Goal: Task Accomplishment & Management: Complete application form

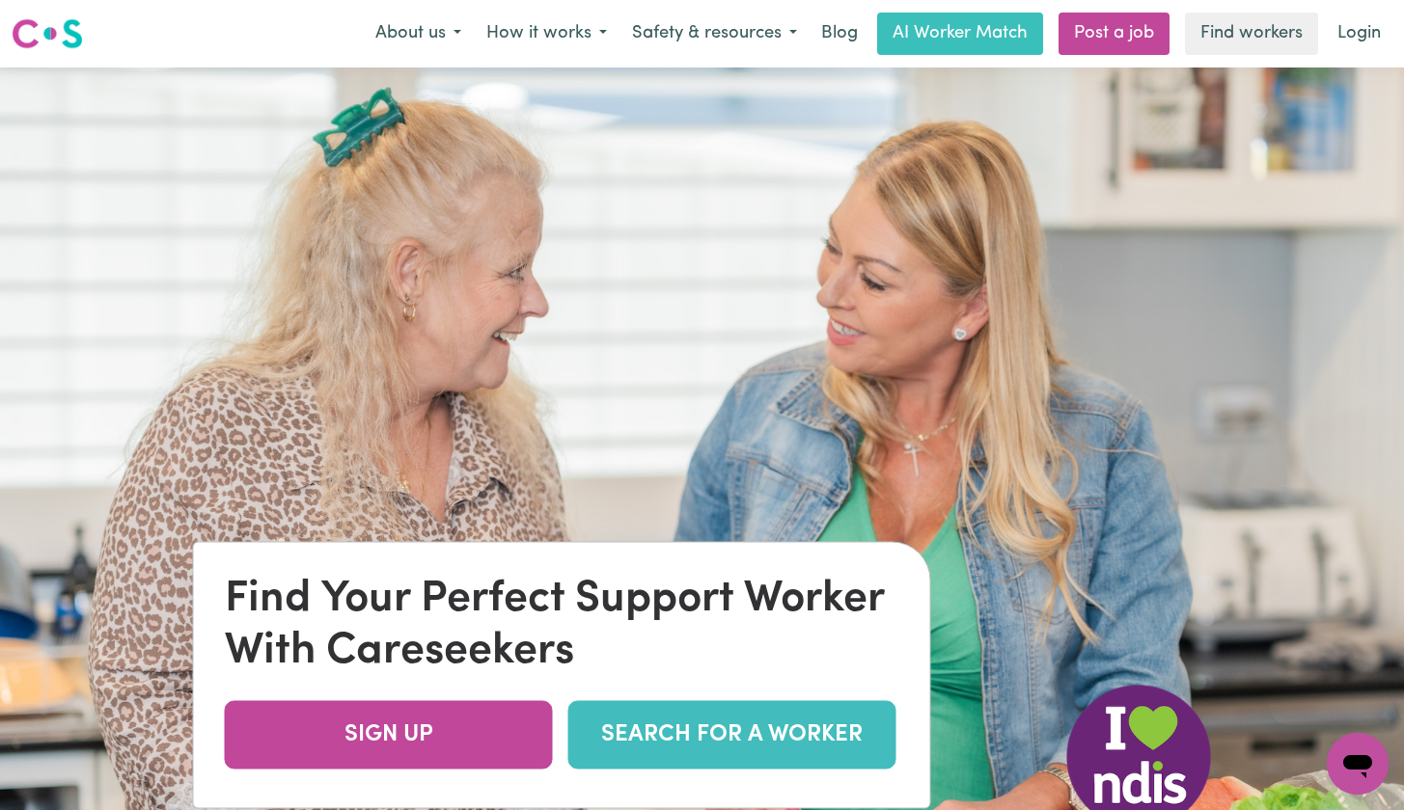
scroll to position [174, 0]
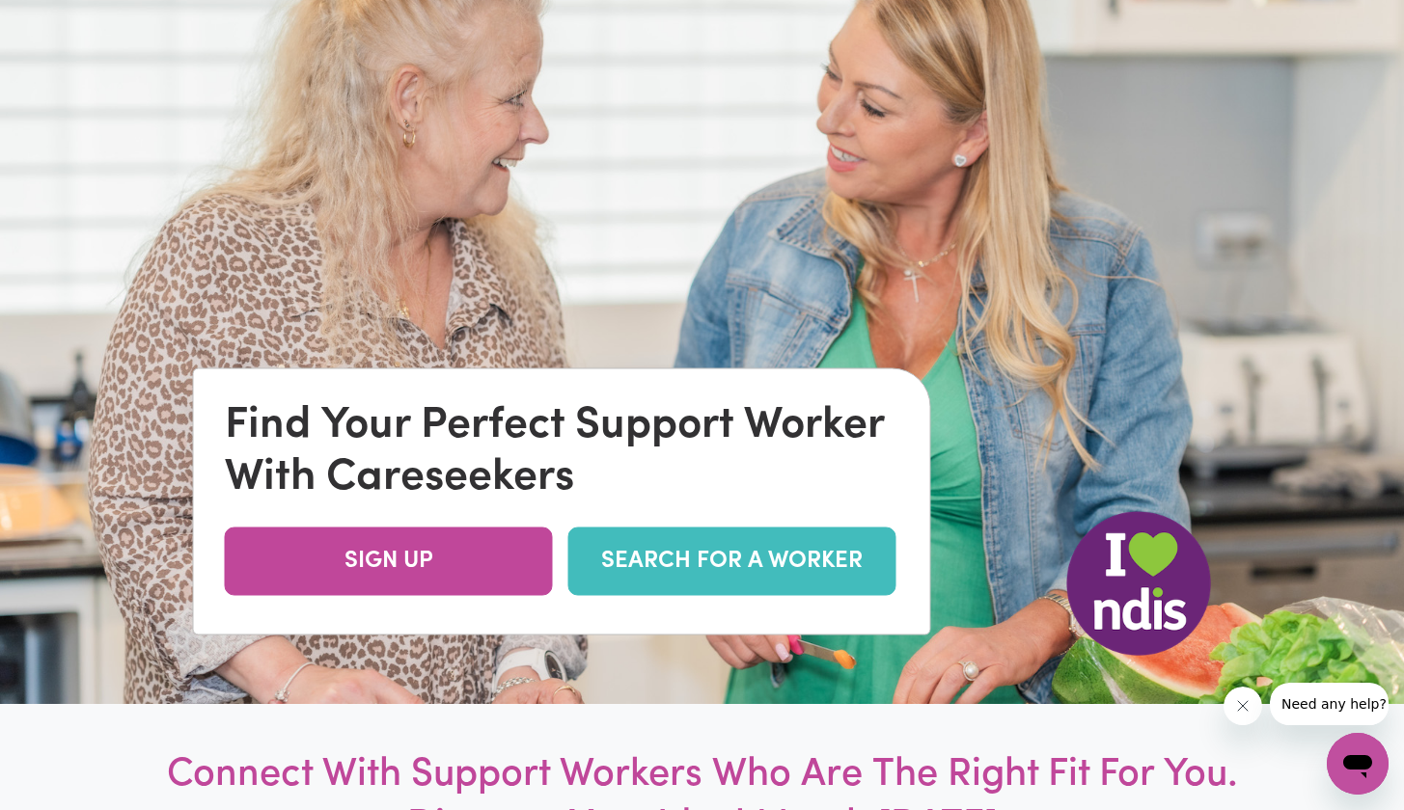
click at [659, 577] on link "SEARCH FOR A WORKER" at bounding box center [732, 562] width 328 height 68
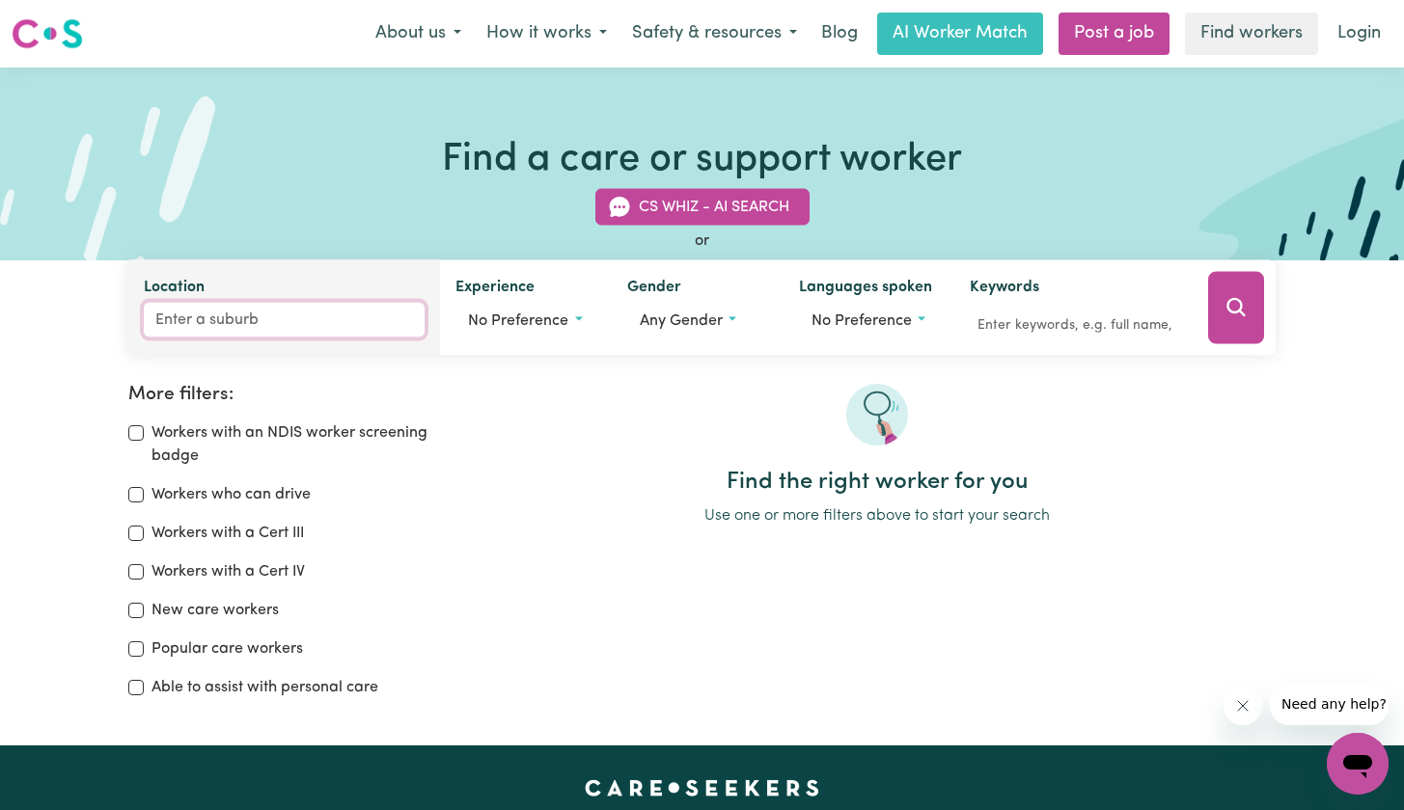
click at [229, 327] on input "Location" at bounding box center [284, 320] width 281 height 35
type input "port"
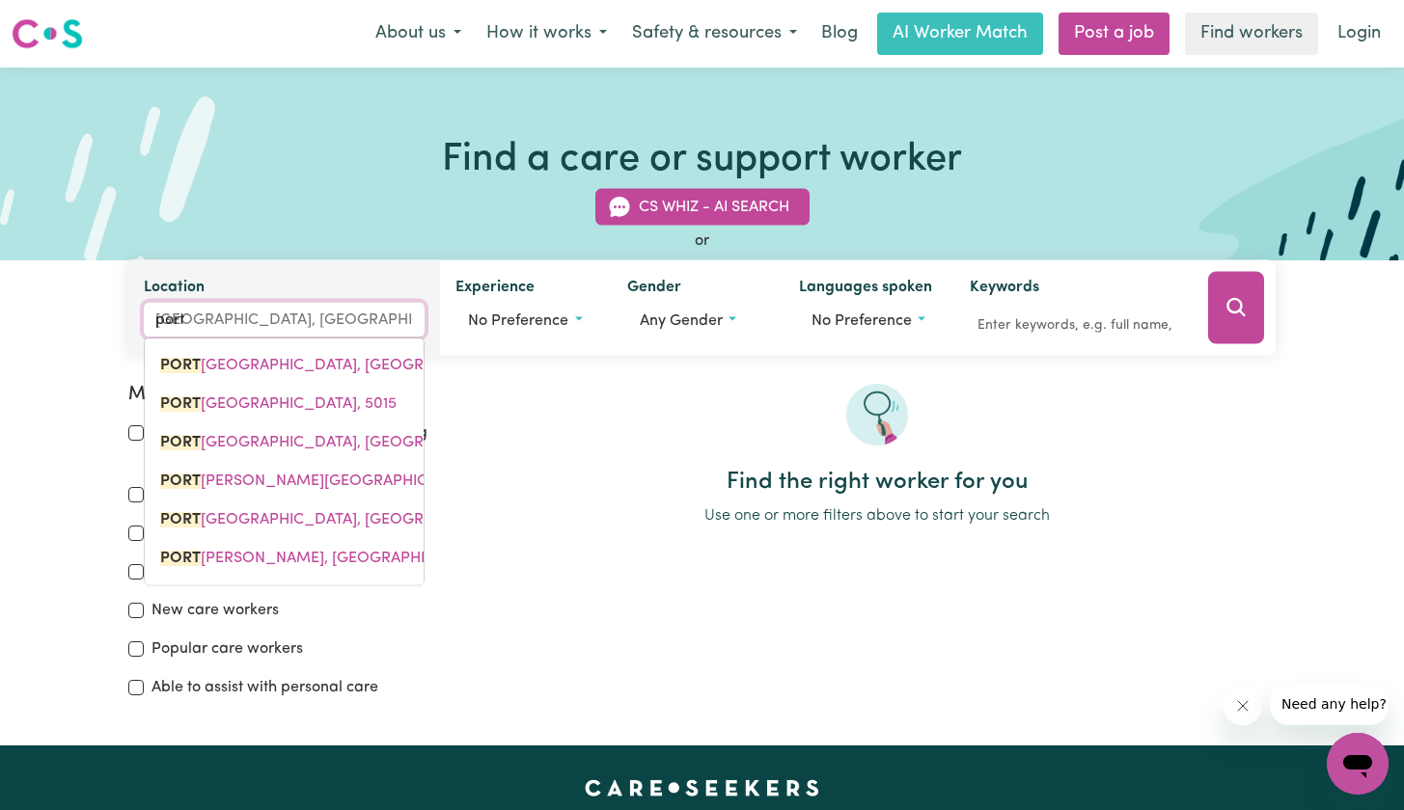
type input "[GEOGRAPHIC_DATA], [GEOGRAPHIC_DATA], 5015"
type input "port m"
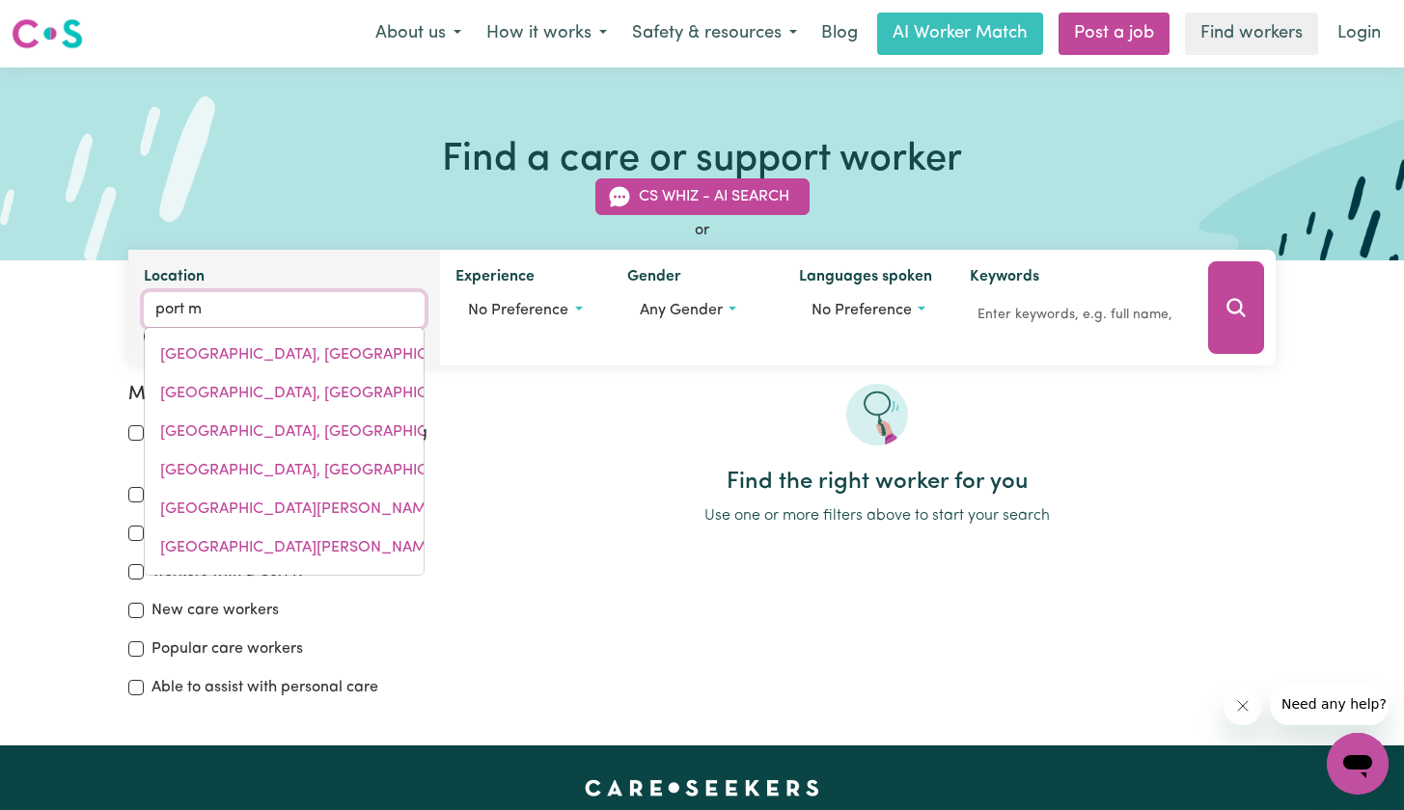
type input "port mACDONNELL, South Australia, 5291"
type input "port ma"
type input "port [PERSON_NAME], [GEOGRAPHIC_DATA], 5291"
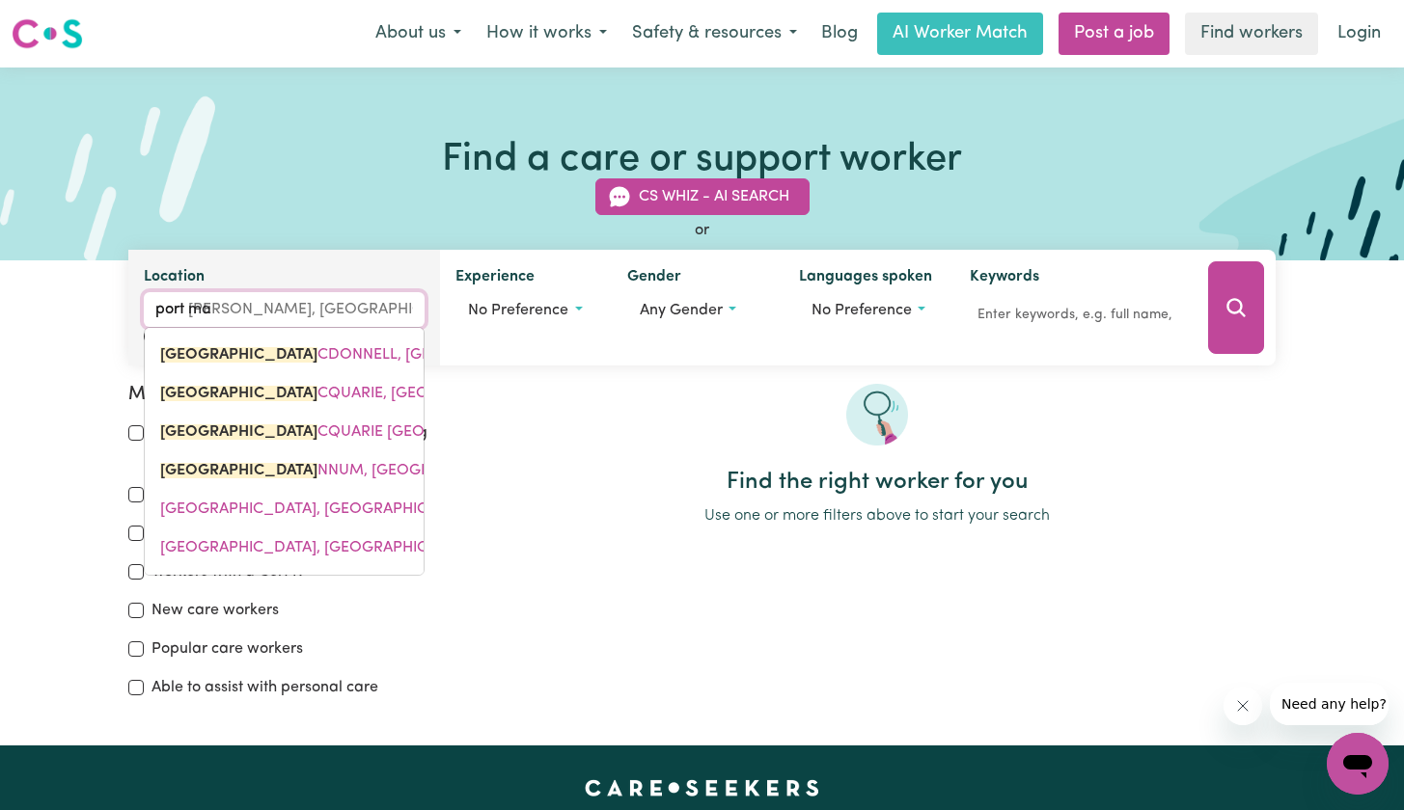
type input "port mac"
type input "[GEOGRAPHIC_DATA][PERSON_NAME], [GEOGRAPHIC_DATA], 5291"
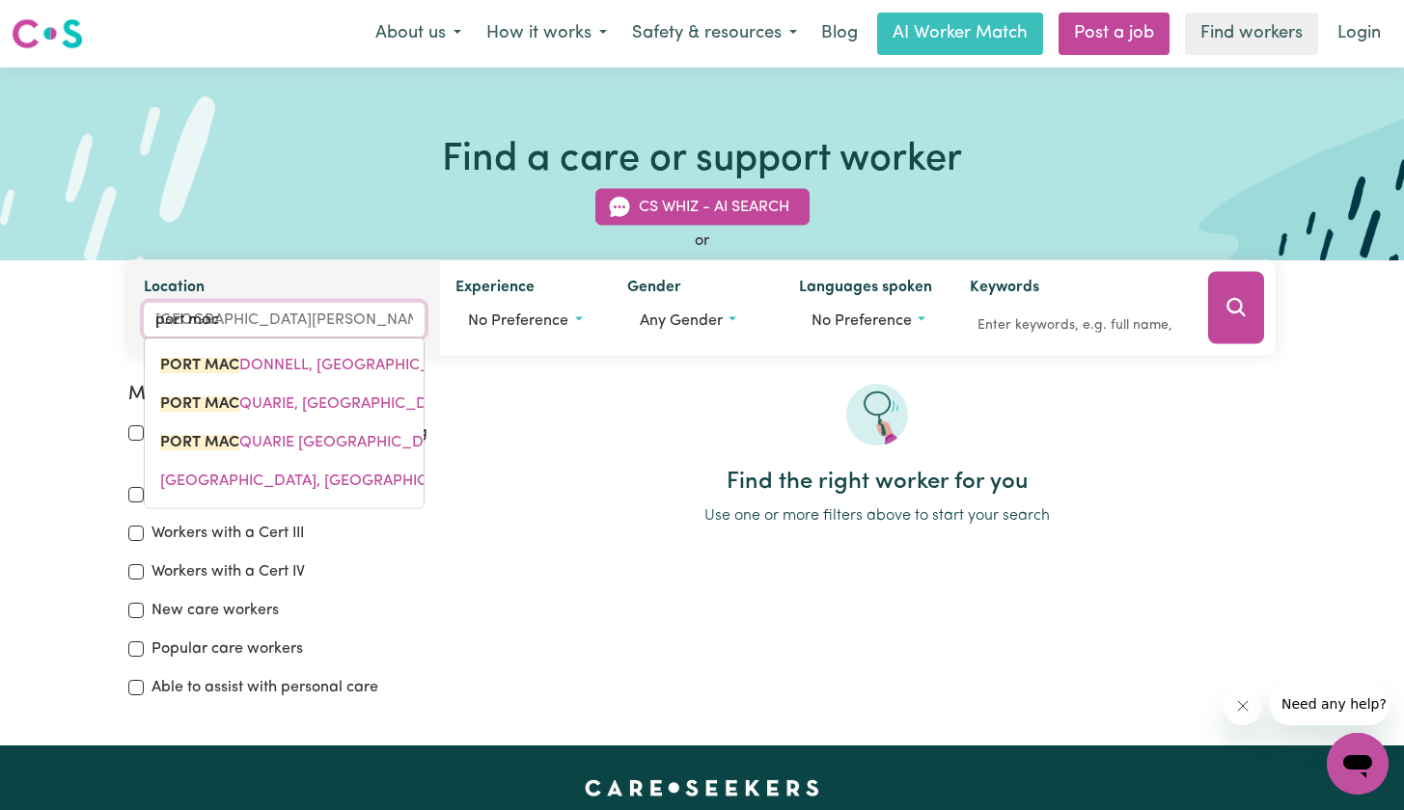
type input "port Mac"
type input "[GEOGRAPHIC_DATA][PERSON_NAME], [GEOGRAPHIC_DATA], 5291"
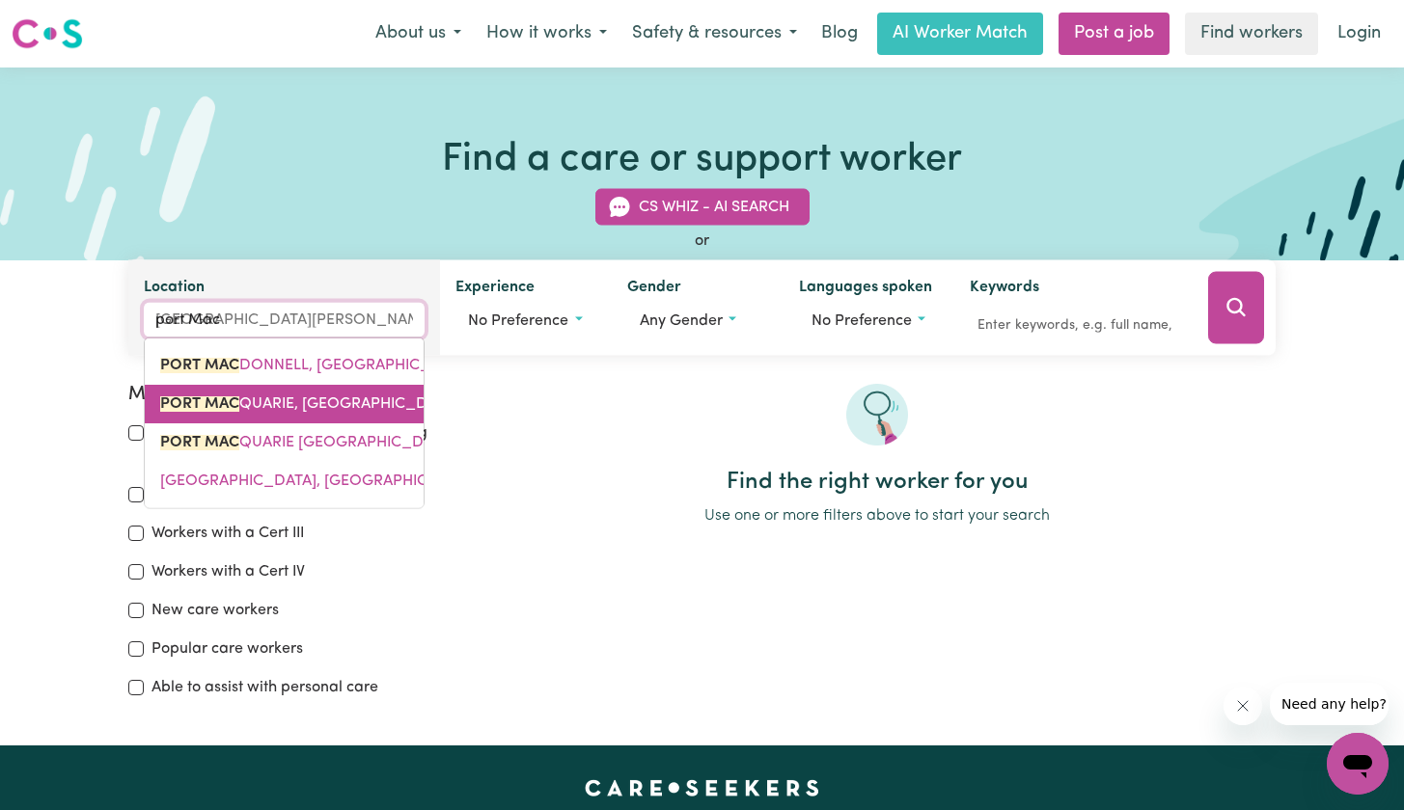
click at [250, 393] on link "PORT MAC QUARIE, [GEOGRAPHIC_DATA], 2444" at bounding box center [284, 404] width 279 height 39
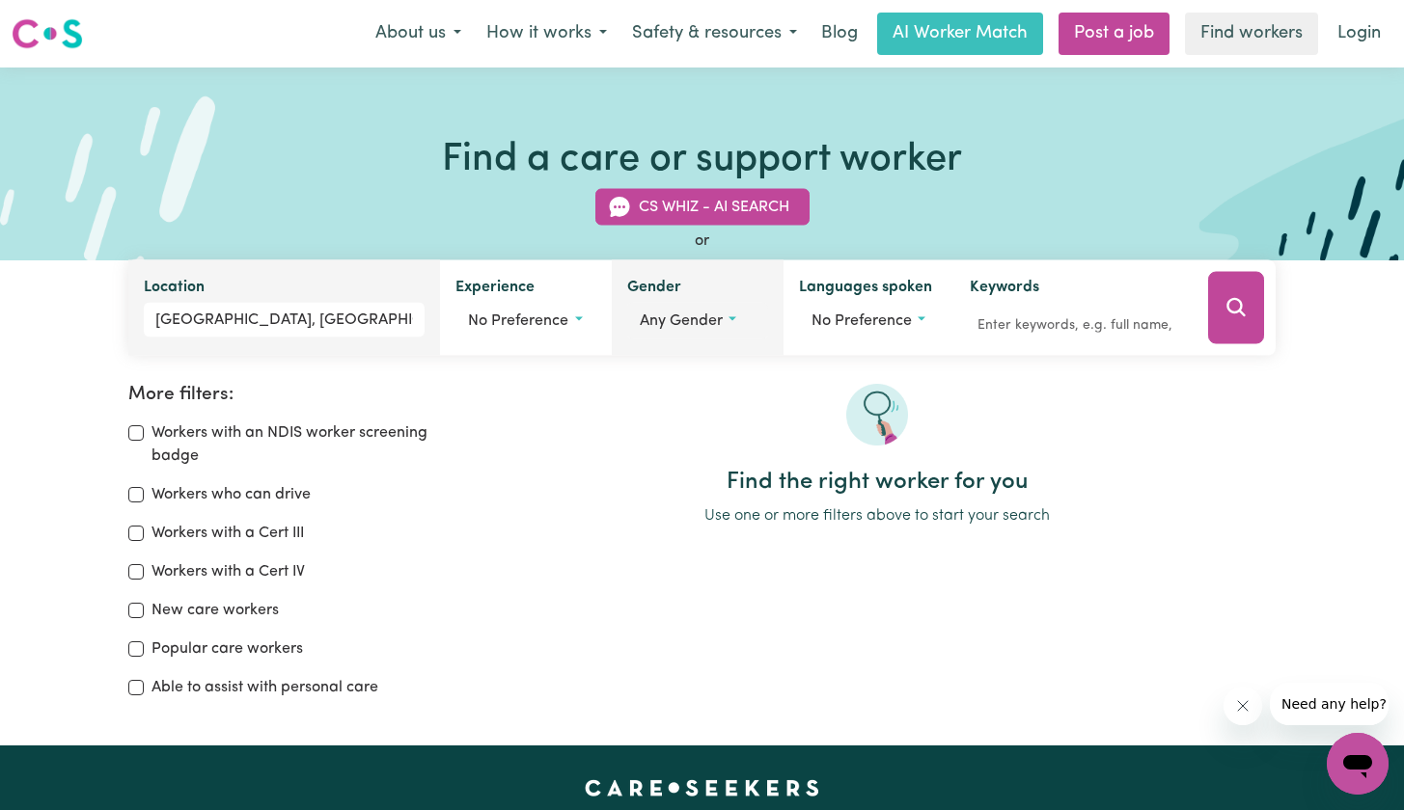
click at [698, 327] on span "Any gender" at bounding box center [681, 321] width 83 height 15
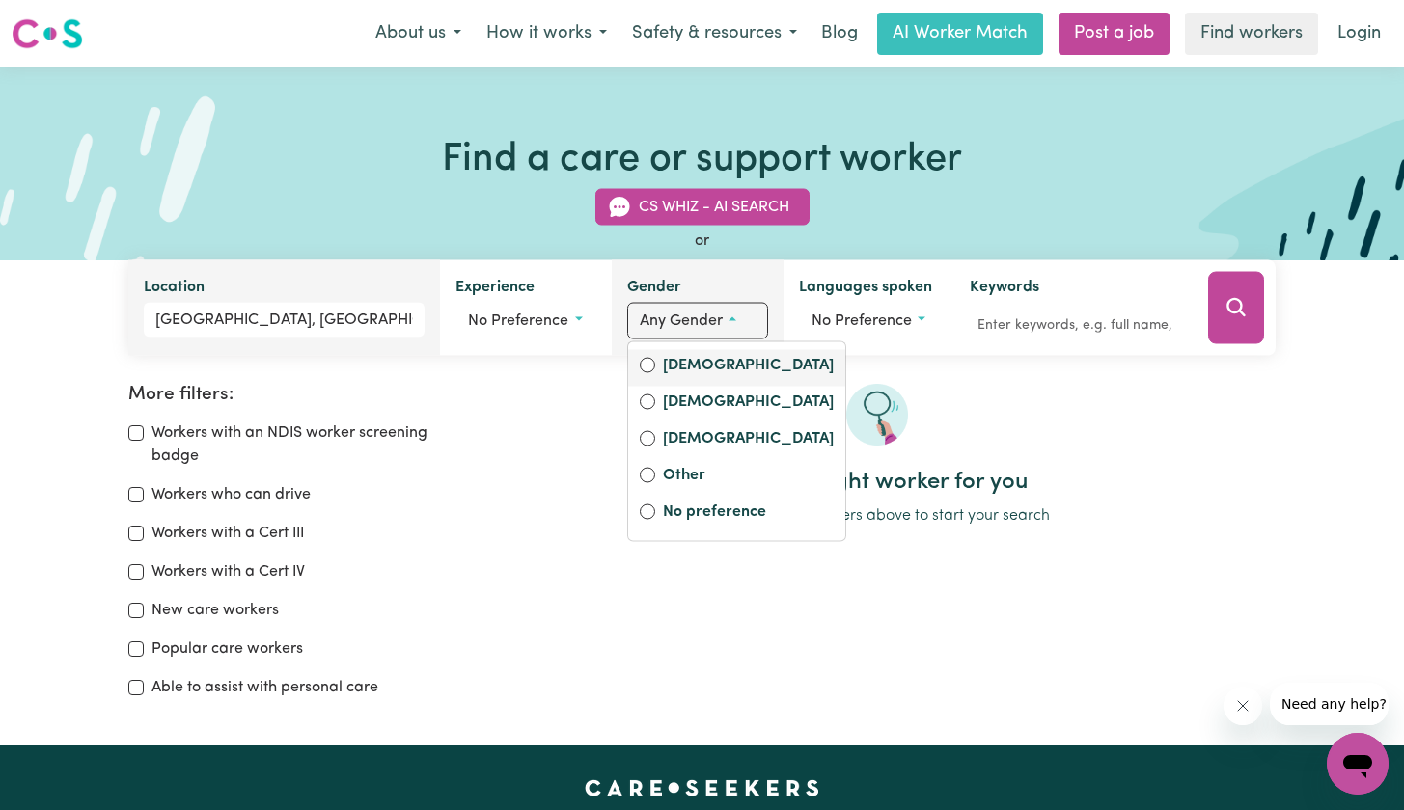
click at [686, 364] on label "Female" at bounding box center [748, 367] width 171 height 27
click at [655, 364] on input "Female" at bounding box center [647, 365] width 15 height 15
radio input "true"
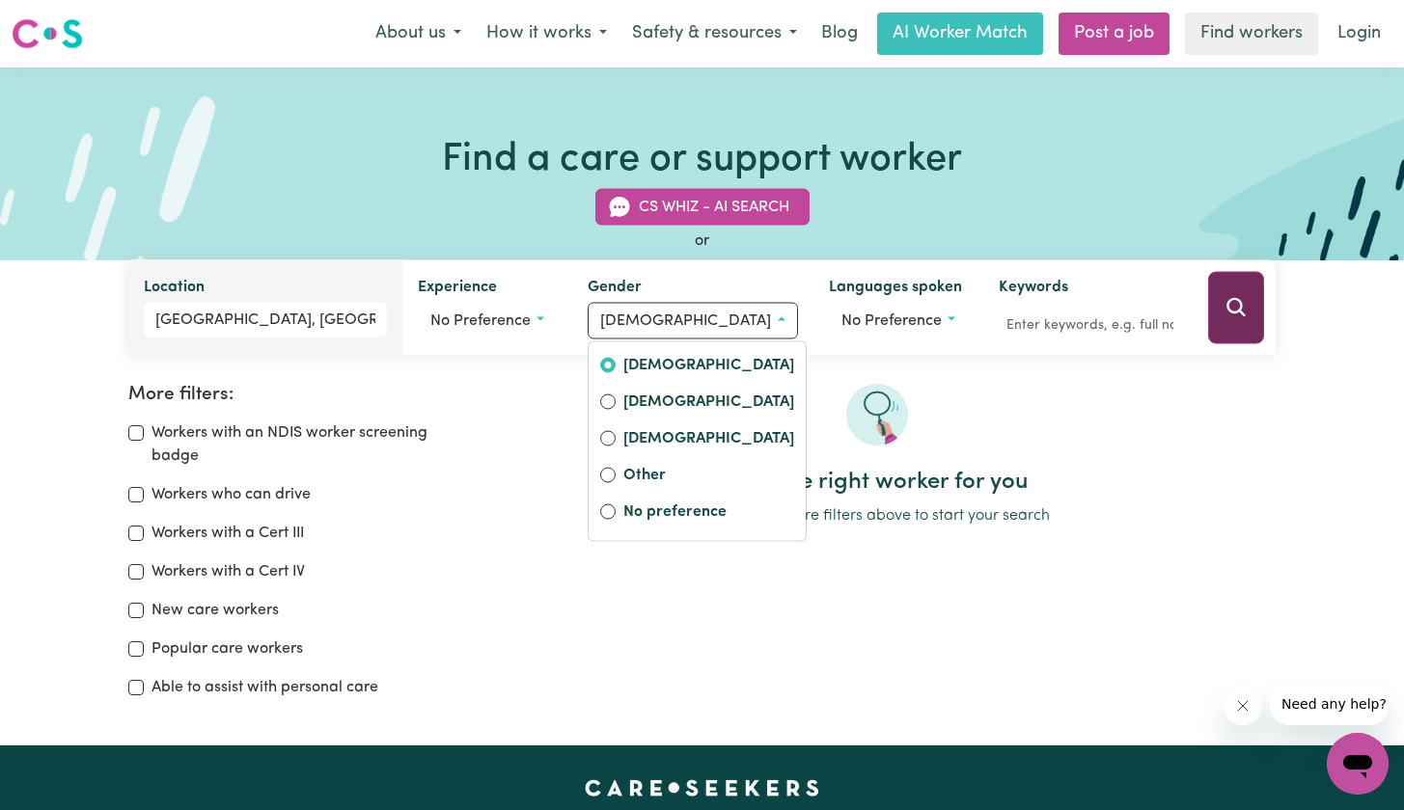
click at [1245, 305] on button "Search" at bounding box center [1236, 308] width 56 height 72
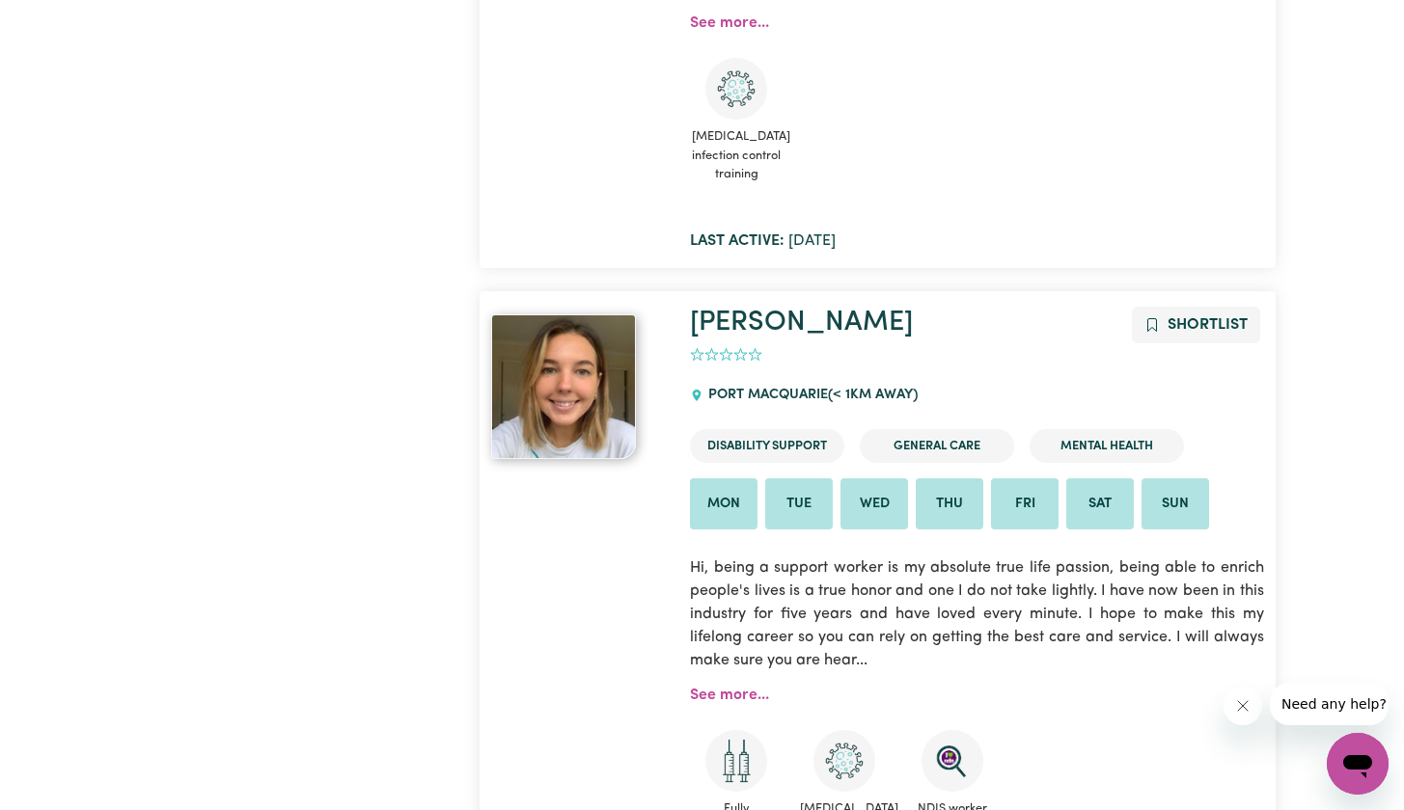
scroll to position [1464, 0]
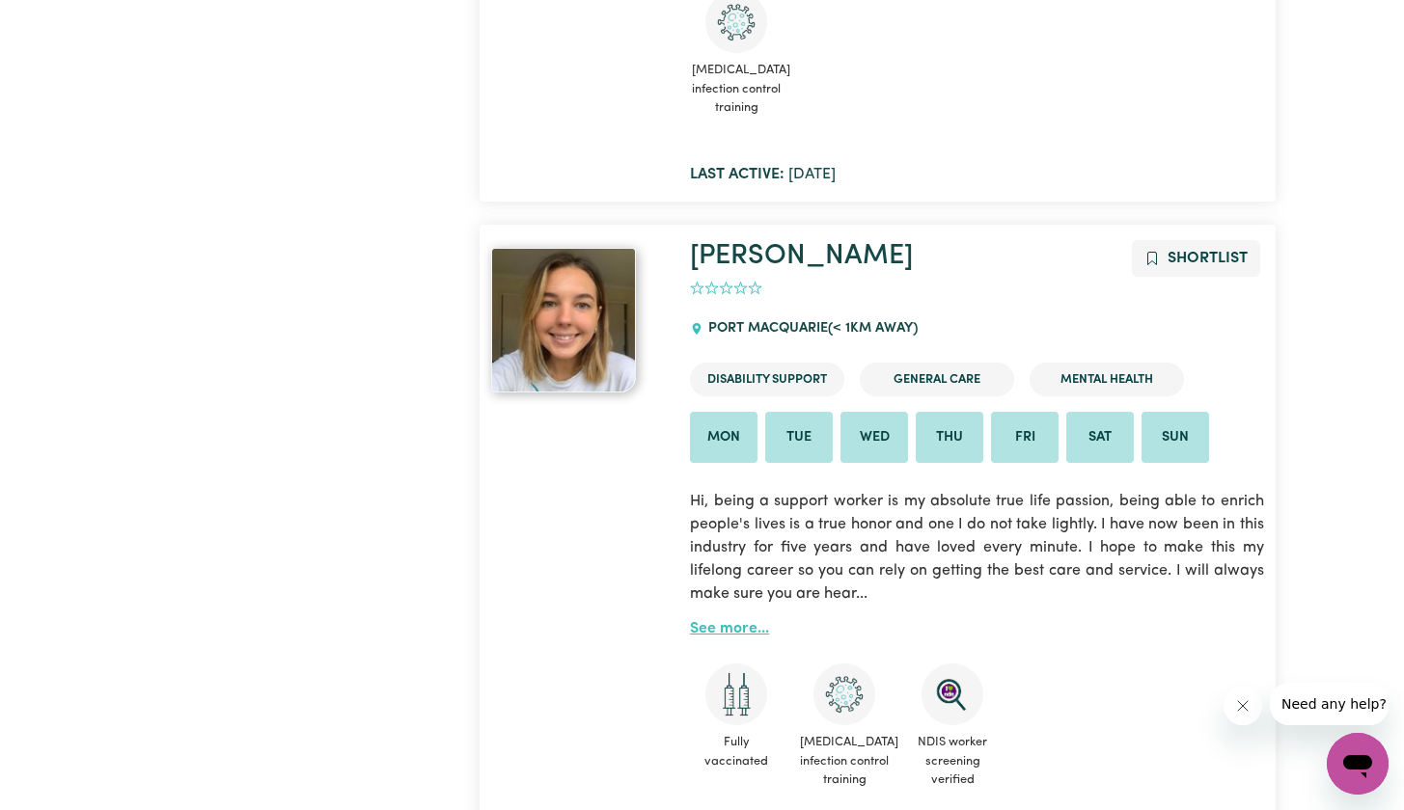
click at [714, 621] on link "See more..." at bounding box center [729, 628] width 79 height 15
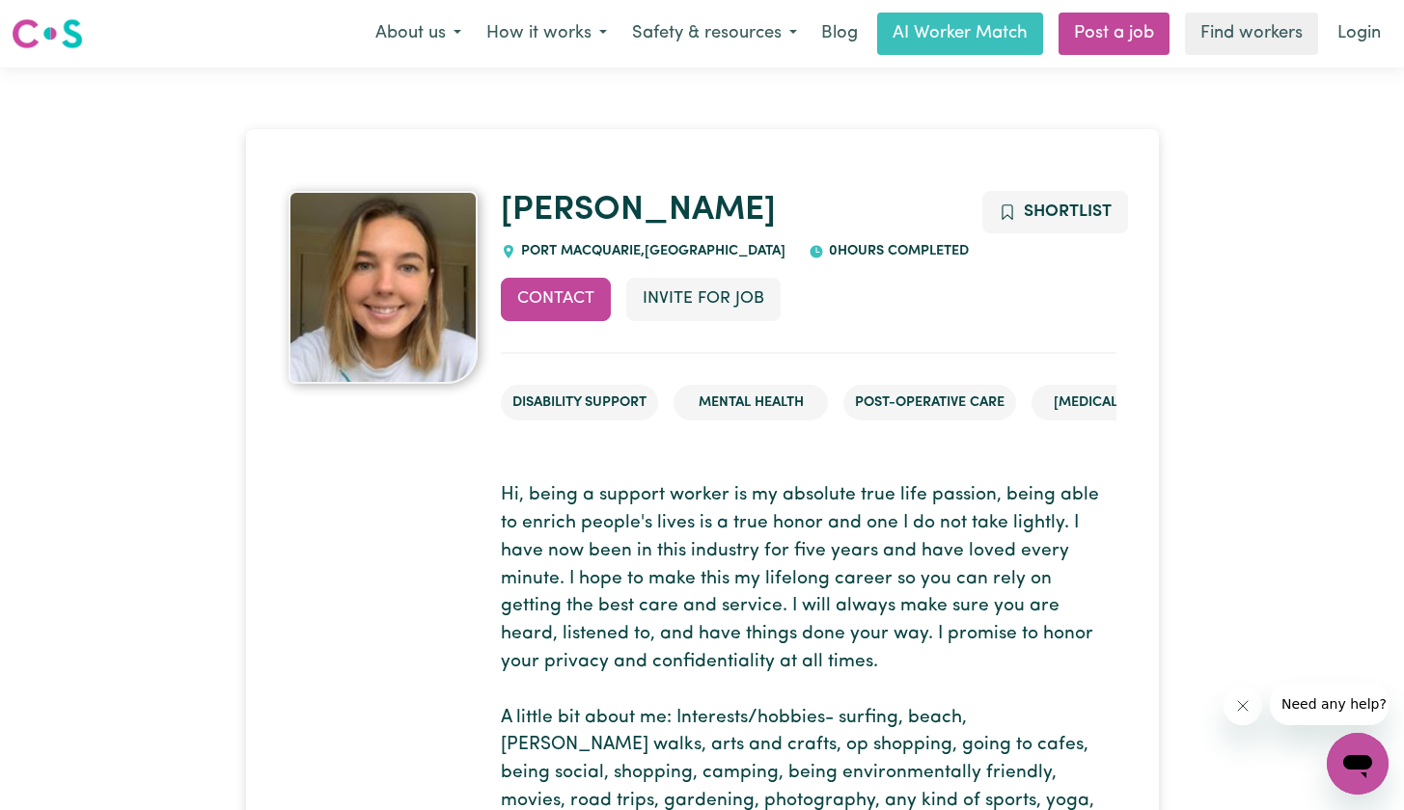
scroll to position [191, 0]
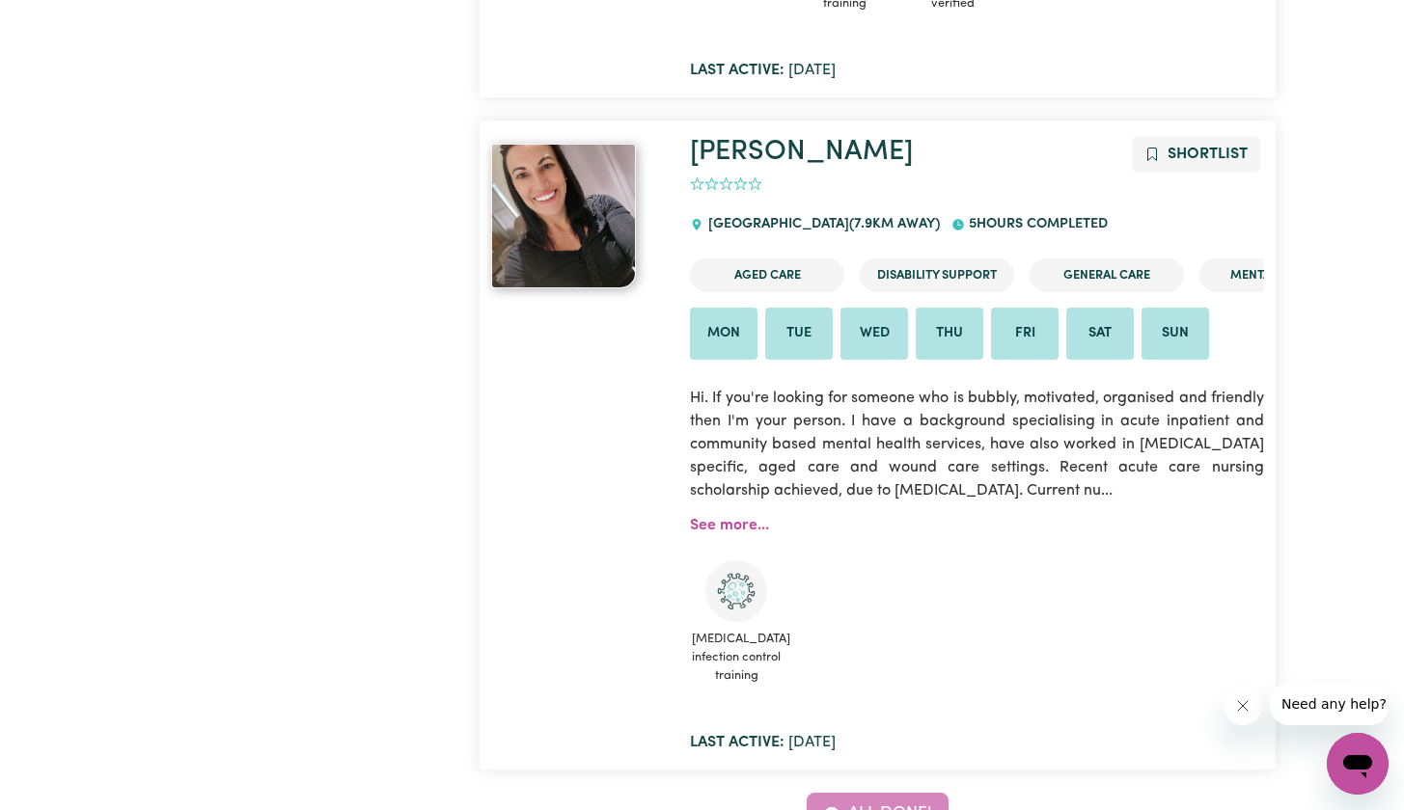
scroll to position [2608, 0]
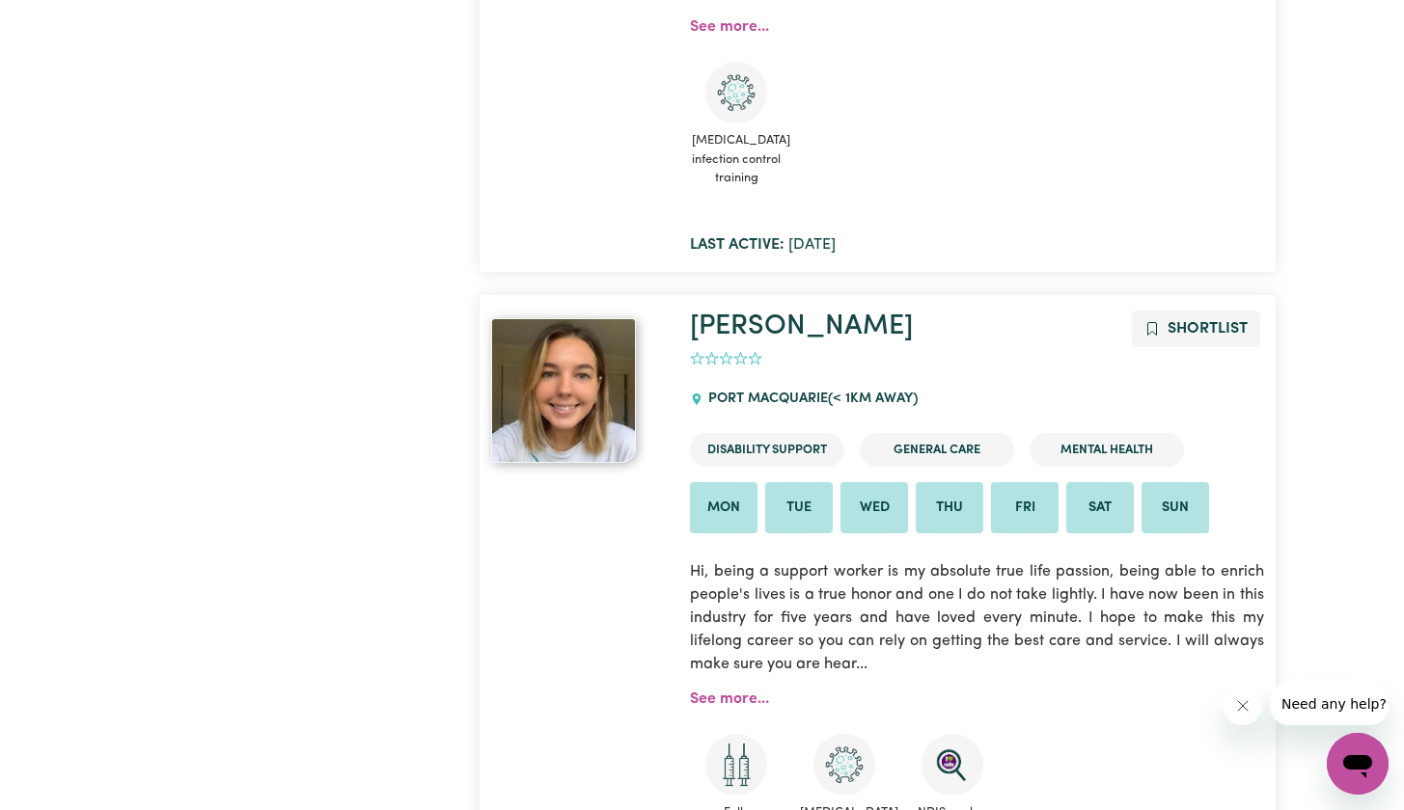
scroll to position [699, 0]
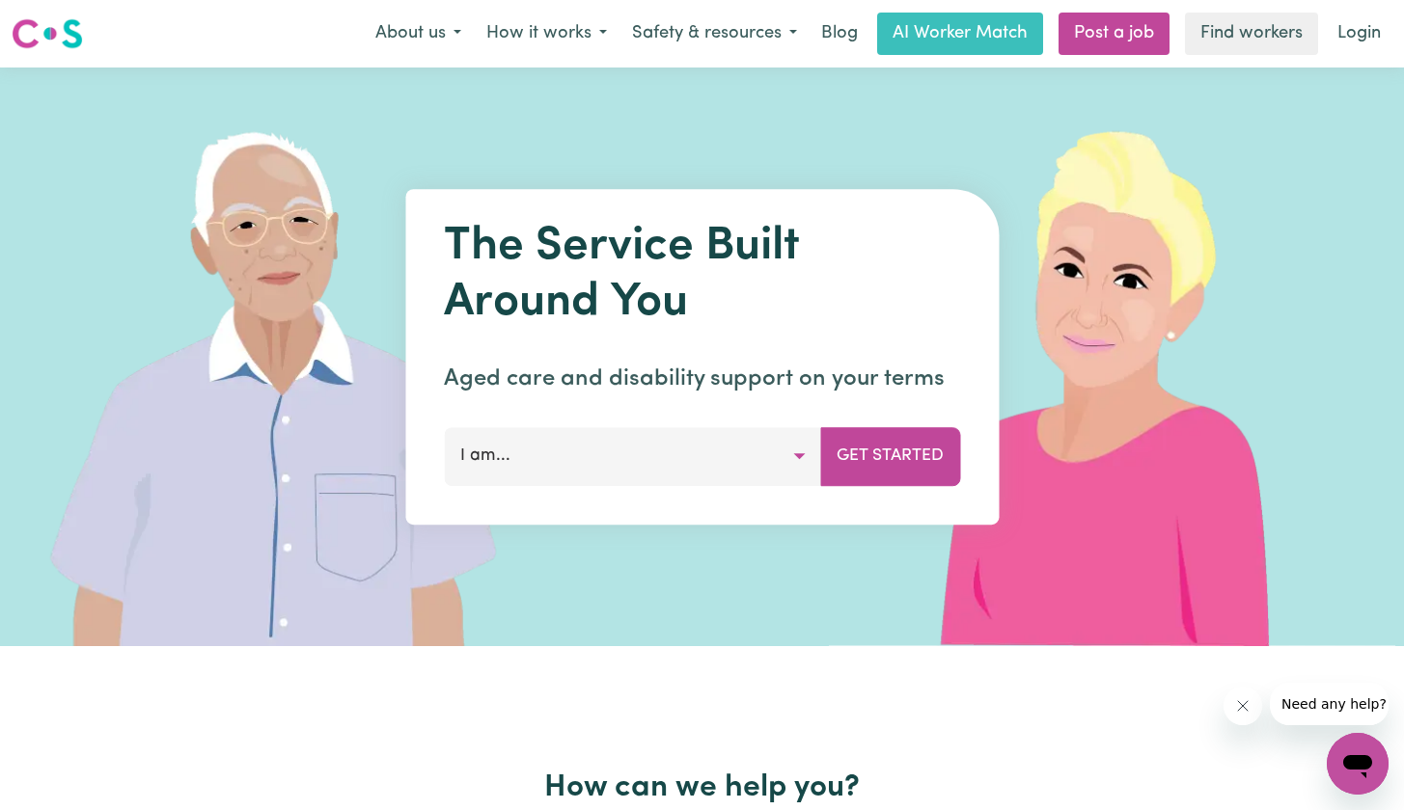
click at [690, 459] on button "I am..." at bounding box center [632, 456] width 377 height 58
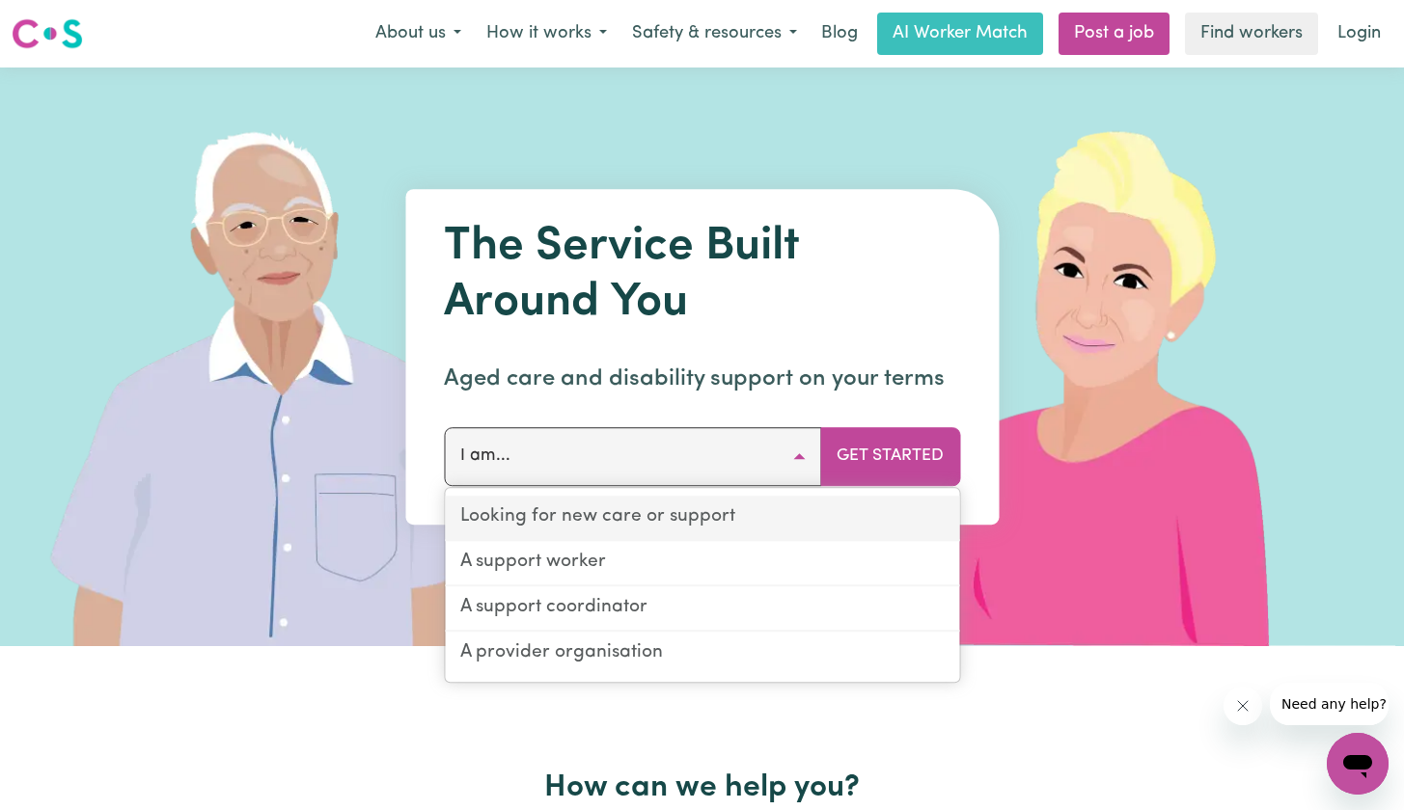
click at [683, 515] on link "Looking for new care or support" at bounding box center [702, 518] width 514 height 45
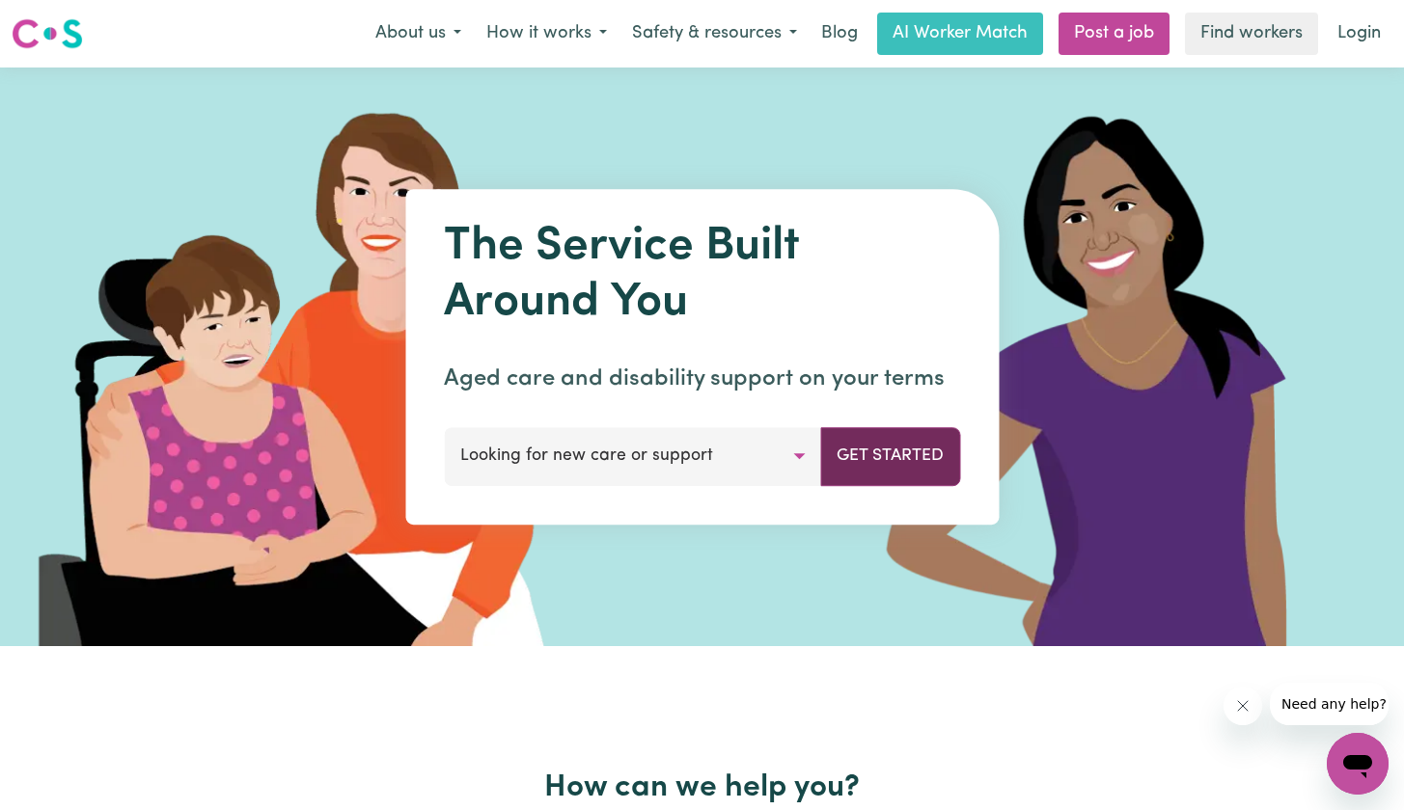
click at [851, 451] on button "Get Started" at bounding box center [890, 456] width 140 height 58
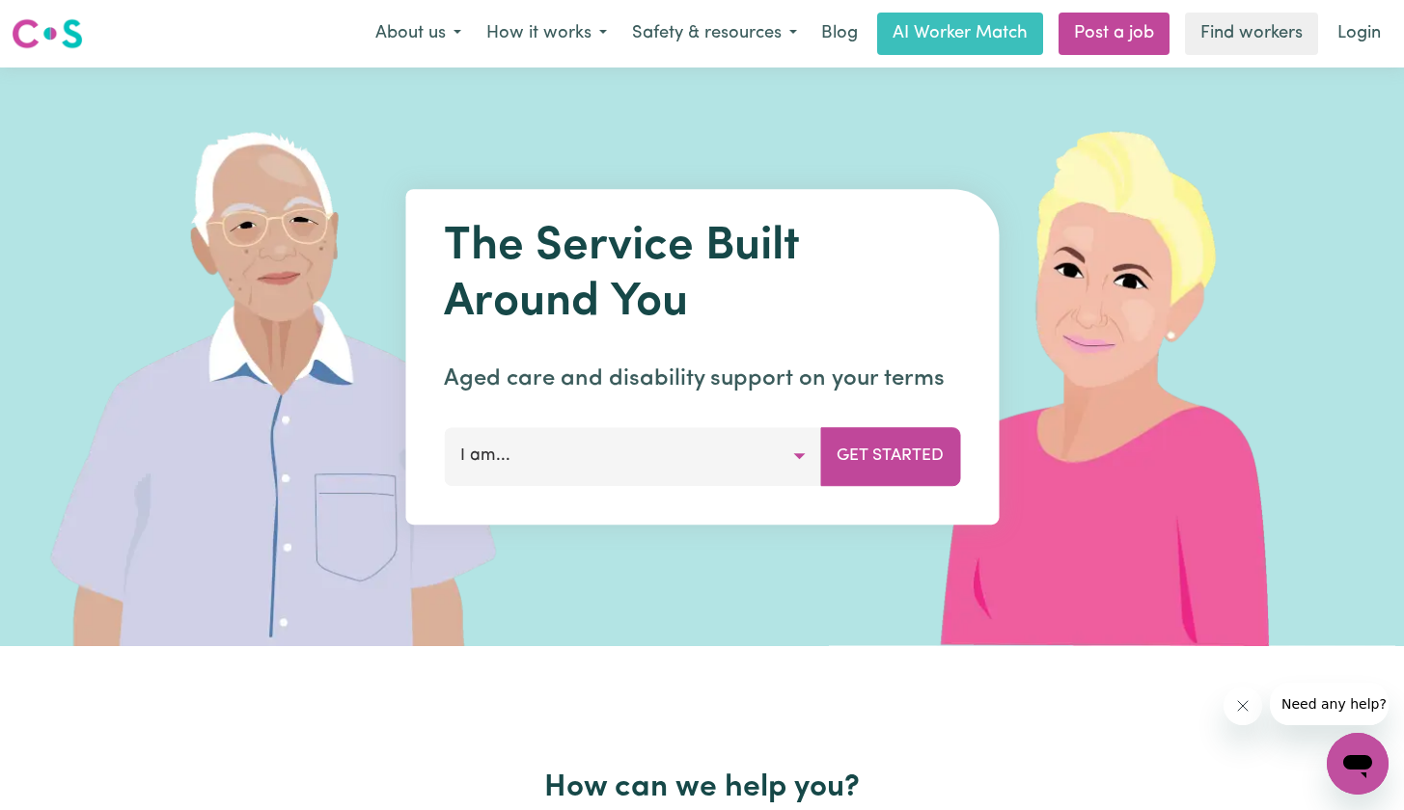
click at [584, 464] on button "I am..." at bounding box center [632, 456] width 377 height 58
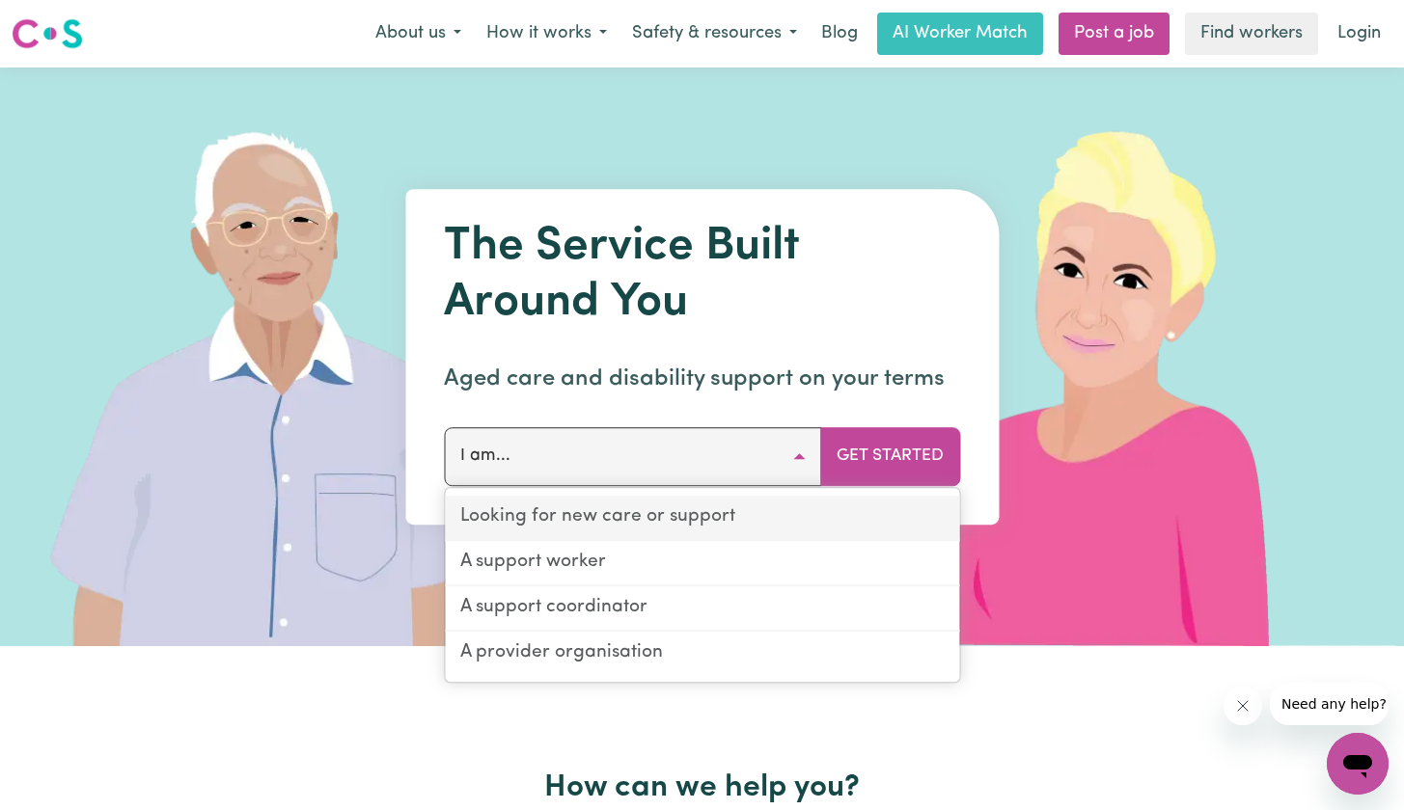
click at [595, 533] on link "Looking for new care or support" at bounding box center [702, 518] width 514 height 45
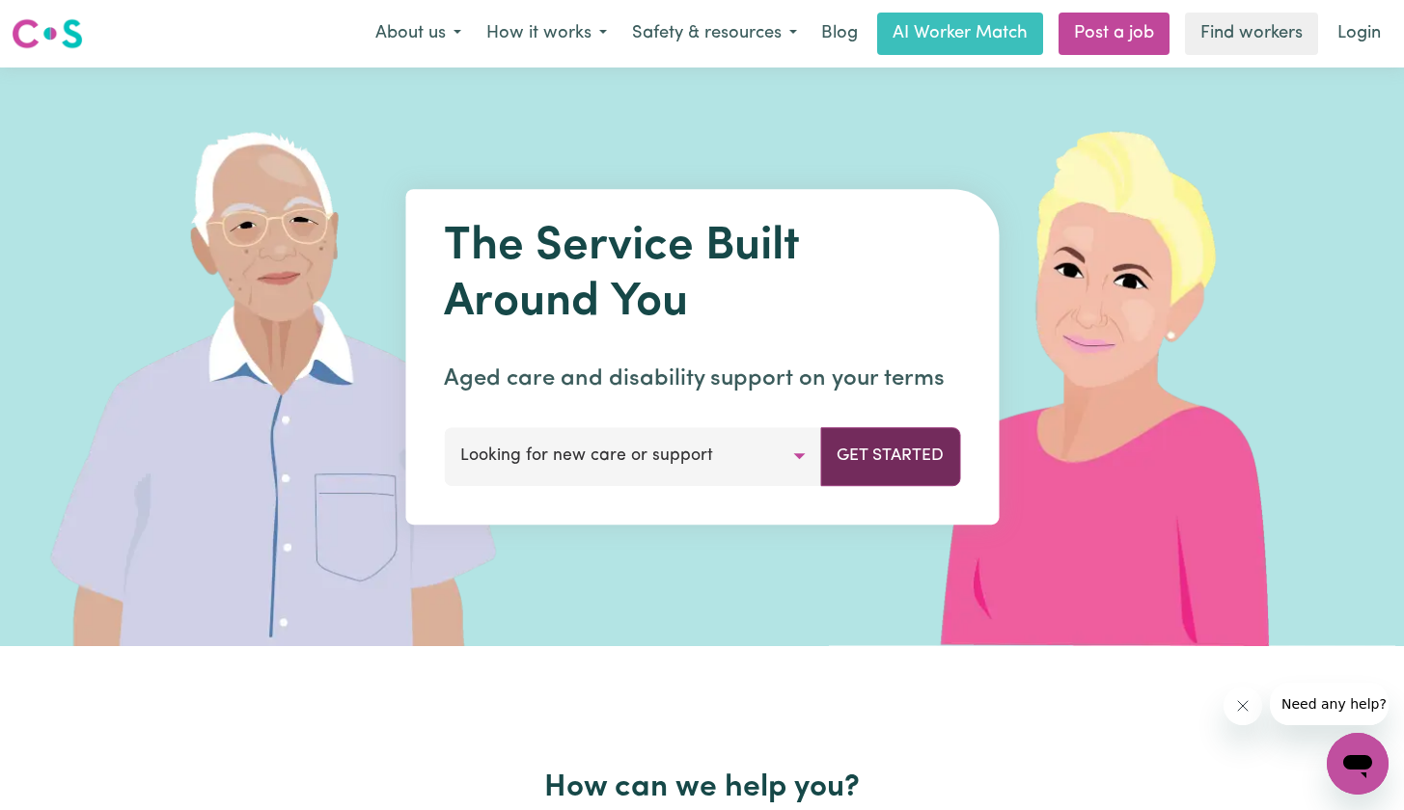
click at [939, 448] on button "Get Started" at bounding box center [890, 456] width 140 height 58
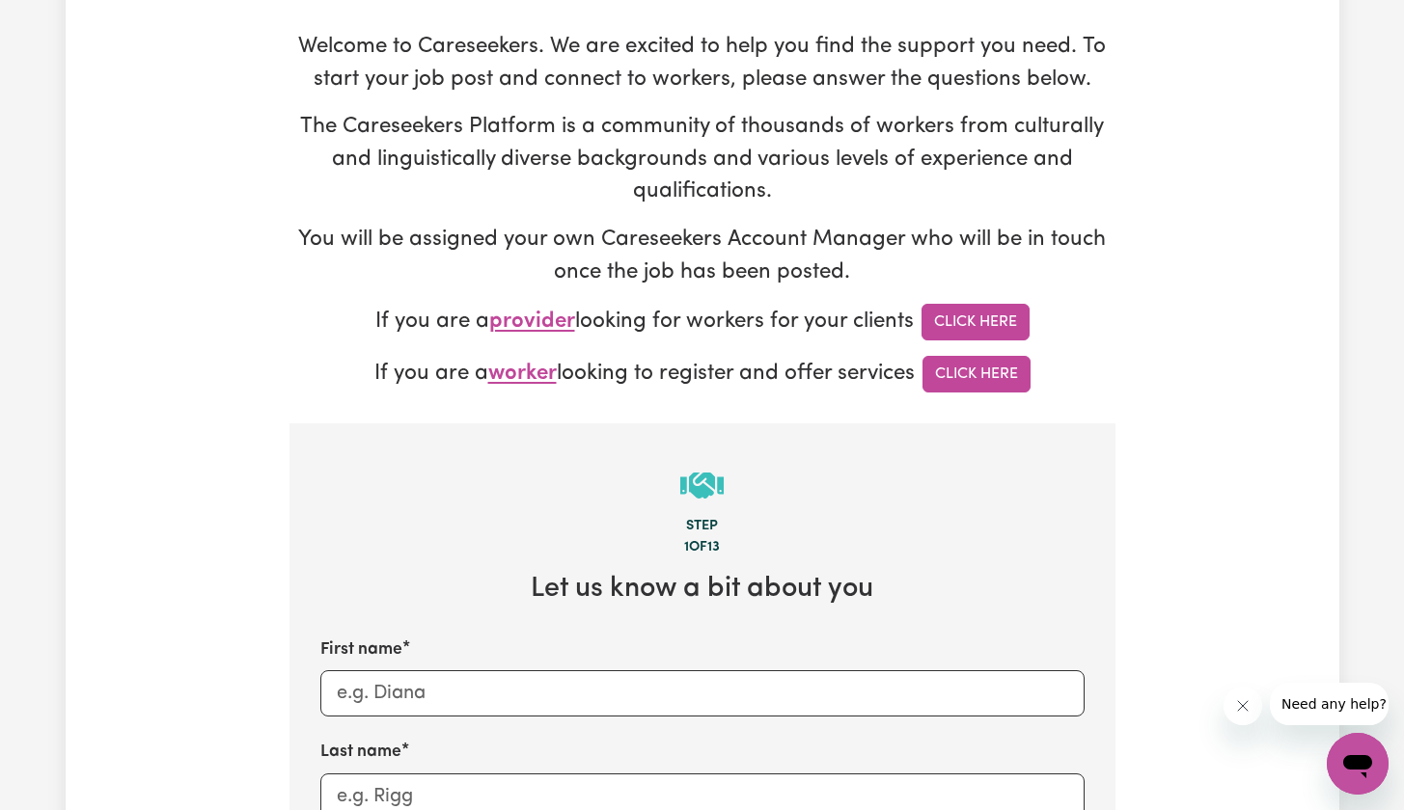
scroll to position [563, 0]
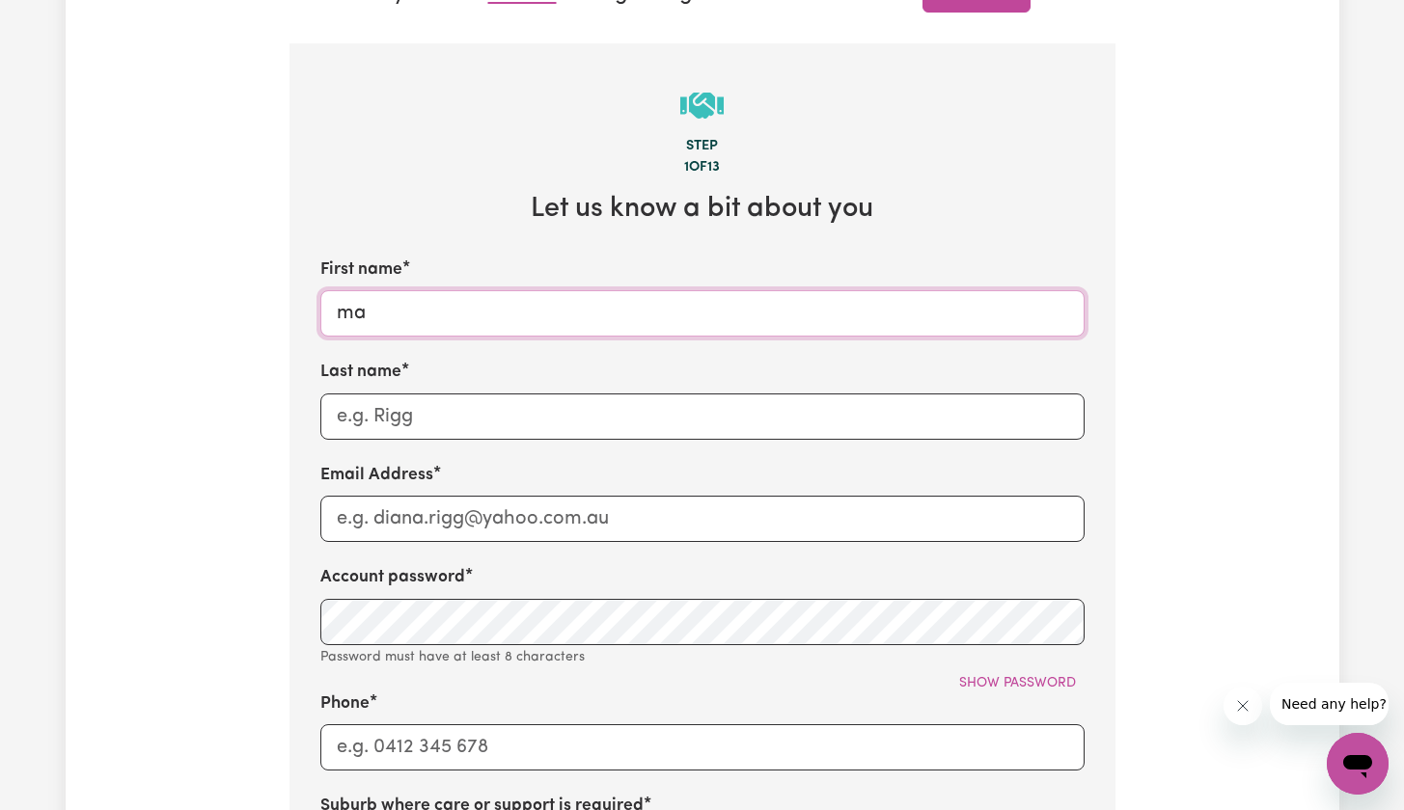
type input "m"
type input "[PERSON_NAME]"
type input "Goodridge"
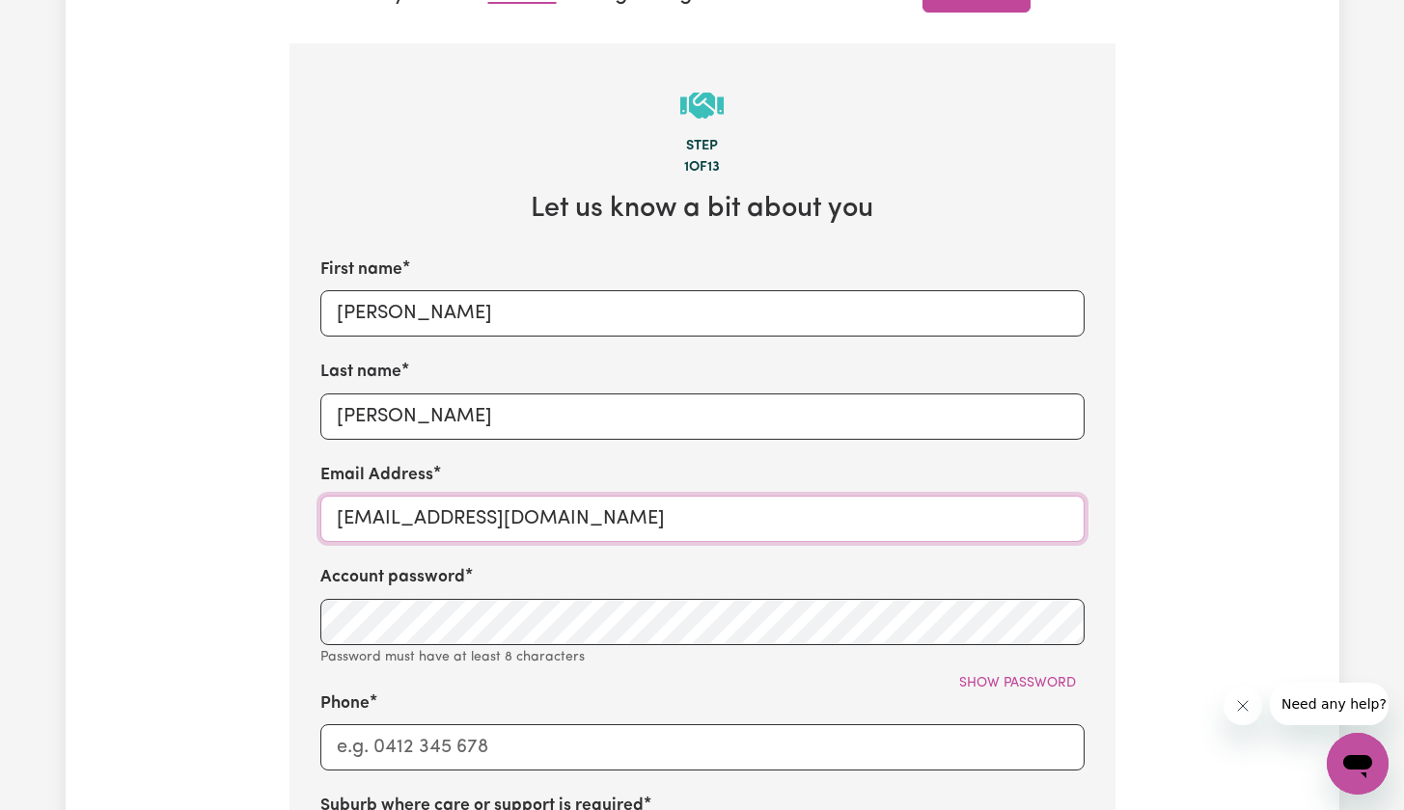
type input "goodridgemadelaine@gmail.com"
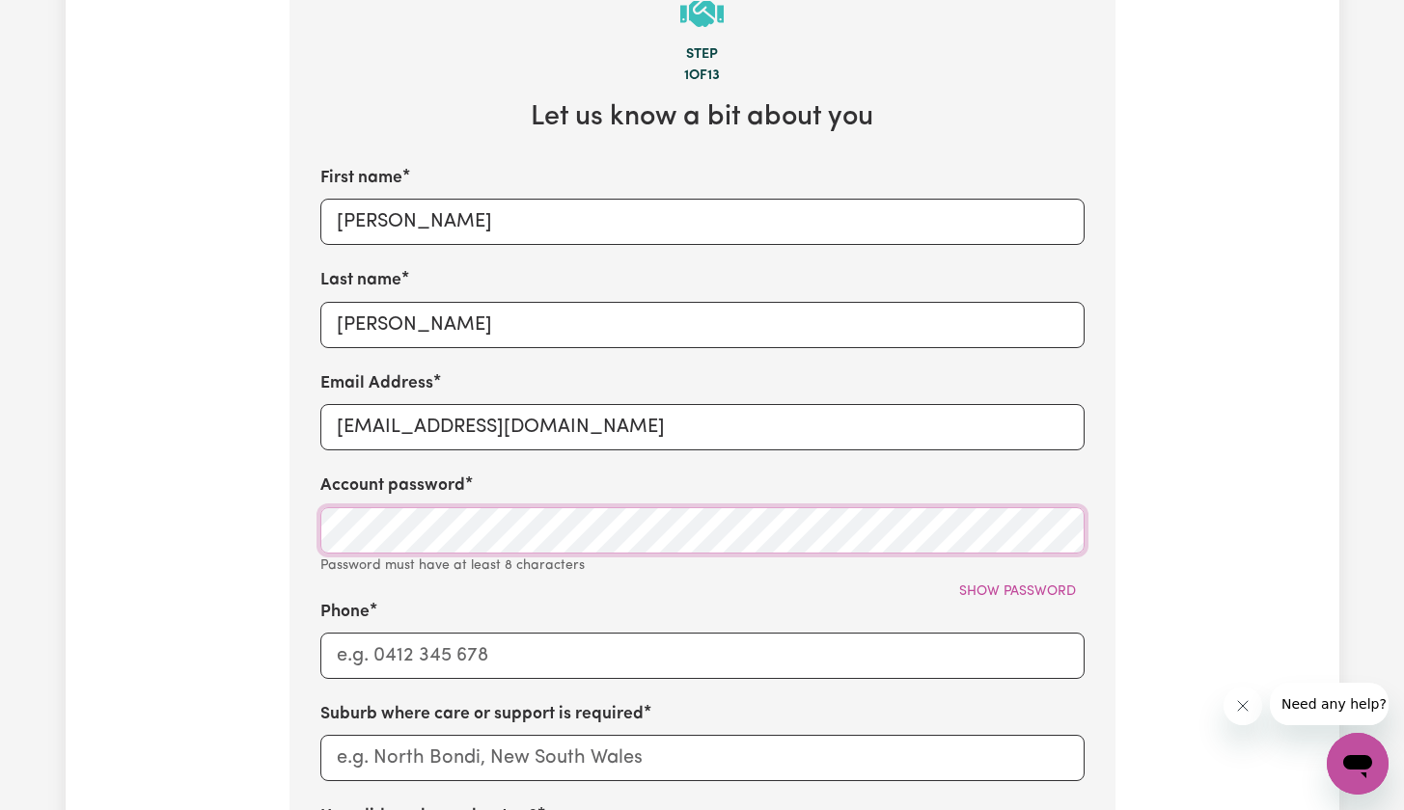
scroll to position [799, 0]
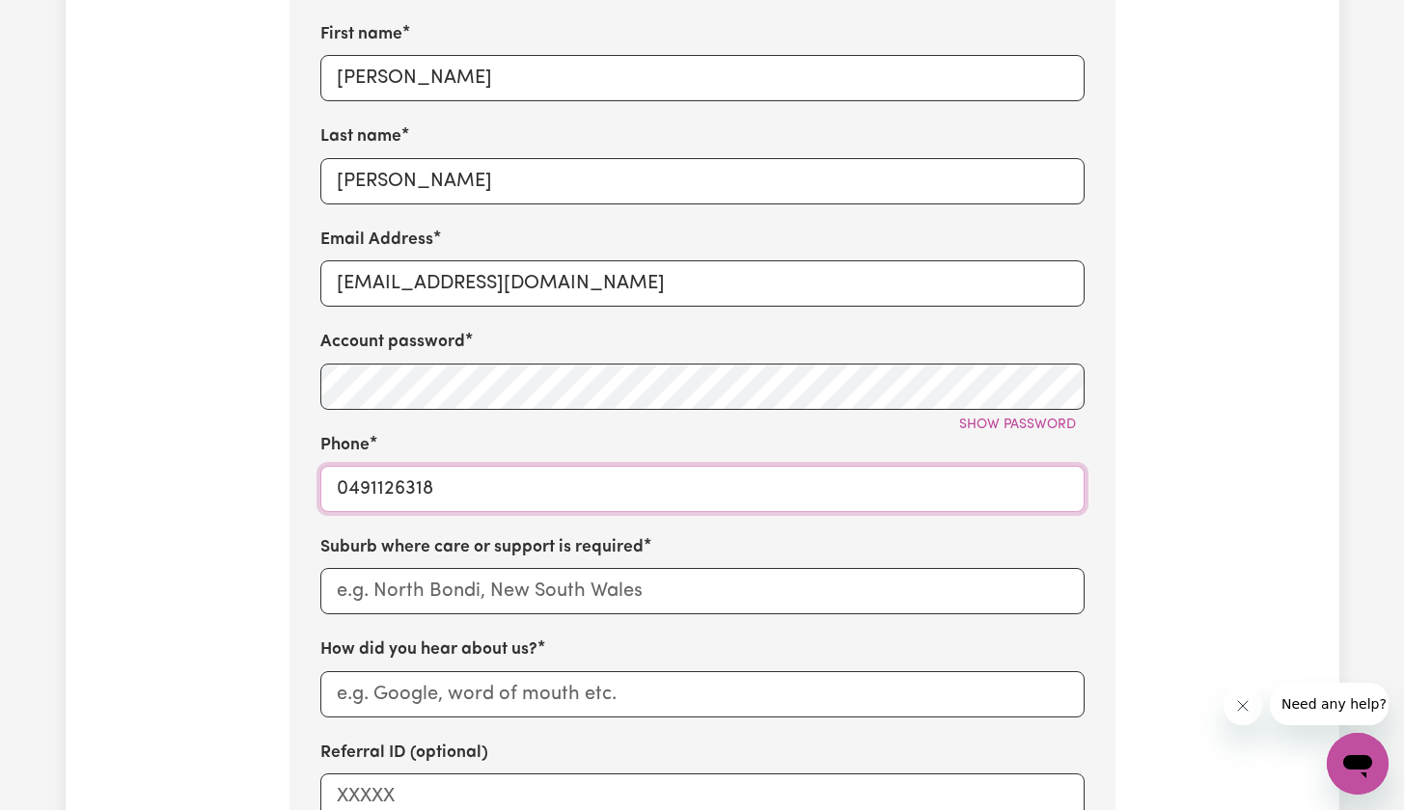
type input "0491126318"
click at [508, 577] on input "text" at bounding box center [702, 591] width 764 height 46
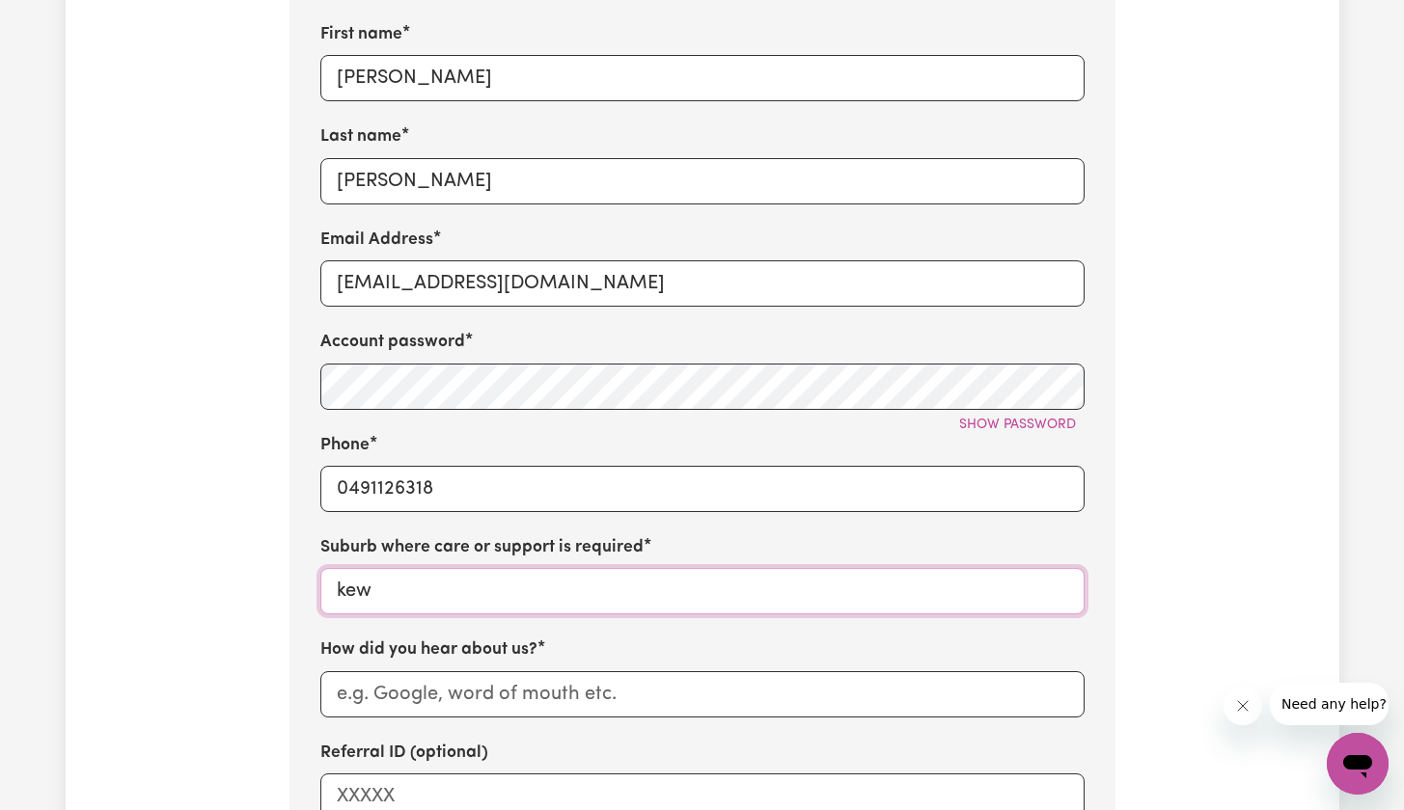
type input "kew"
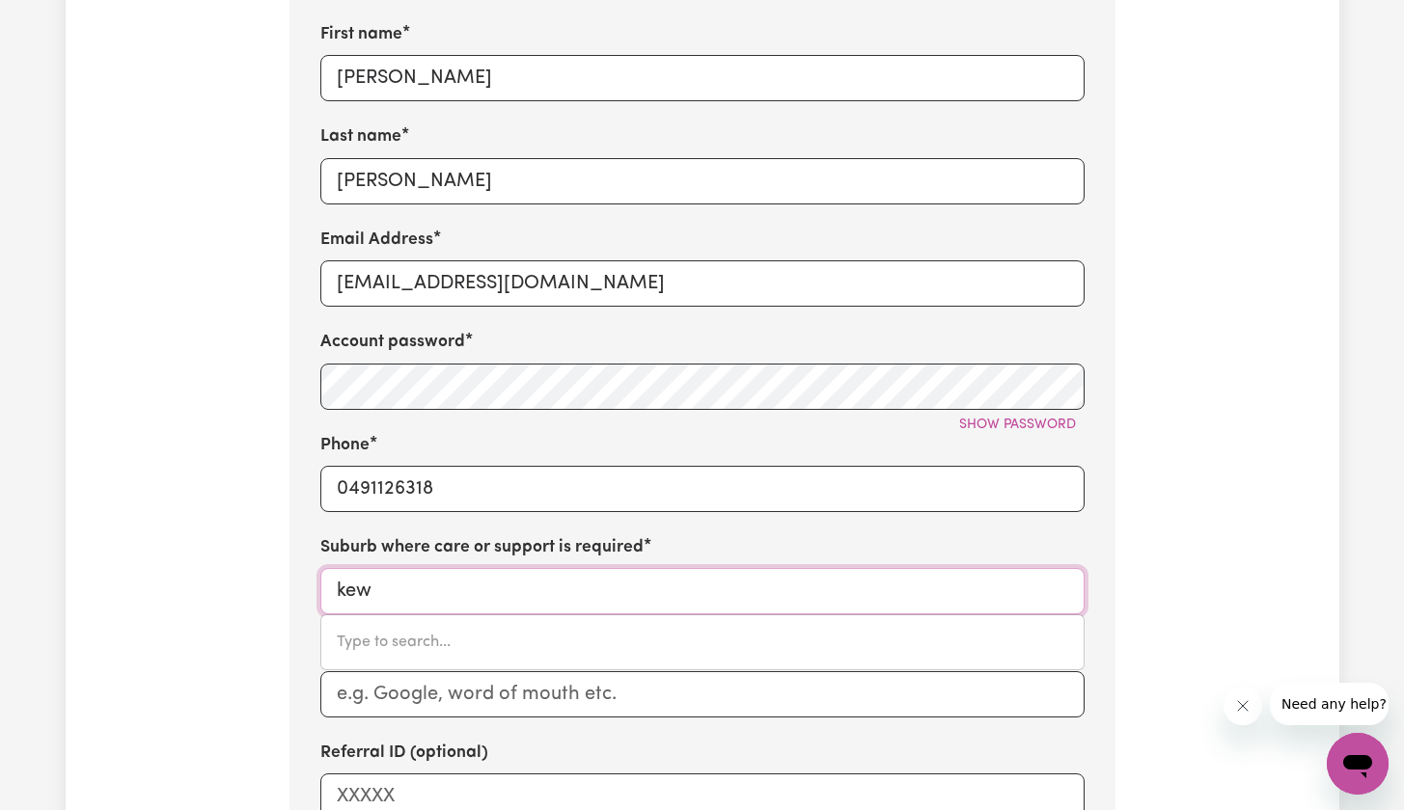
type input "kew EAST, Victoria, 3102"
type input "kew 2"
type input "k"
type input "port"
type input "[GEOGRAPHIC_DATA], [GEOGRAPHIC_DATA], 5015"
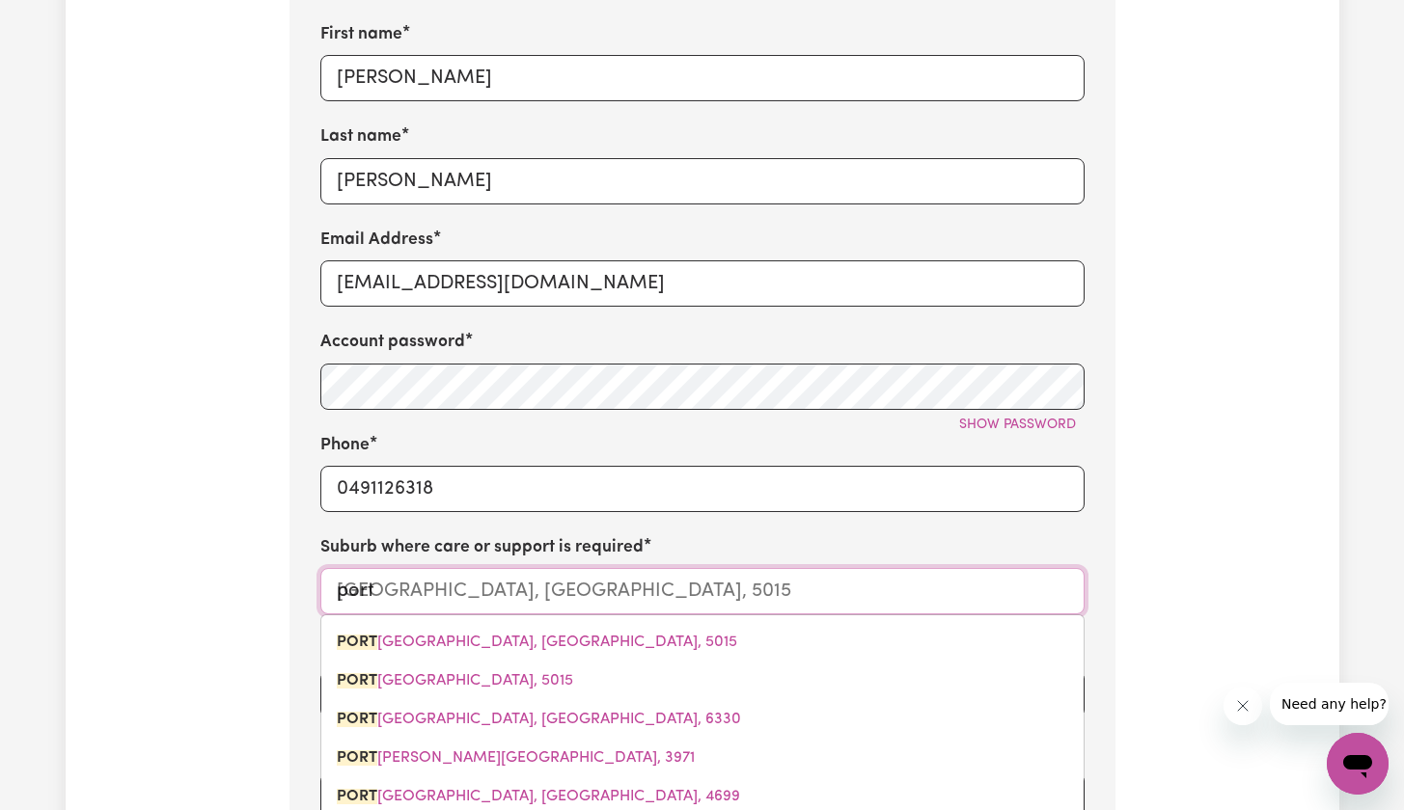
type input "port m"
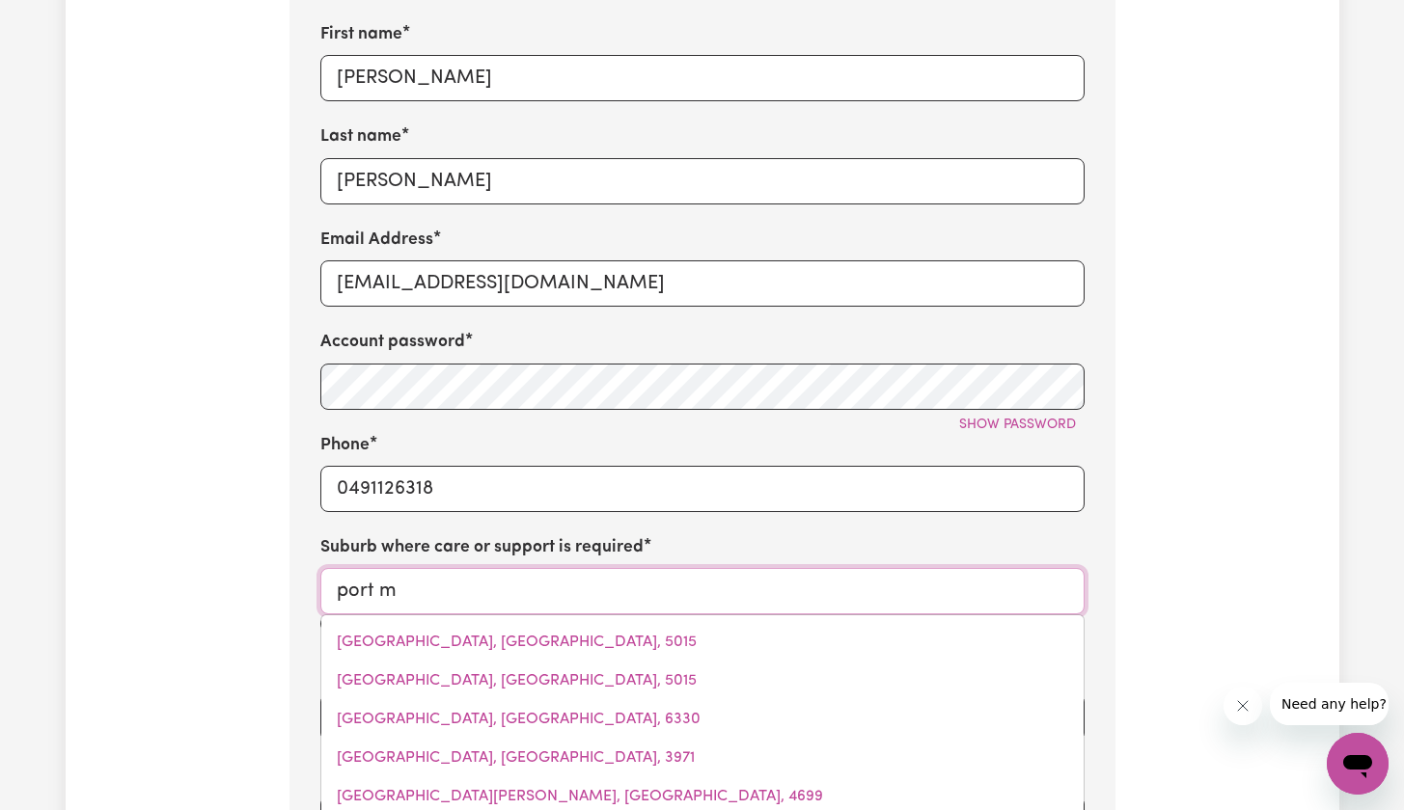
type input "port mACDONNELL, South Australia, 5291"
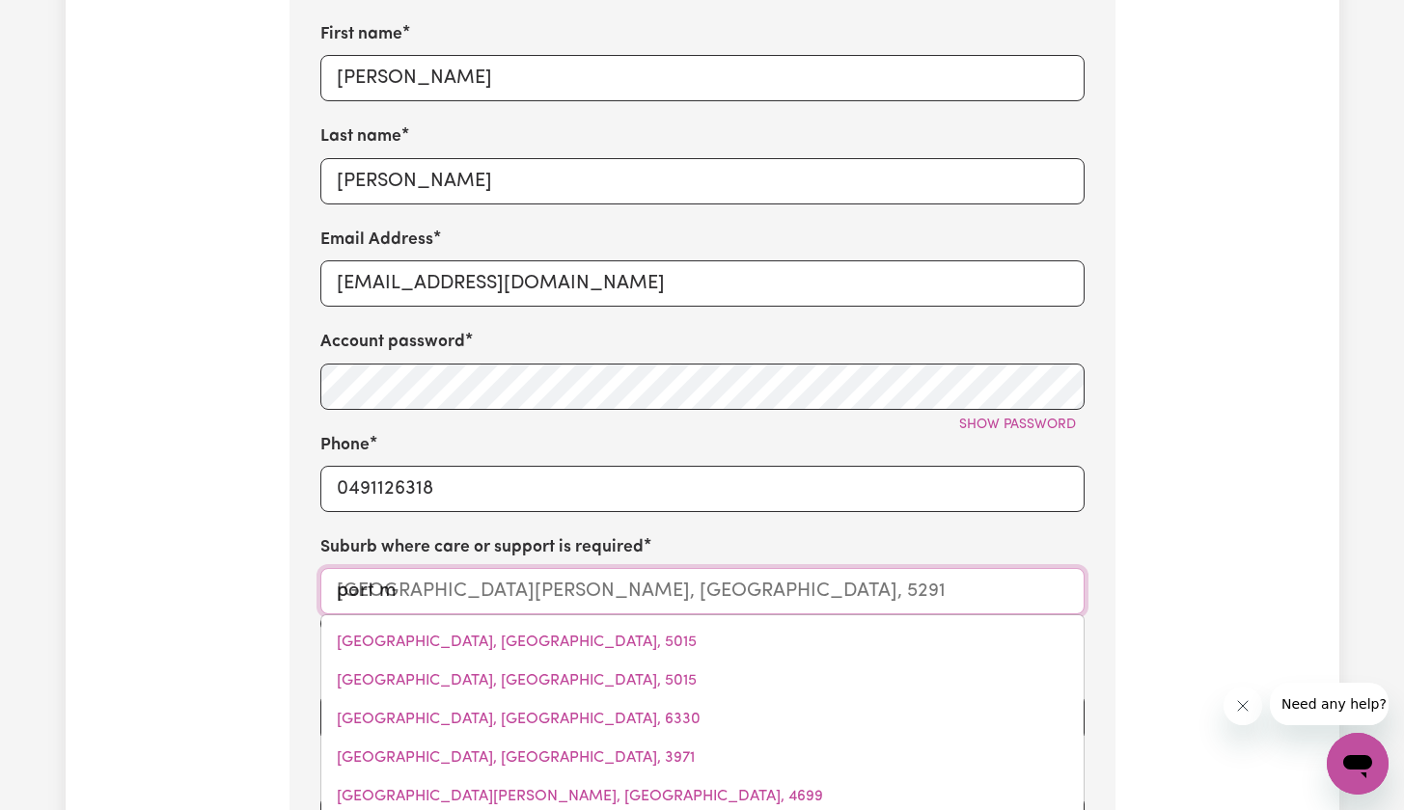
type input "port ma"
type input "port [PERSON_NAME], [GEOGRAPHIC_DATA], 5291"
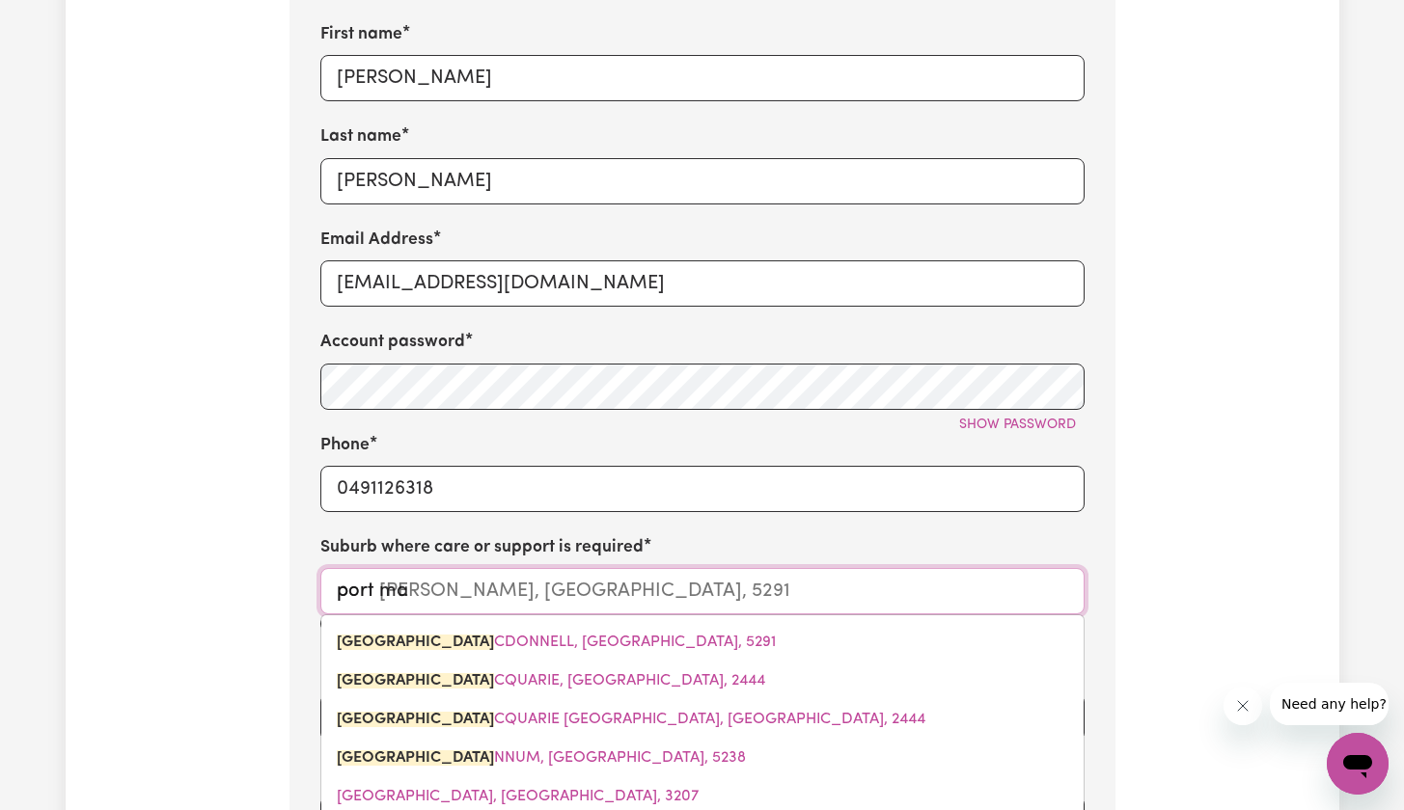
type input "port mac"
type input "[GEOGRAPHIC_DATA][PERSON_NAME], [GEOGRAPHIC_DATA], 5291"
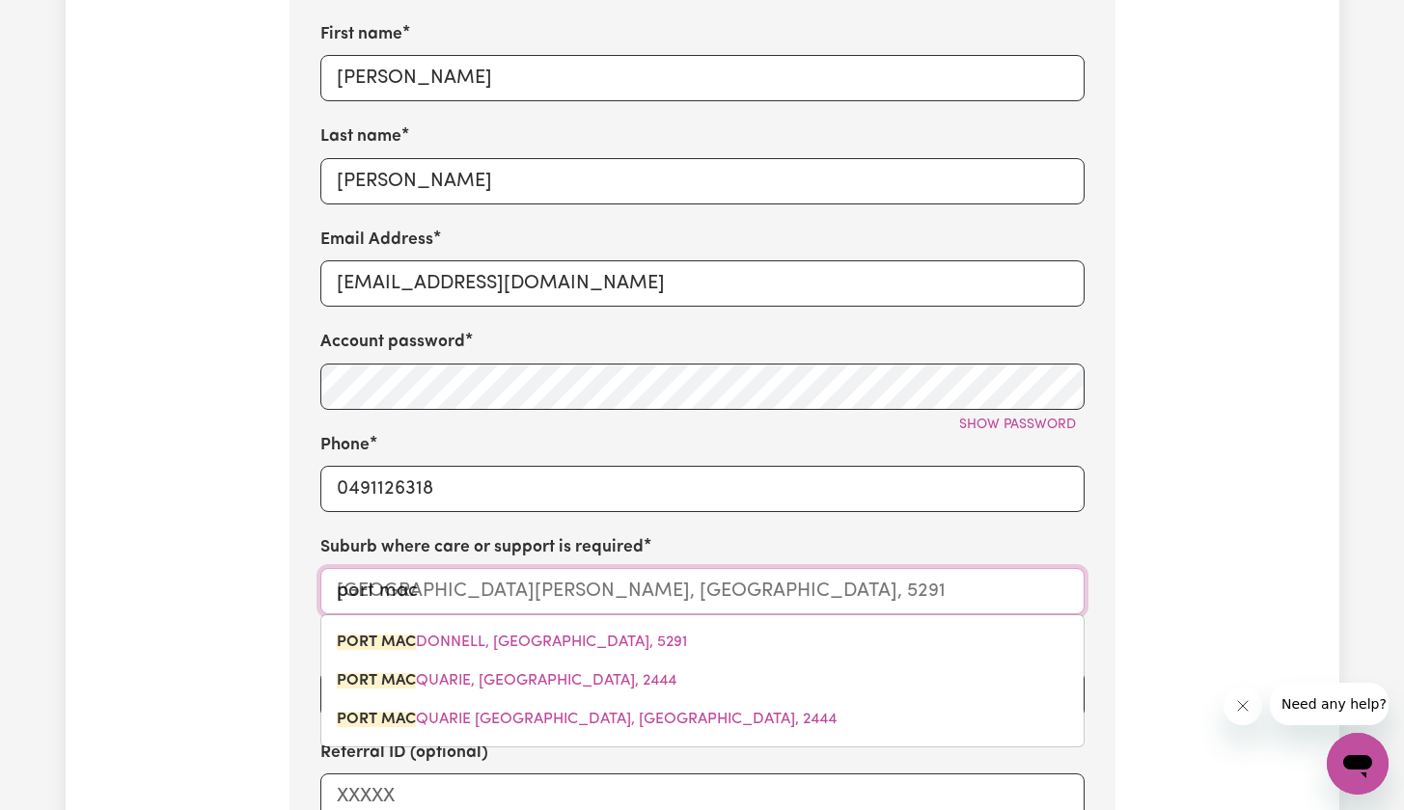
type input "port Mac"
type input "[GEOGRAPHIC_DATA][PERSON_NAME], [GEOGRAPHIC_DATA], 5291"
click at [553, 677] on span "PORT MAC QUARIE, [GEOGRAPHIC_DATA], 2444" at bounding box center [507, 680] width 340 height 15
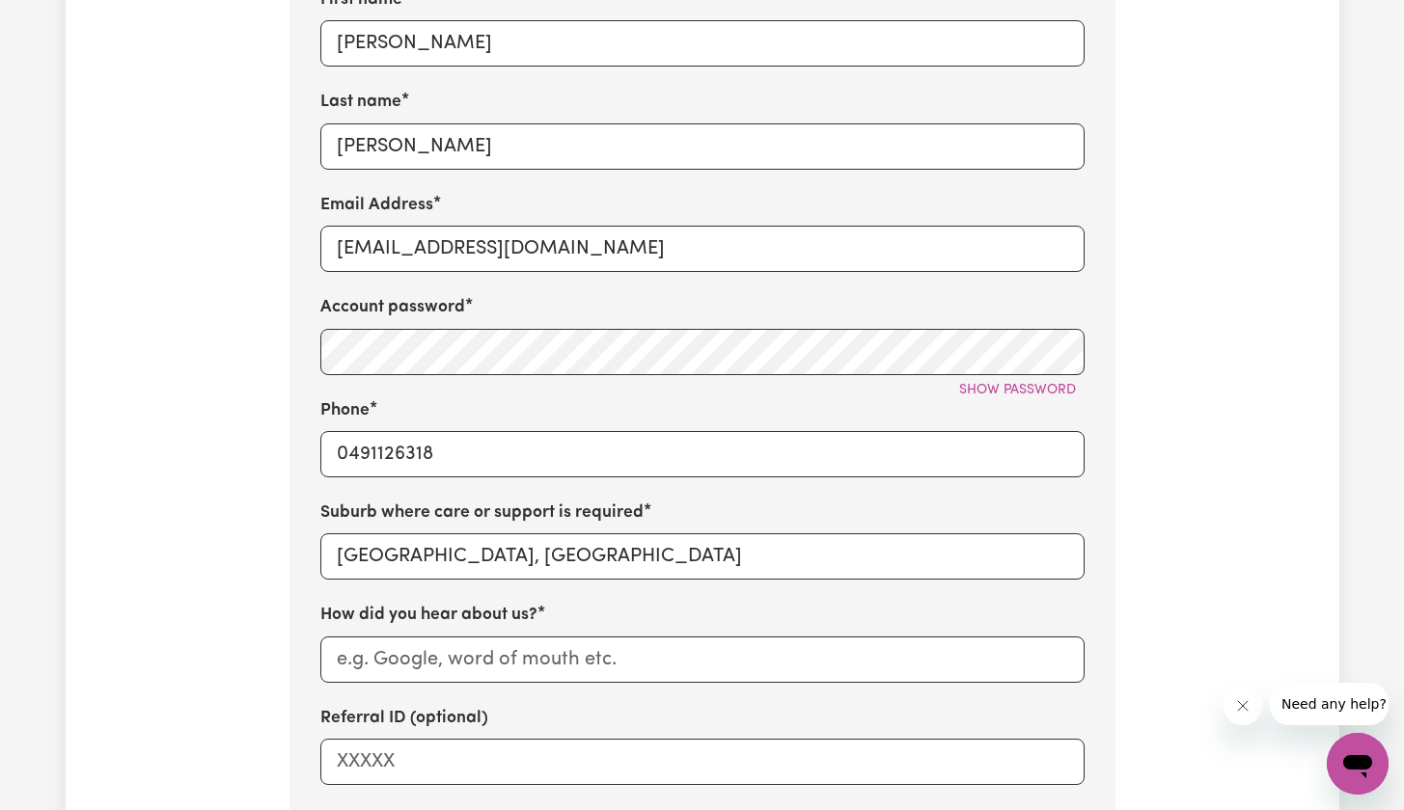
scroll to position [920, 0]
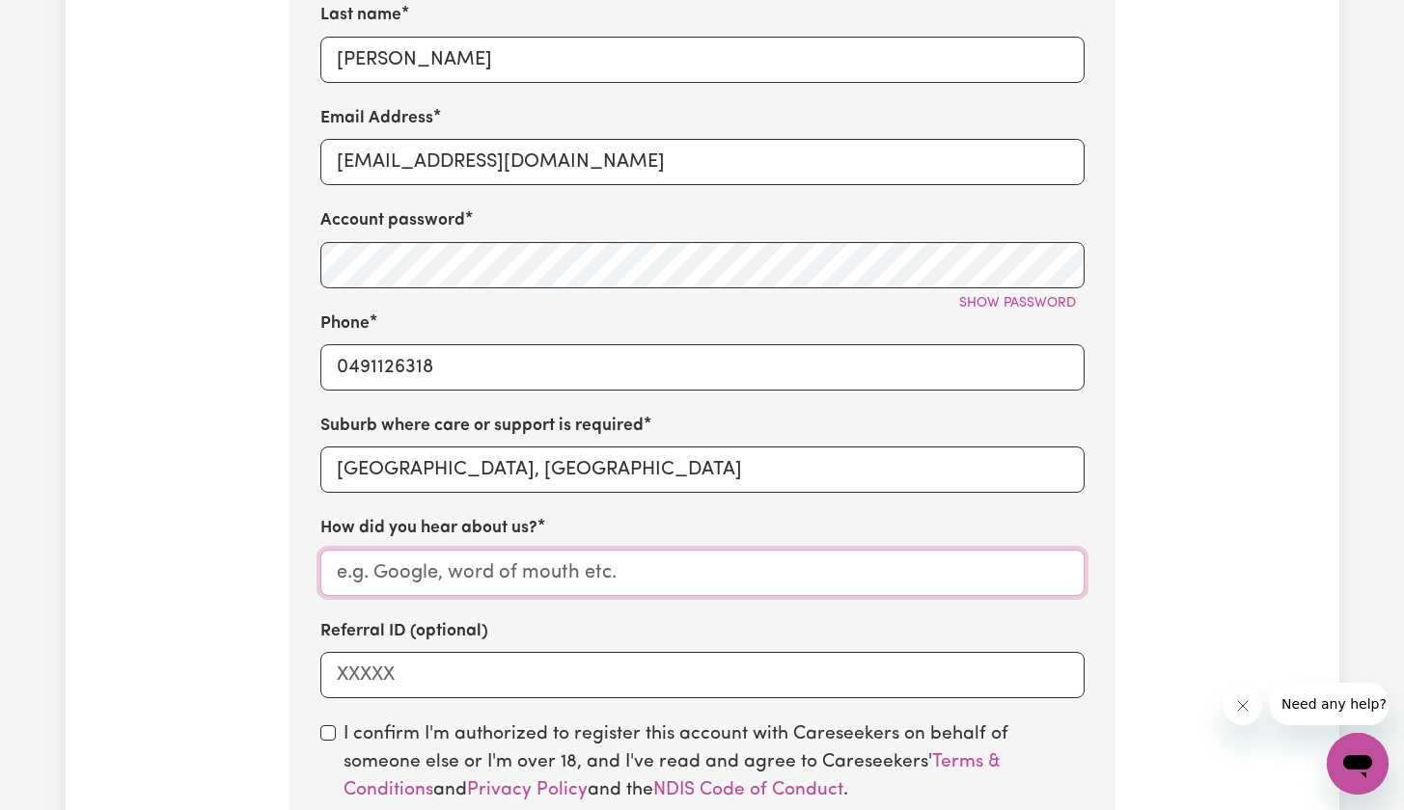
click at [535, 559] on input "How did you hear about us?" at bounding box center [702, 573] width 764 height 46
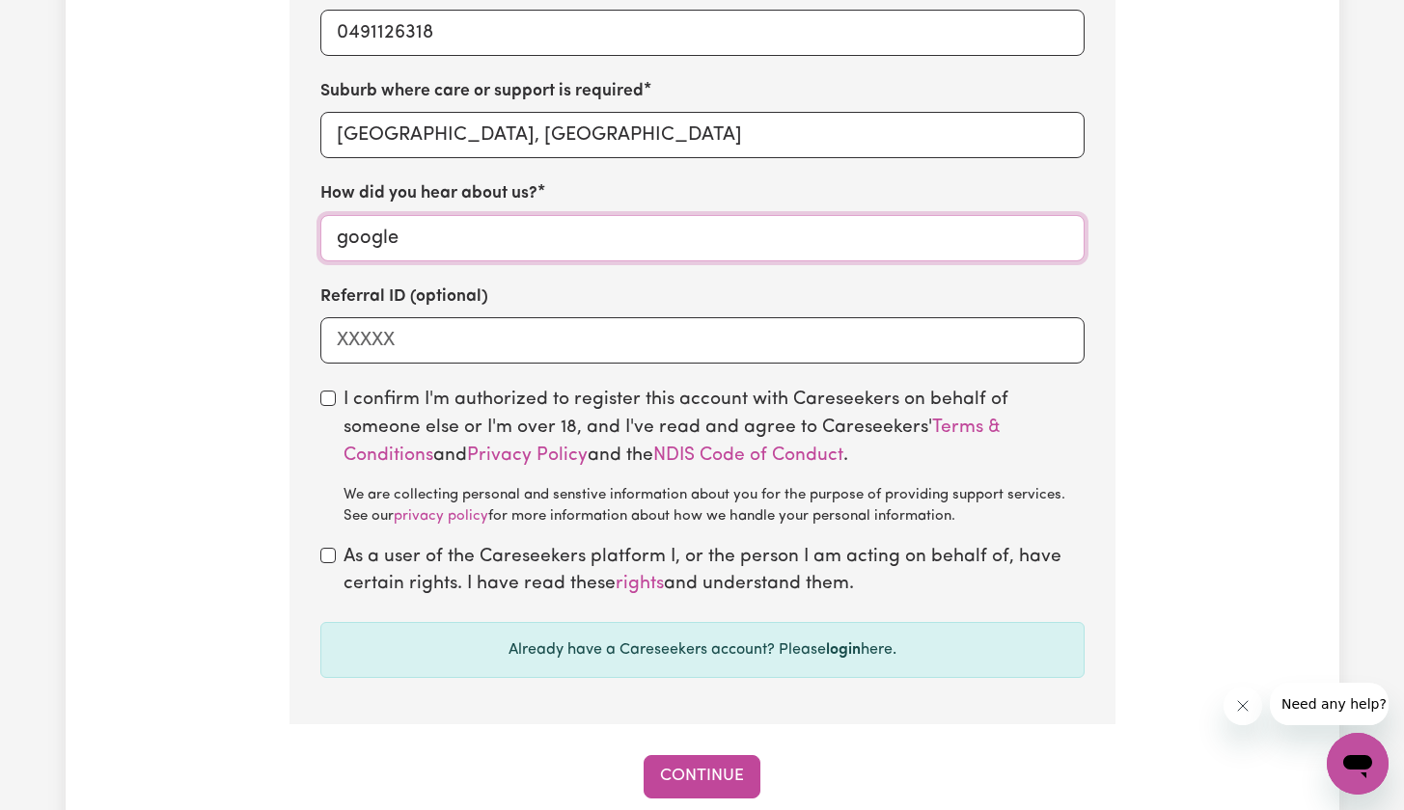
type input "google"
click at [329, 391] on input "checkbox" at bounding box center [327, 398] width 15 height 15
checkbox input "true"
click at [333, 549] on input "checkbox" at bounding box center [327, 555] width 15 height 15
checkbox input "true"
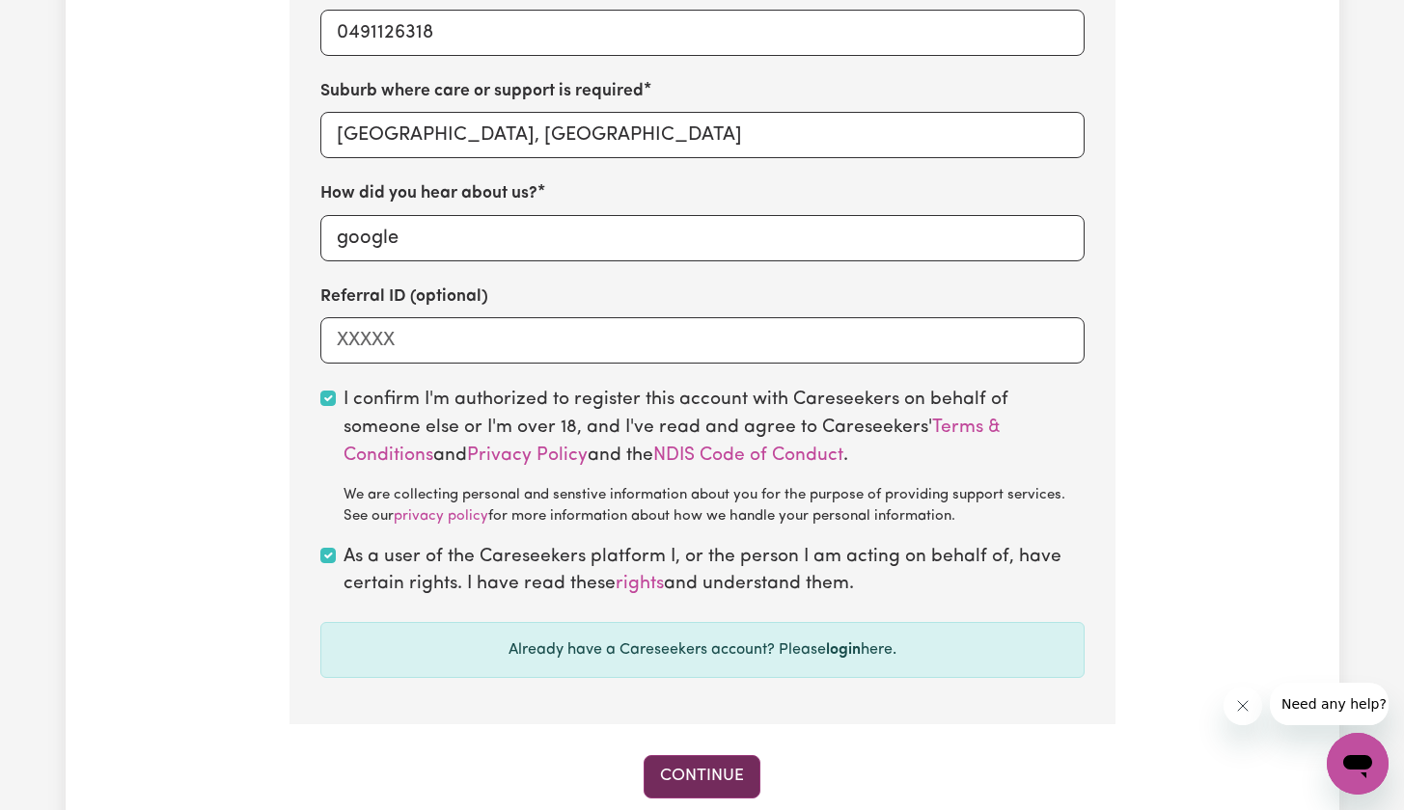
click at [696, 765] on button "Continue" at bounding box center [701, 776] width 117 height 42
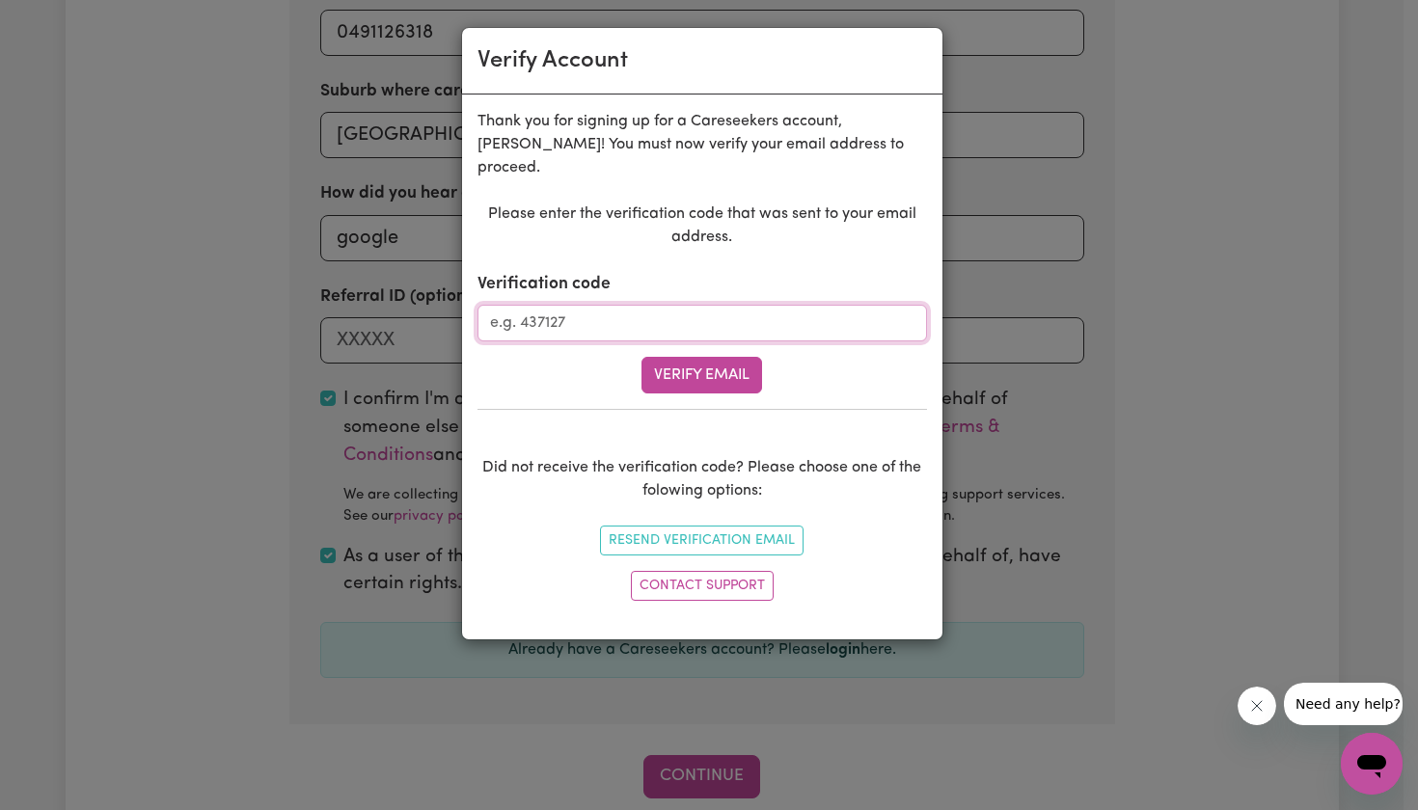
click at [605, 305] on input "Verification code" at bounding box center [703, 323] width 450 height 37
paste input "612644"
type input "612644"
click at [677, 357] on button "Verify Email" at bounding box center [702, 375] width 121 height 37
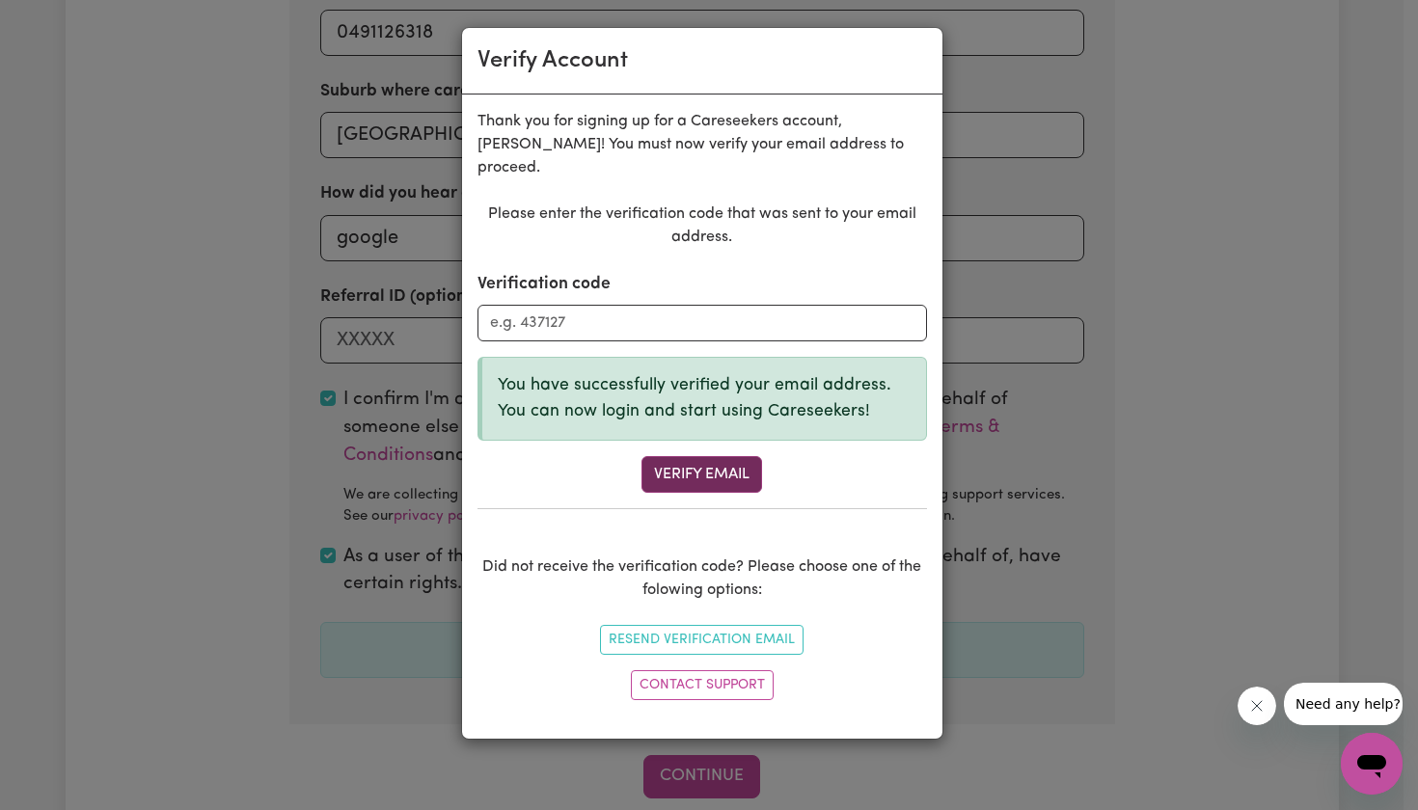
click at [716, 456] on button "Verify Email" at bounding box center [702, 474] width 121 height 37
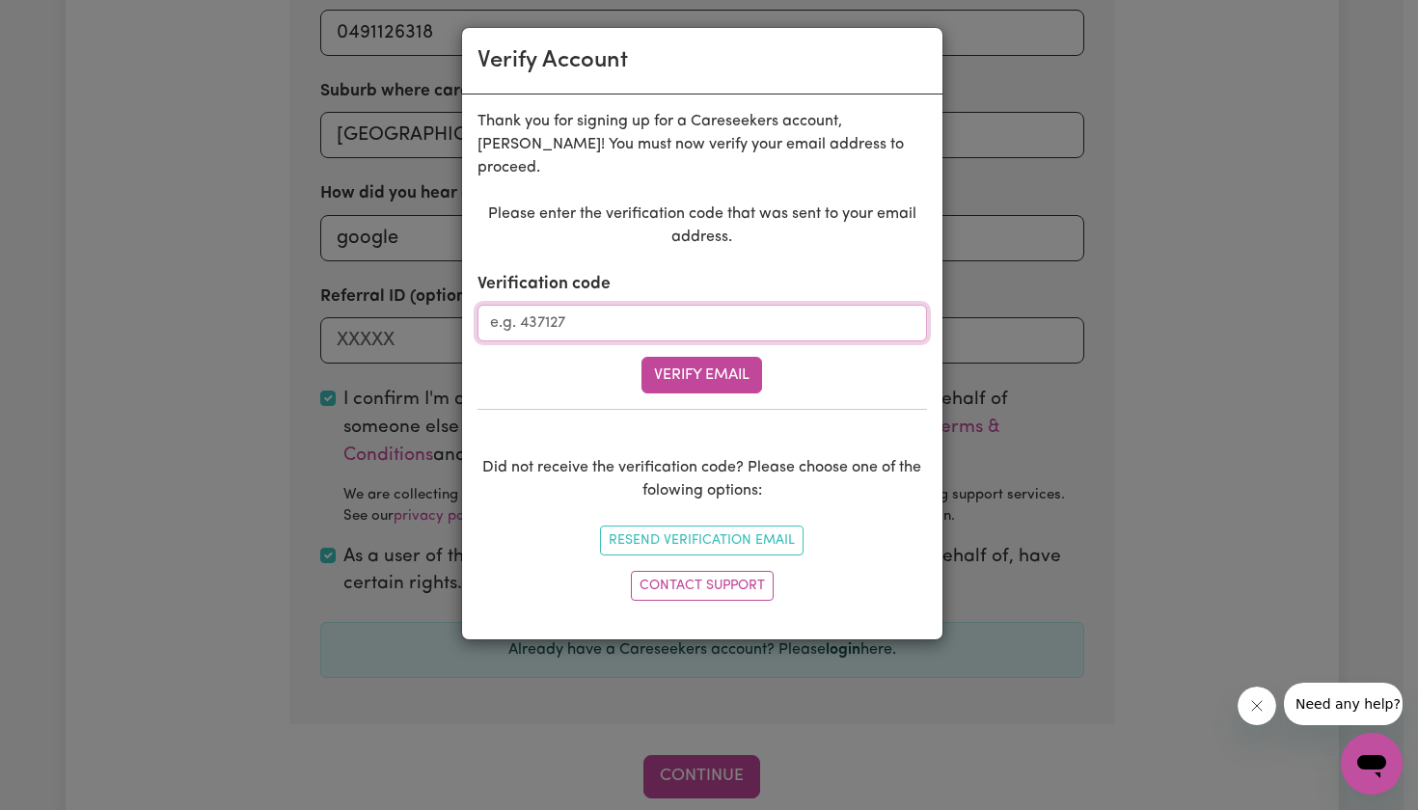
click at [696, 305] on input "Verification code" at bounding box center [703, 323] width 450 height 37
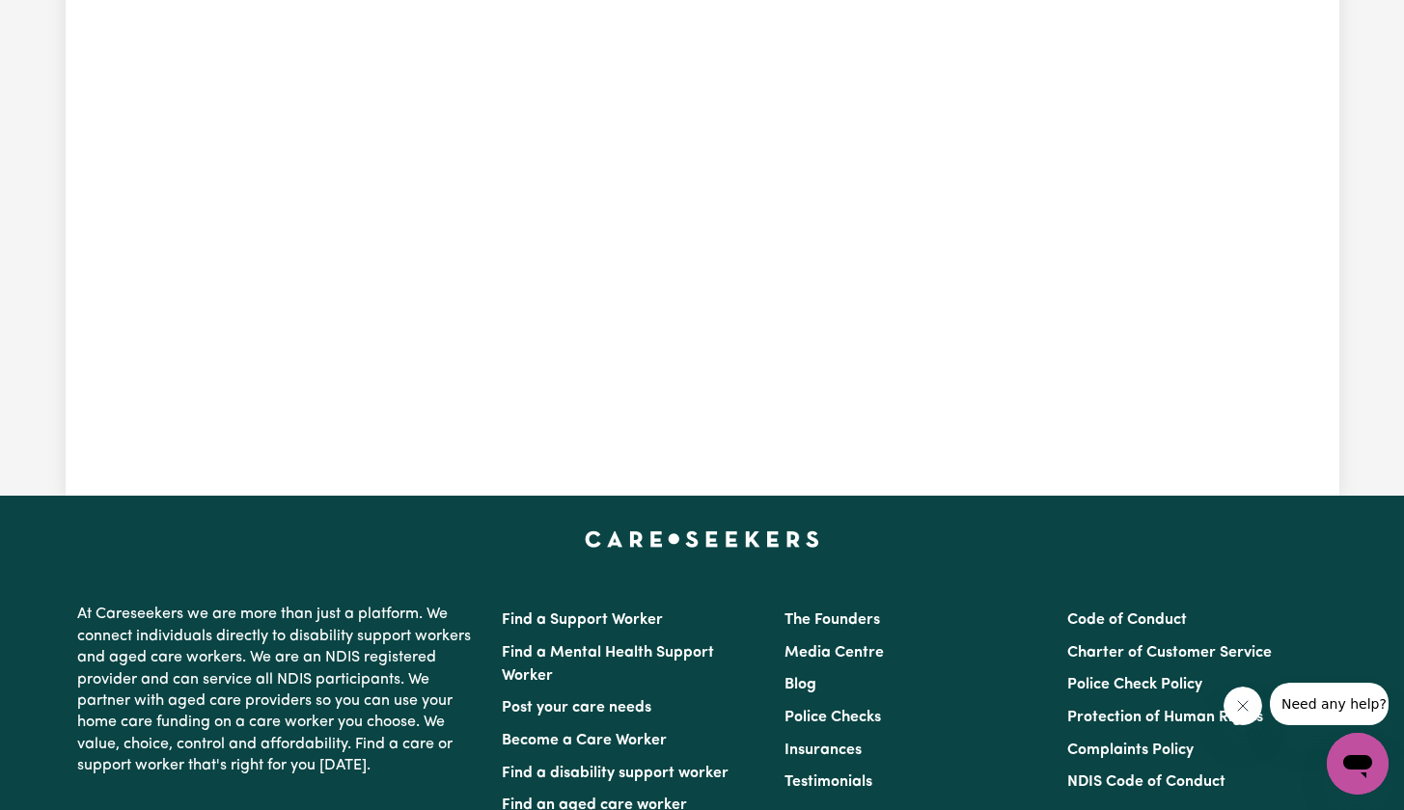
scroll to position [603, 0]
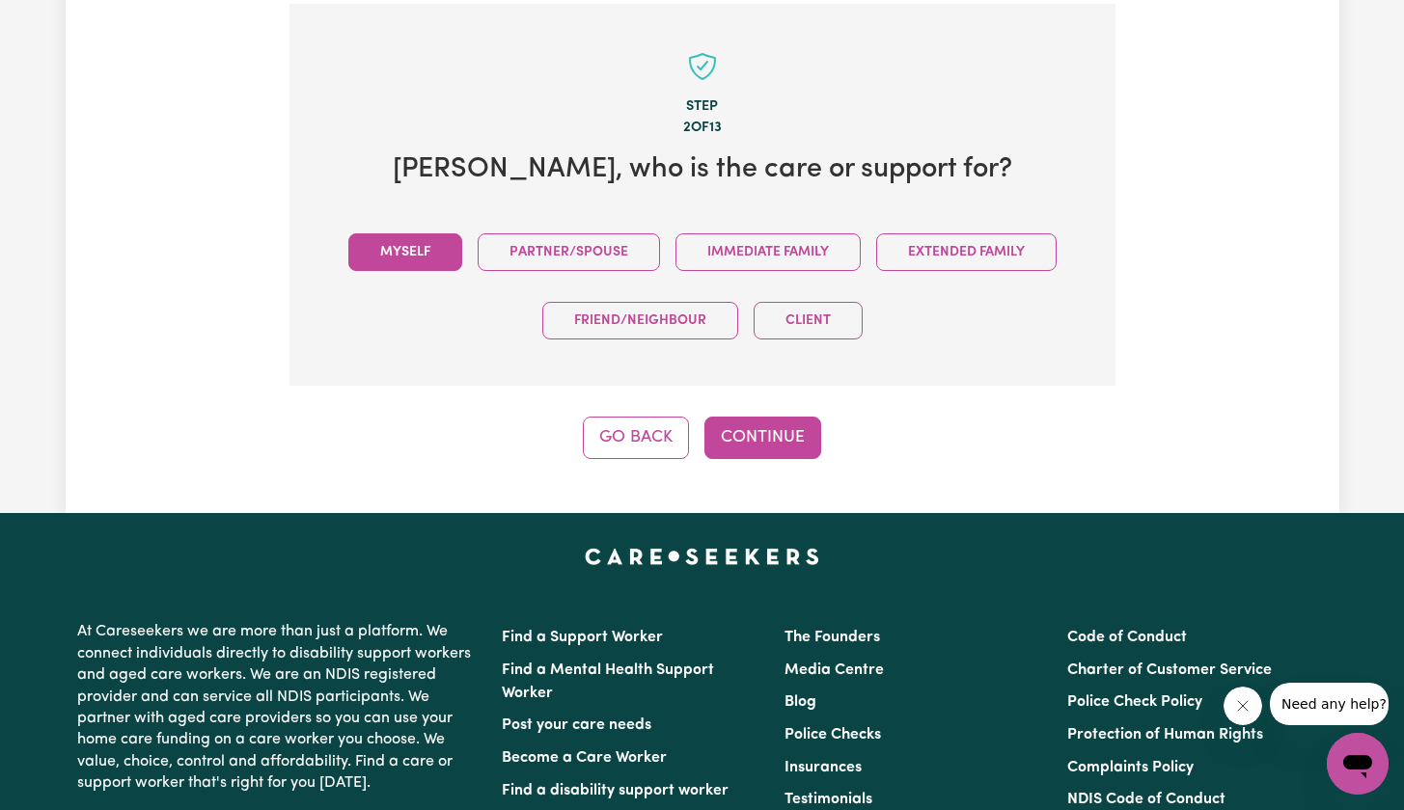
click at [409, 246] on button "Myself" at bounding box center [405, 252] width 114 height 38
click at [773, 442] on button "Continue" at bounding box center [762, 438] width 117 height 42
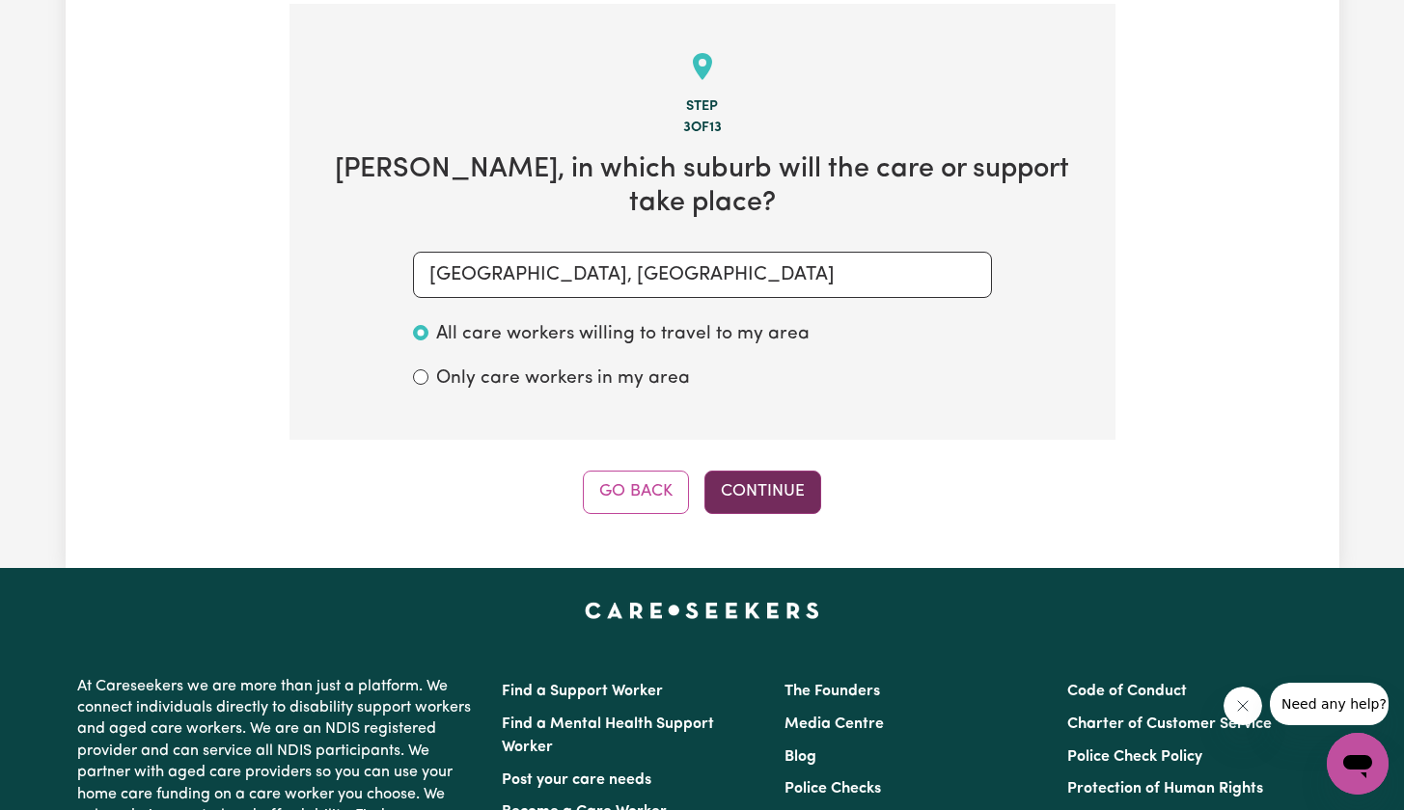
click at [768, 471] on button "Continue" at bounding box center [762, 492] width 117 height 42
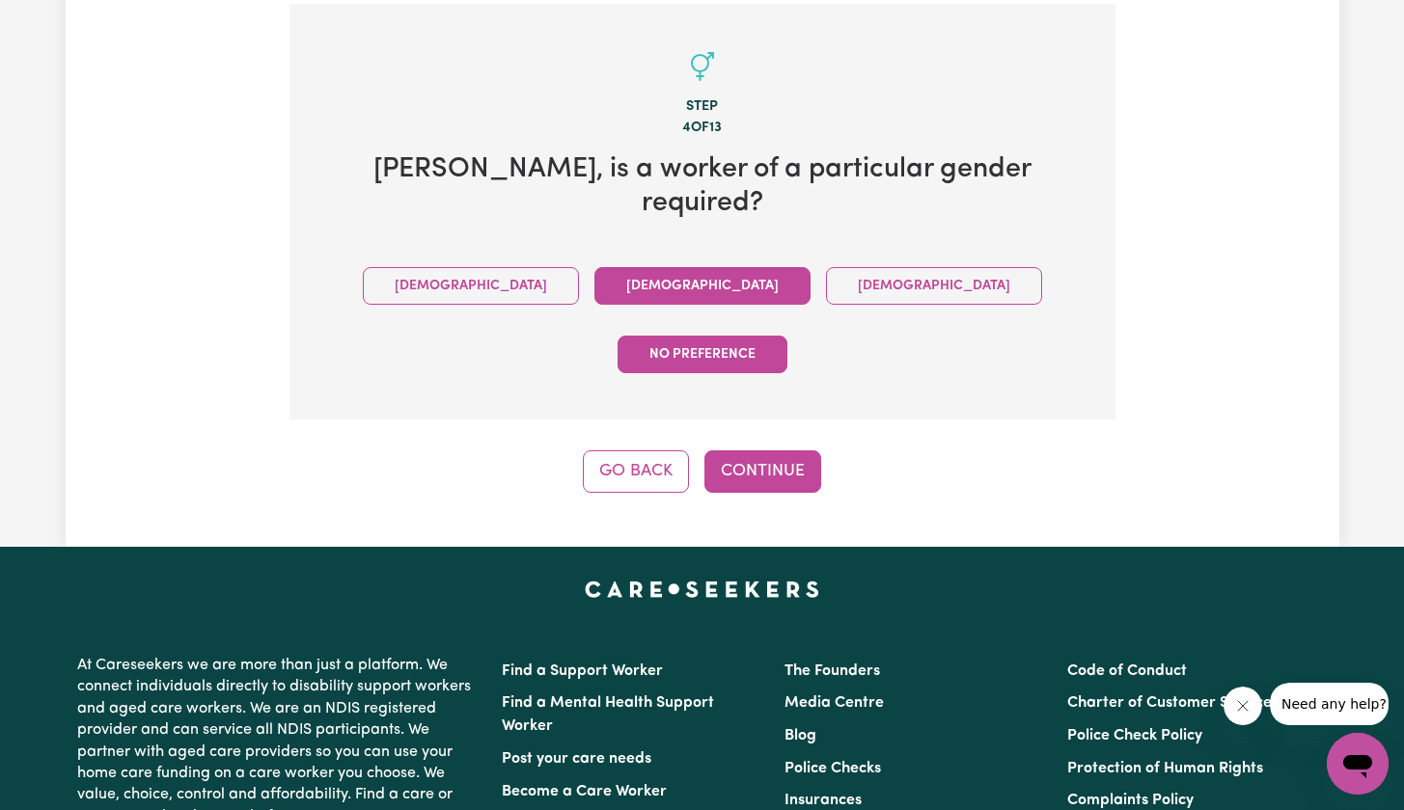
click at [594, 267] on button "Female" at bounding box center [702, 286] width 216 height 38
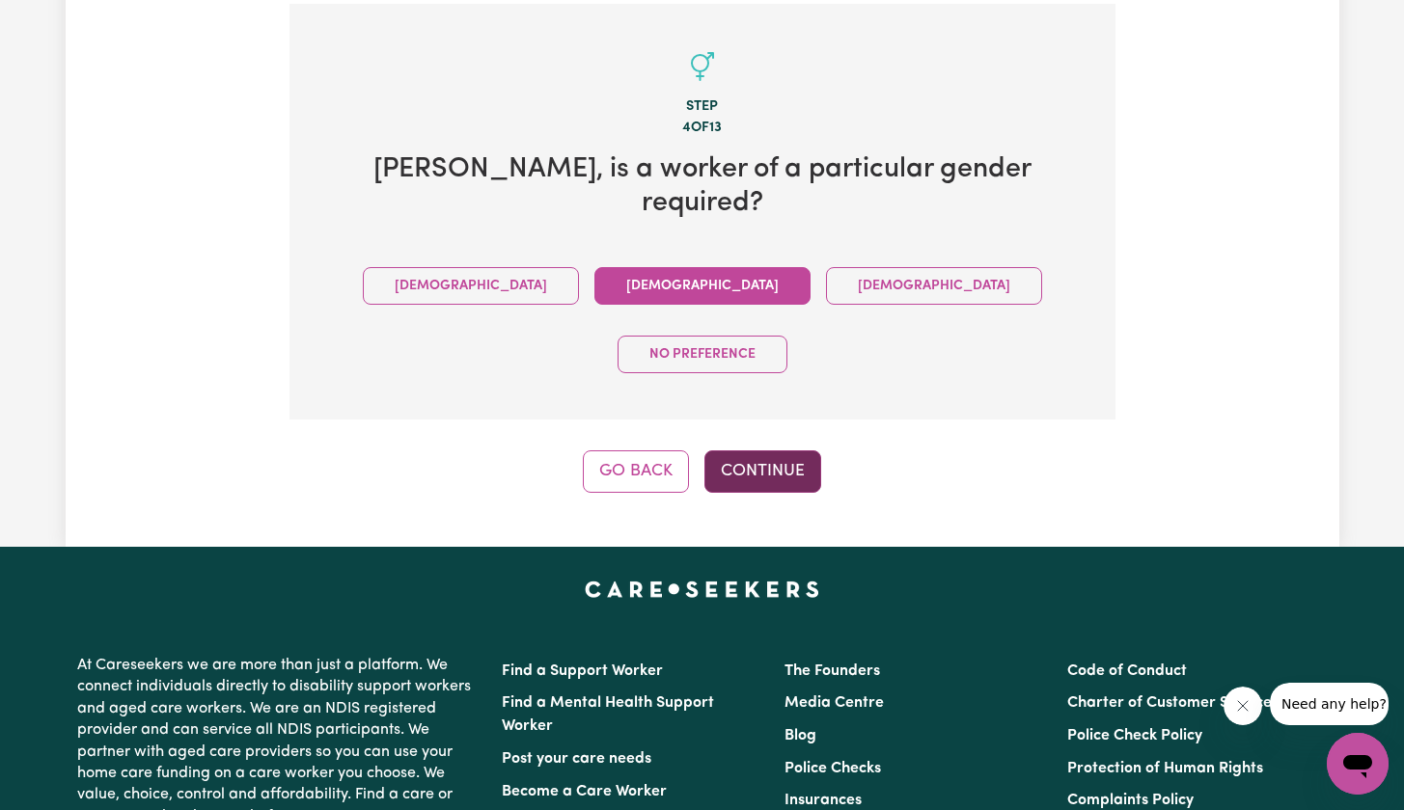
click at [765, 451] on button "Continue" at bounding box center [762, 472] width 117 height 42
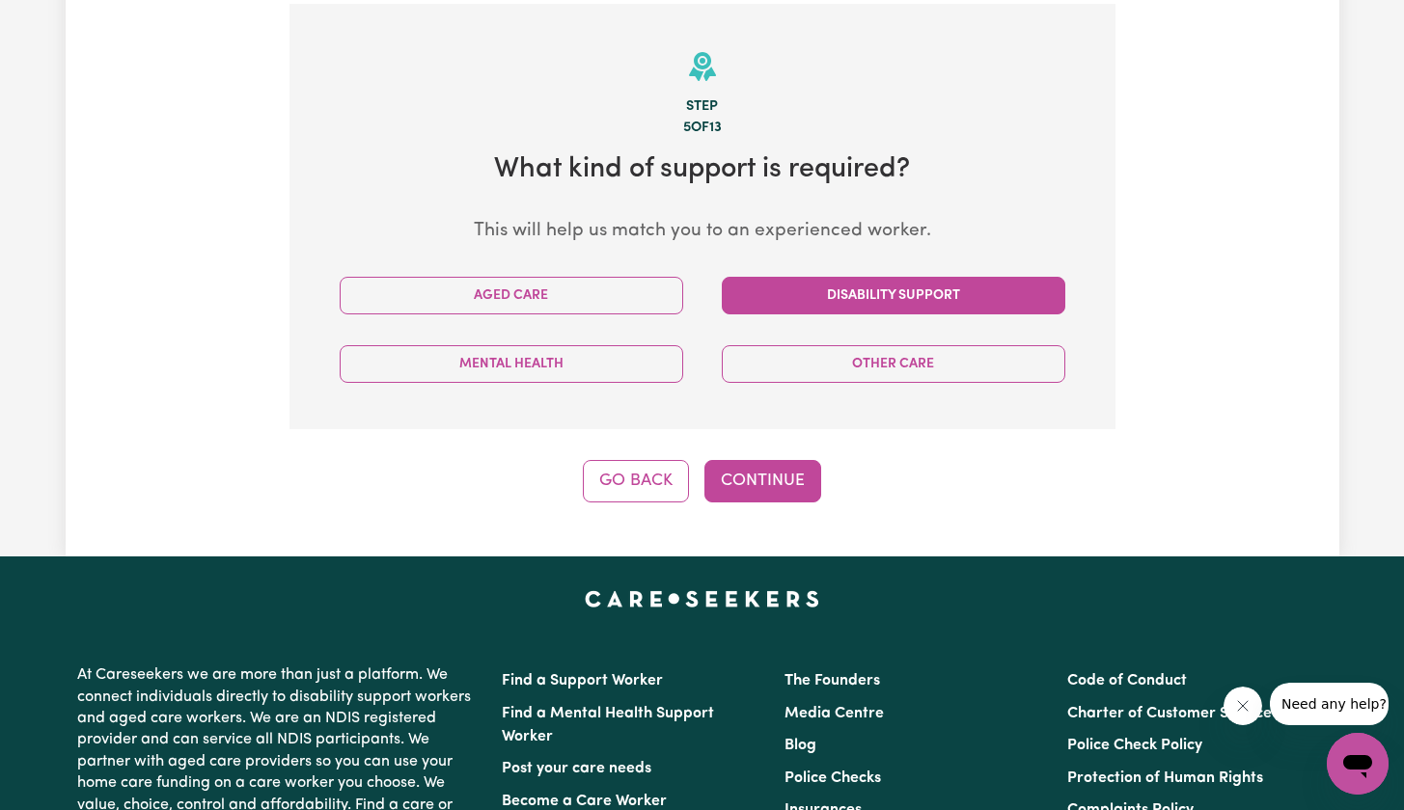
drag, startPoint x: 806, startPoint y: 289, endPoint x: 812, endPoint y: 301, distance: 12.9
click at [806, 290] on button "Disability Support" at bounding box center [893, 296] width 343 height 38
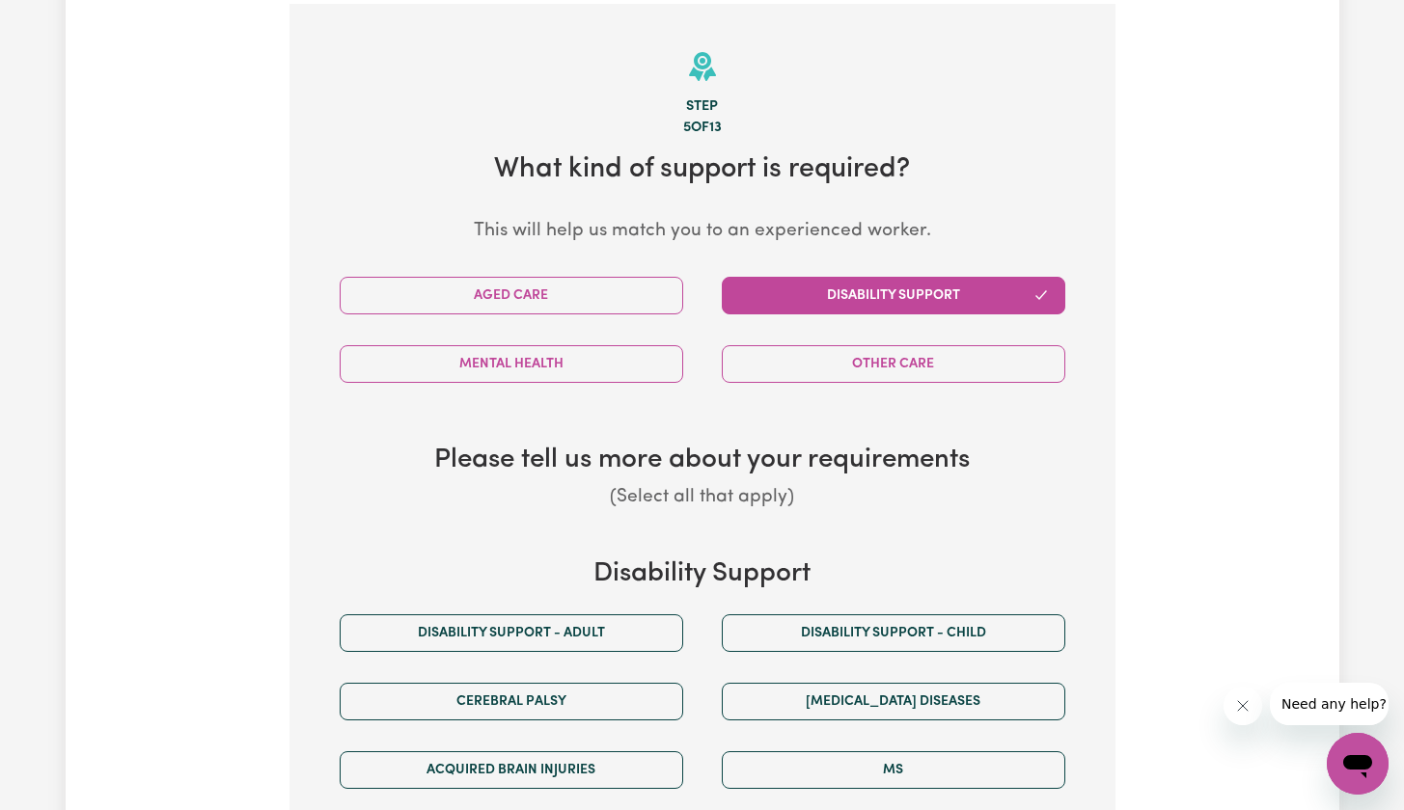
scroll to position [782, 0]
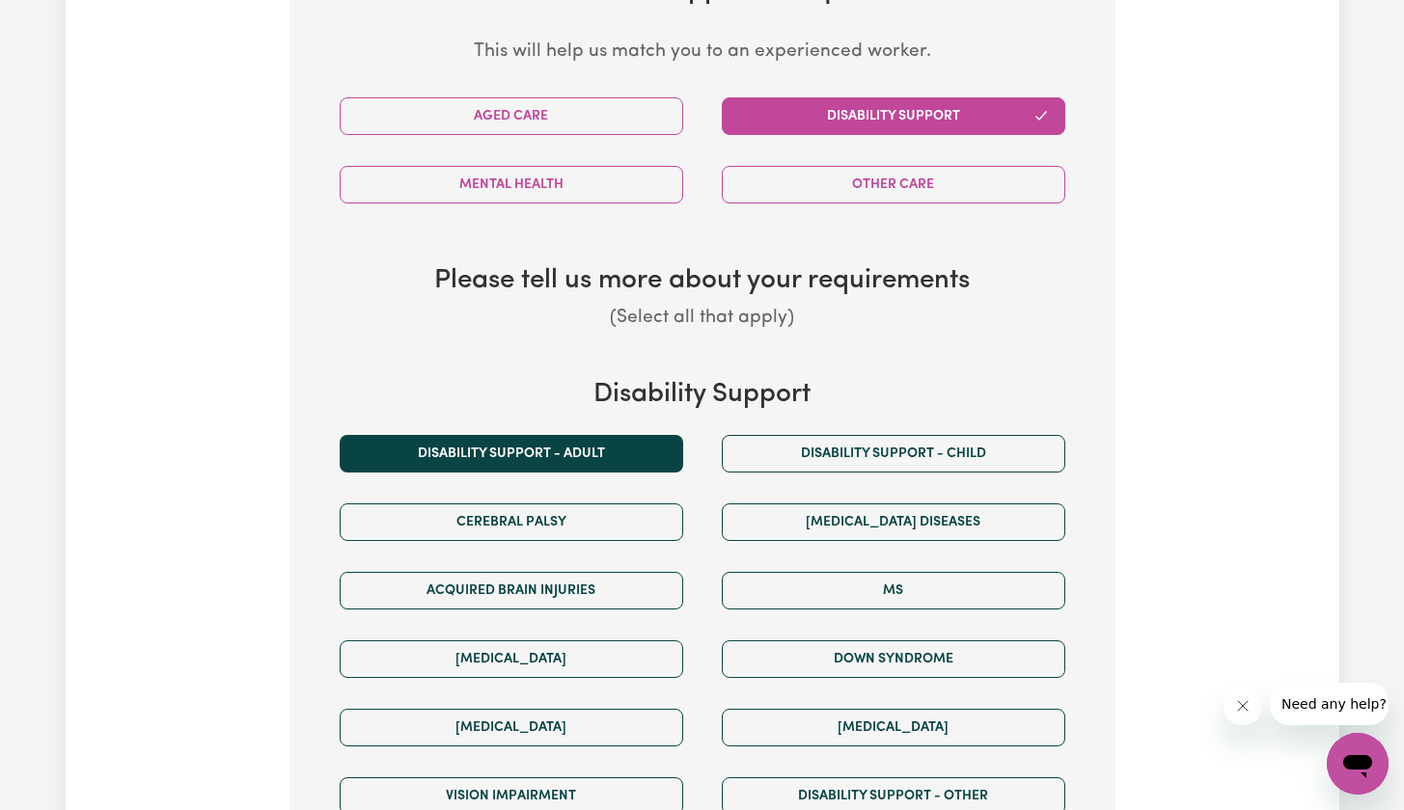
click at [619, 446] on button "Disability support - Adult" at bounding box center [511, 454] width 343 height 38
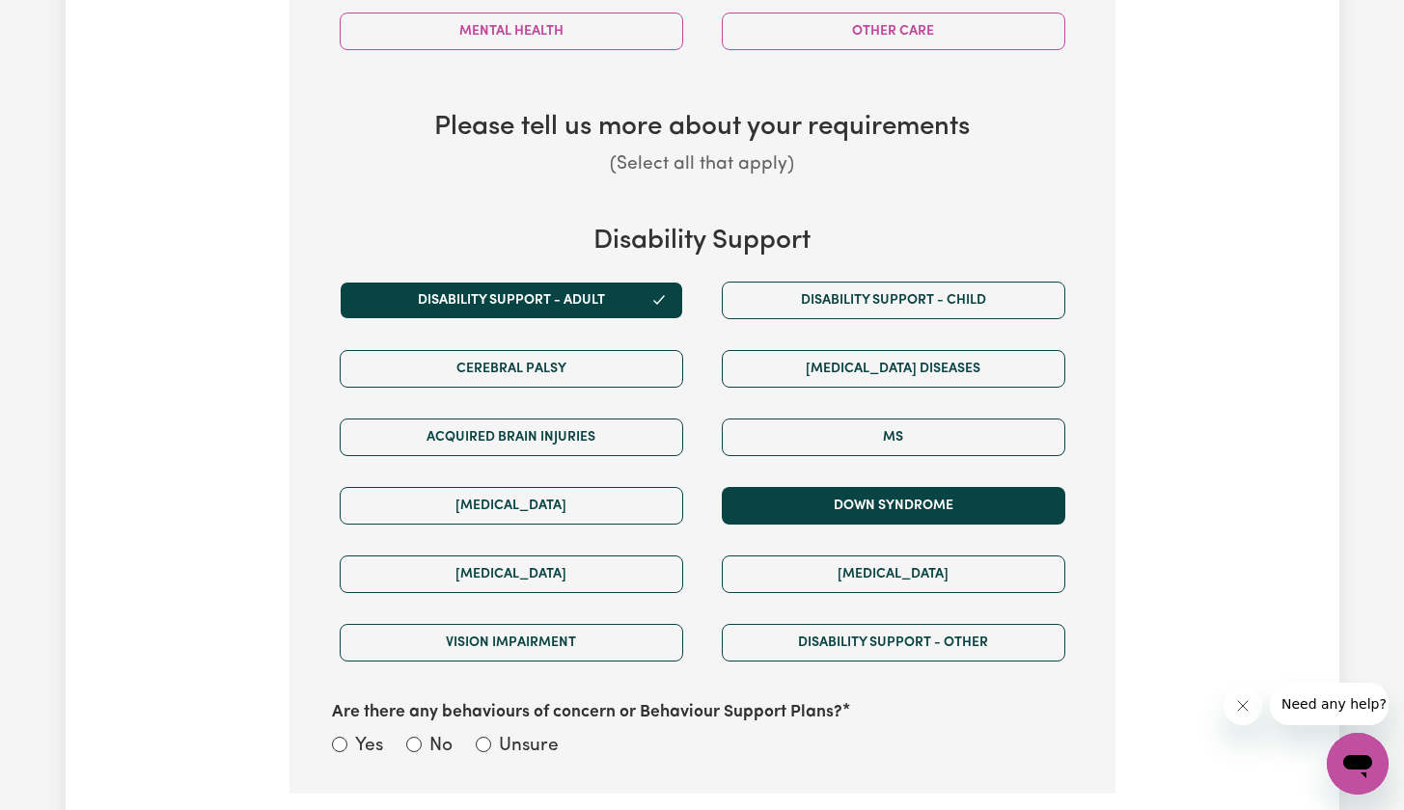
scroll to position [1098, 0]
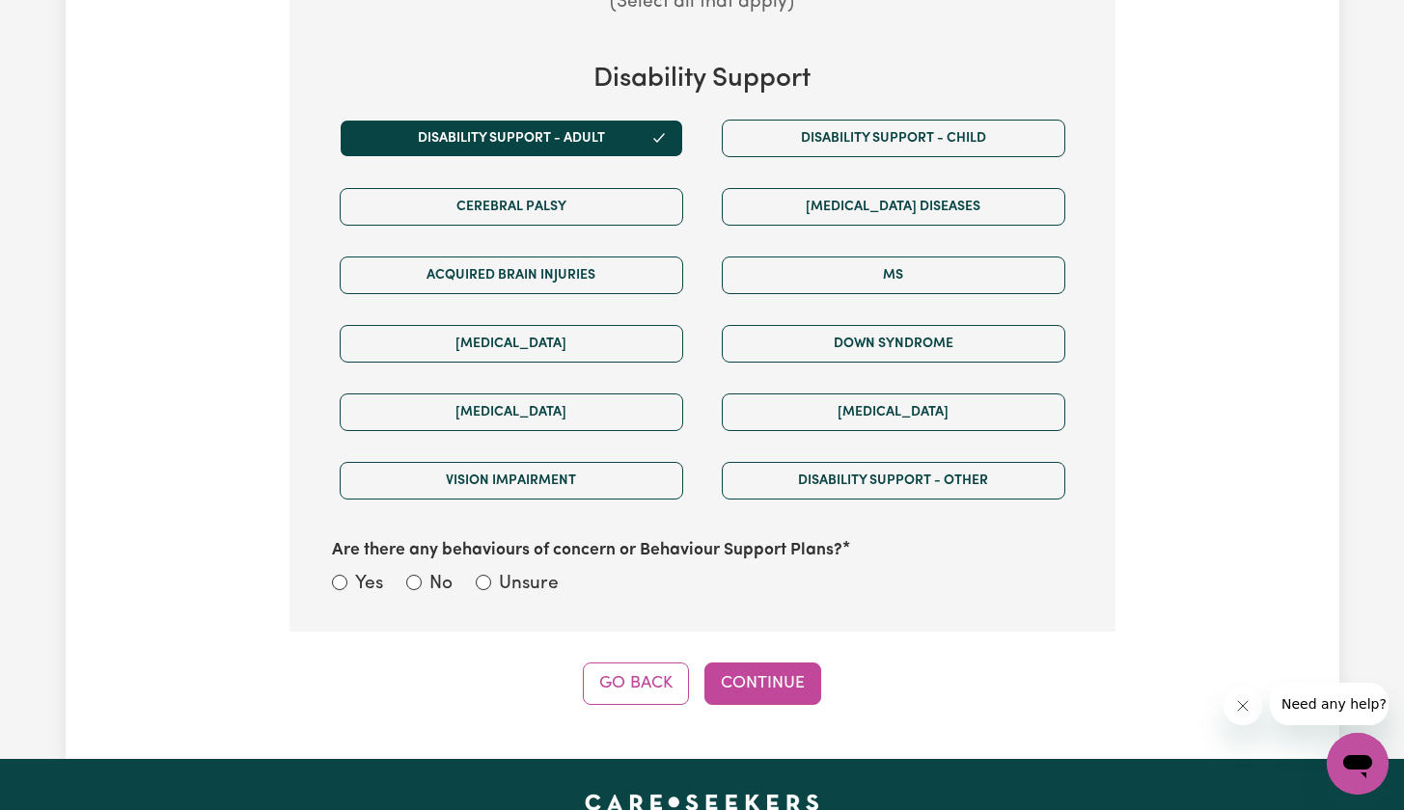
click at [422, 574] on div "No" at bounding box center [429, 585] width 46 height 28
click at [424, 571] on div "No" at bounding box center [429, 585] width 46 height 28
click at [415, 575] on input "No" at bounding box center [413, 582] width 15 height 15
radio input "true"
click at [760, 663] on button "Continue" at bounding box center [762, 684] width 117 height 42
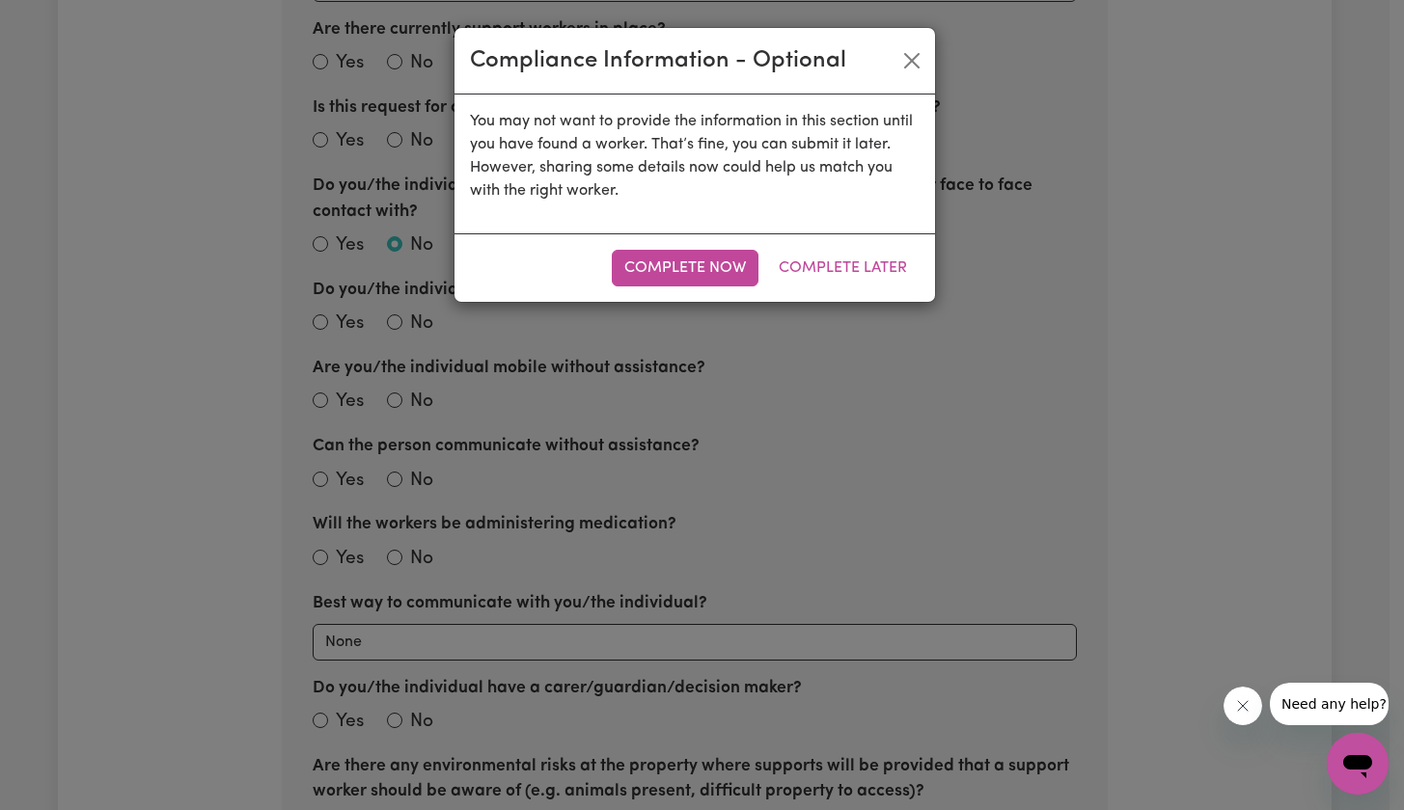
scroll to position [603, 0]
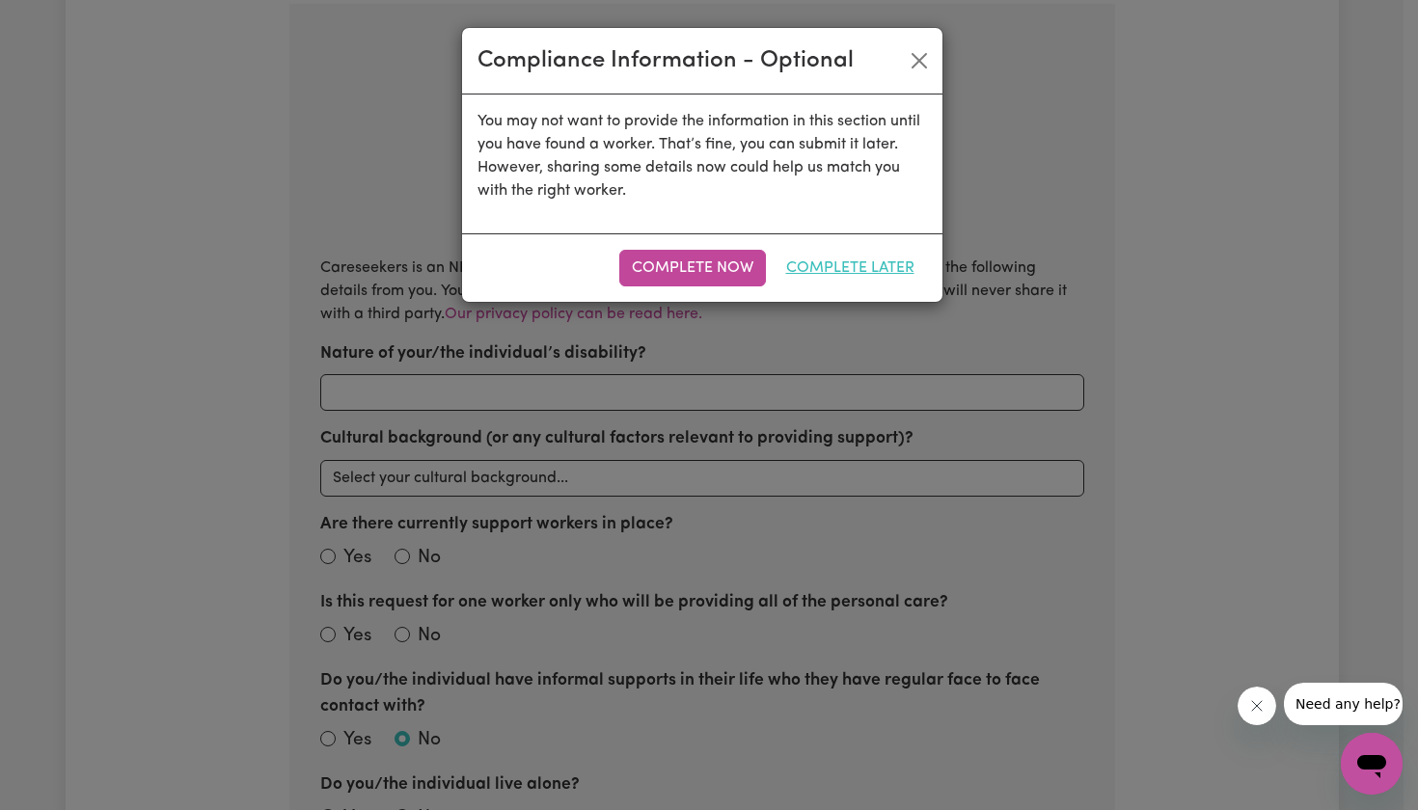
click at [801, 270] on button "Complete Later" at bounding box center [850, 268] width 153 height 37
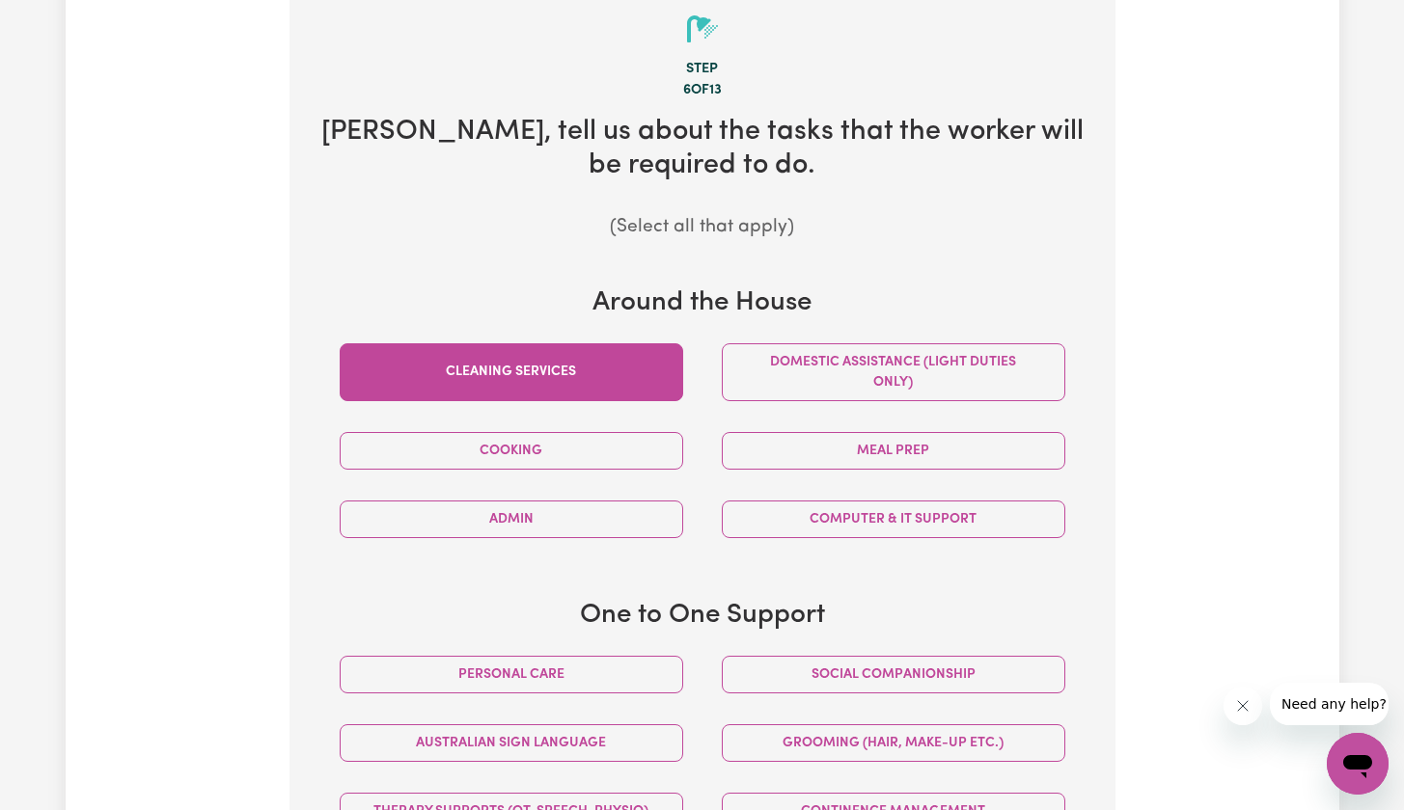
scroll to position [665, 0]
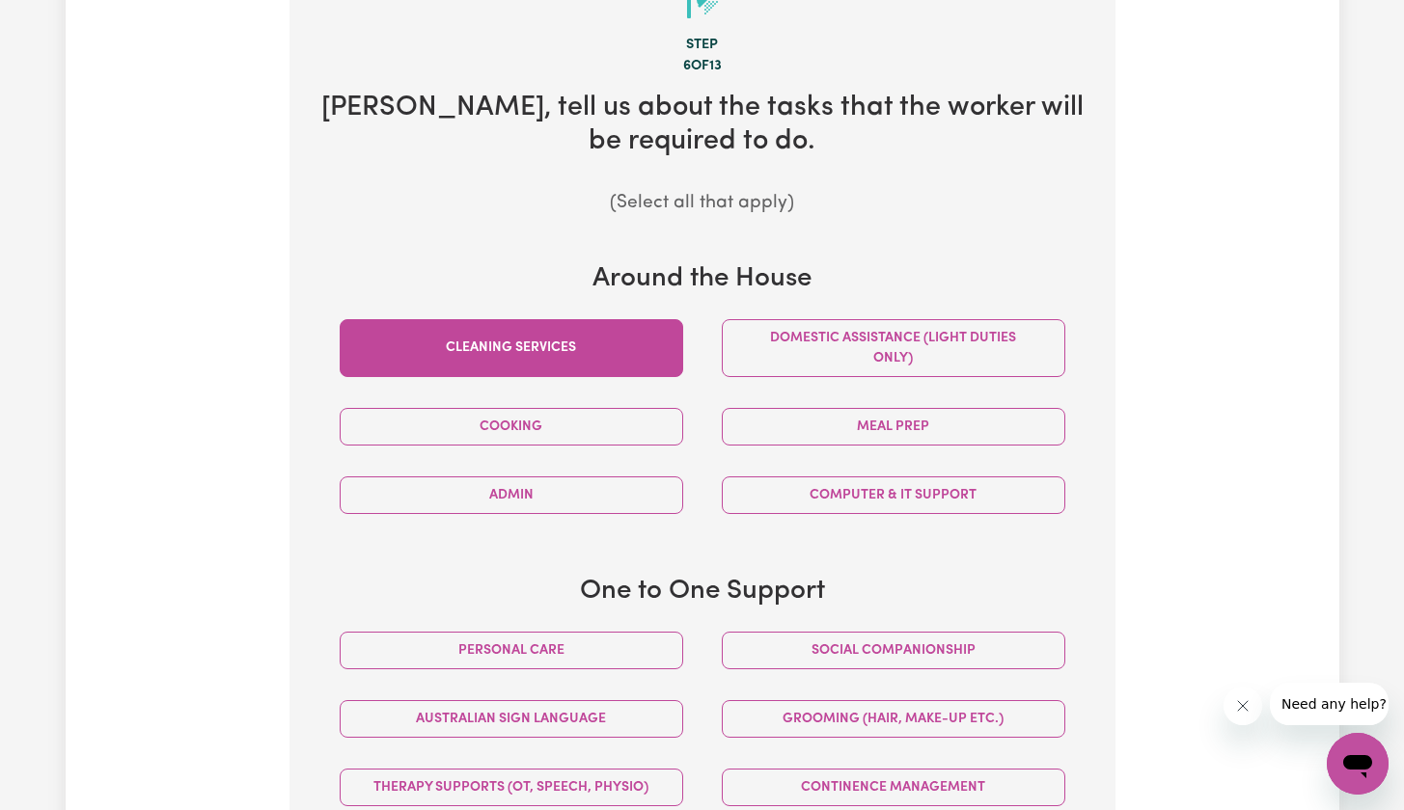
click at [557, 352] on button "Cleaning services" at bounding box center [511, 348] width 343 height 58
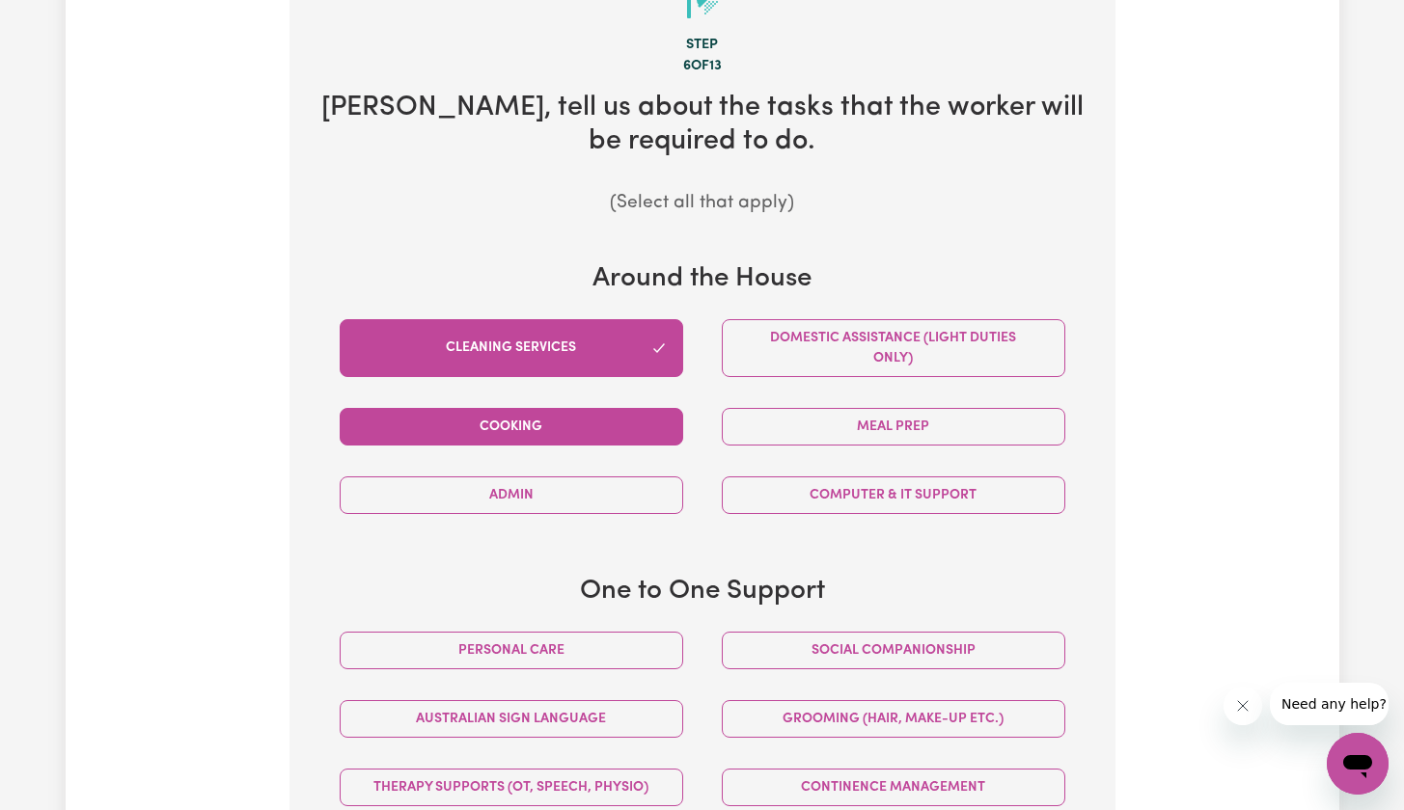
click at [587, 427] on button "Cooking" at bounding box center [511, 427] width 343 height 38
drag, startPoint x: 807, startPoint y: 415, endPoint x: 803, endPoint y: 398, distance: 17.1
click at [807, 415] on button "Meal prep" at bounding box center [893, 427] width 343 height 38
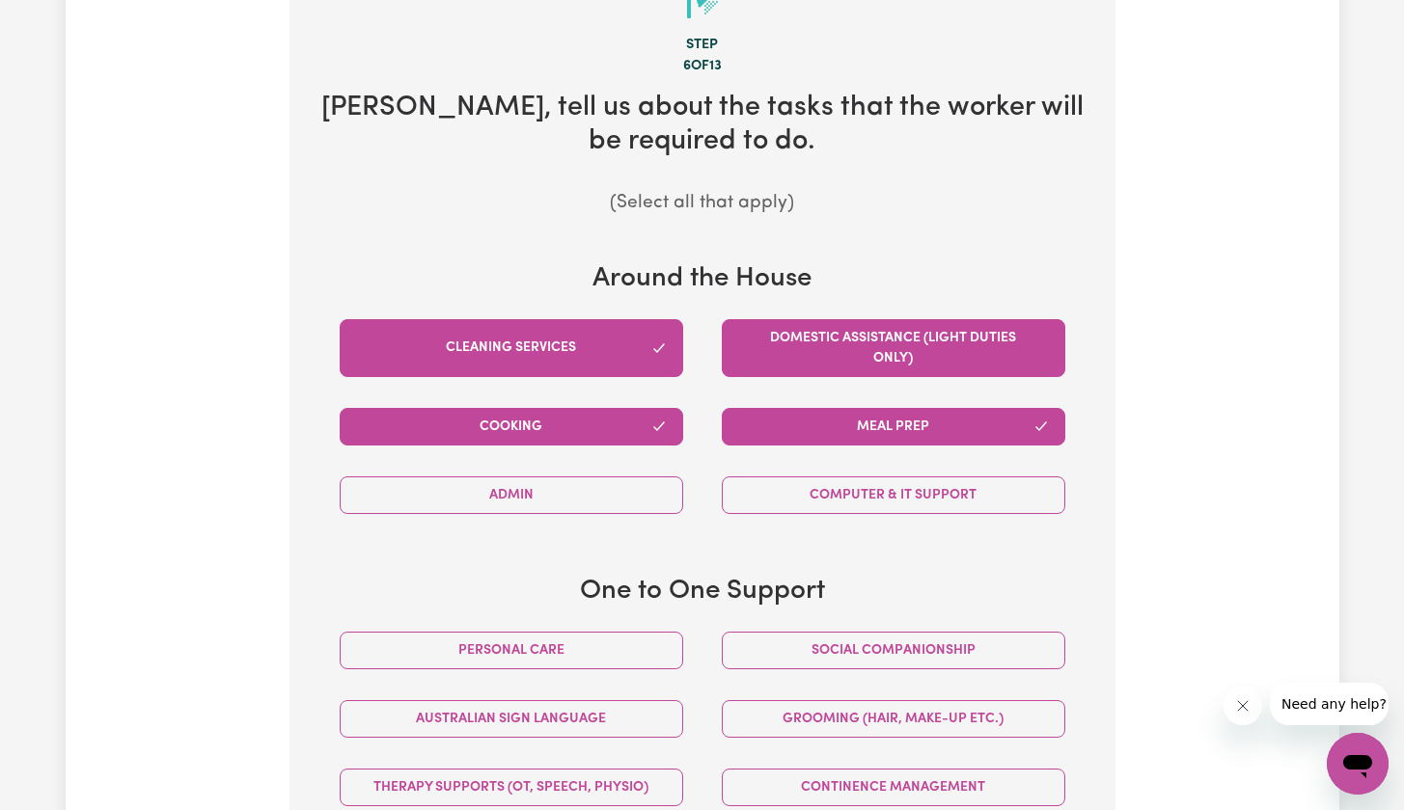
click at [791, 335] on button "Domestic assistance (light duties only)" at bounding box center [893, 348] width 343 height 58
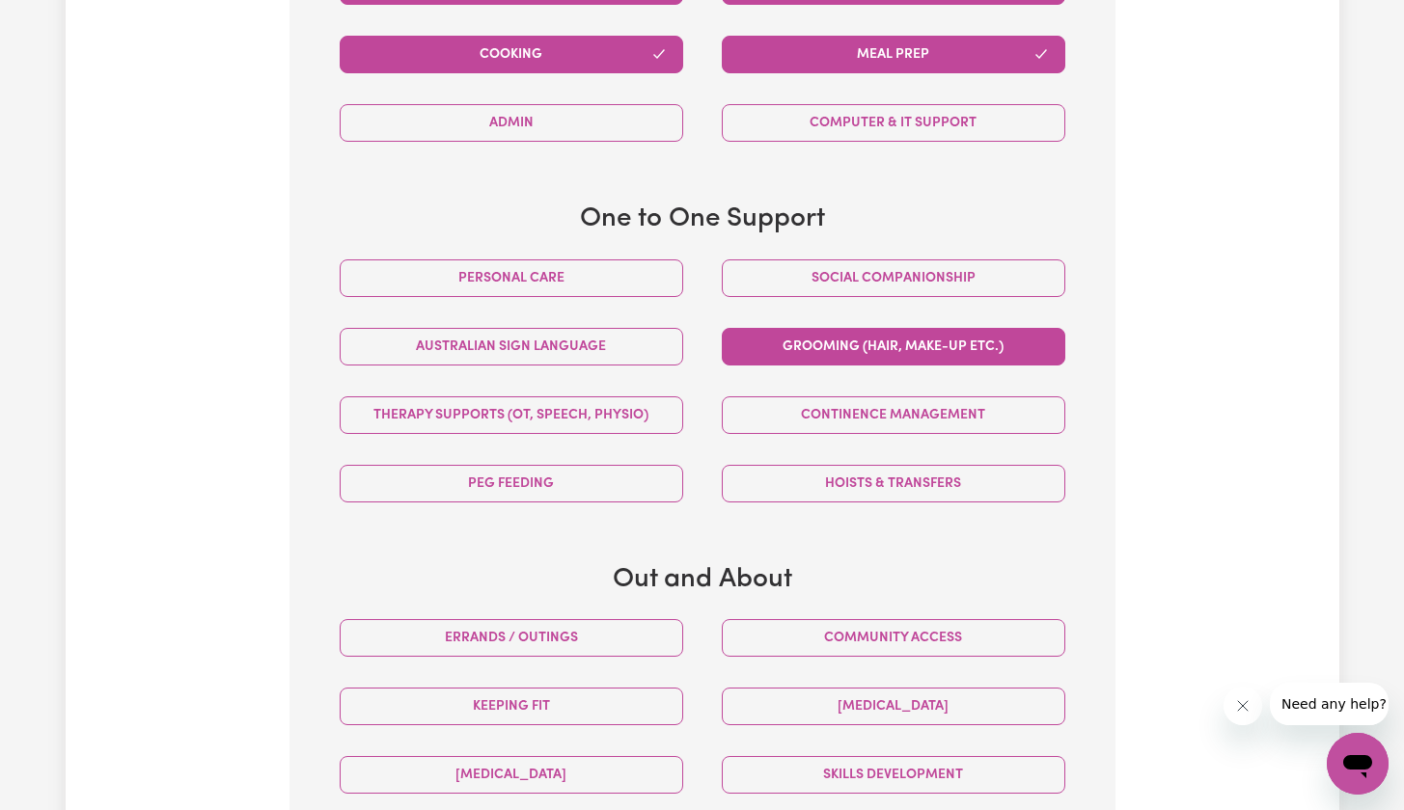
click at [815, 341] on button "Grooming (hair, make-up etc.)" at bounding box center [893, 347] width 343 height 38
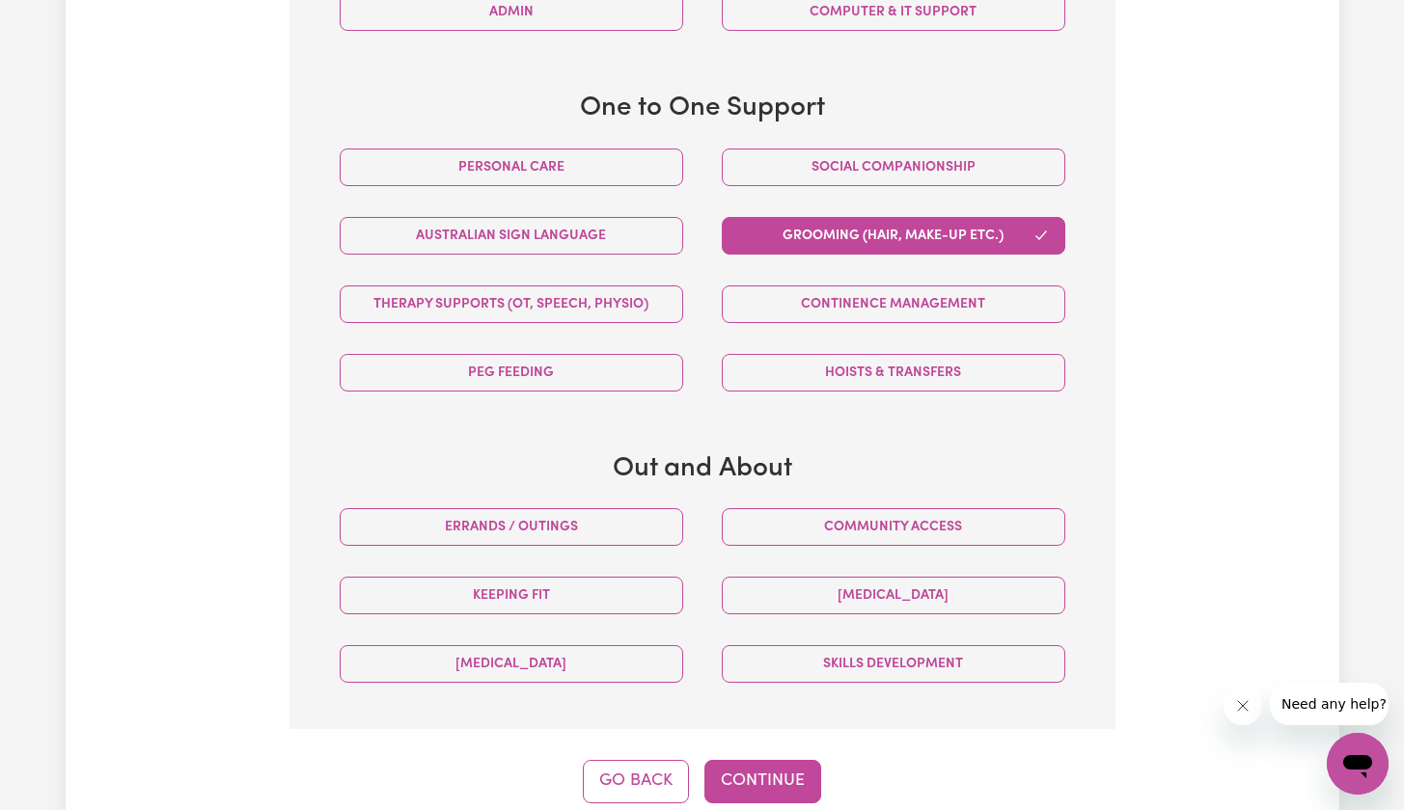
scroll to position [1152, 0]
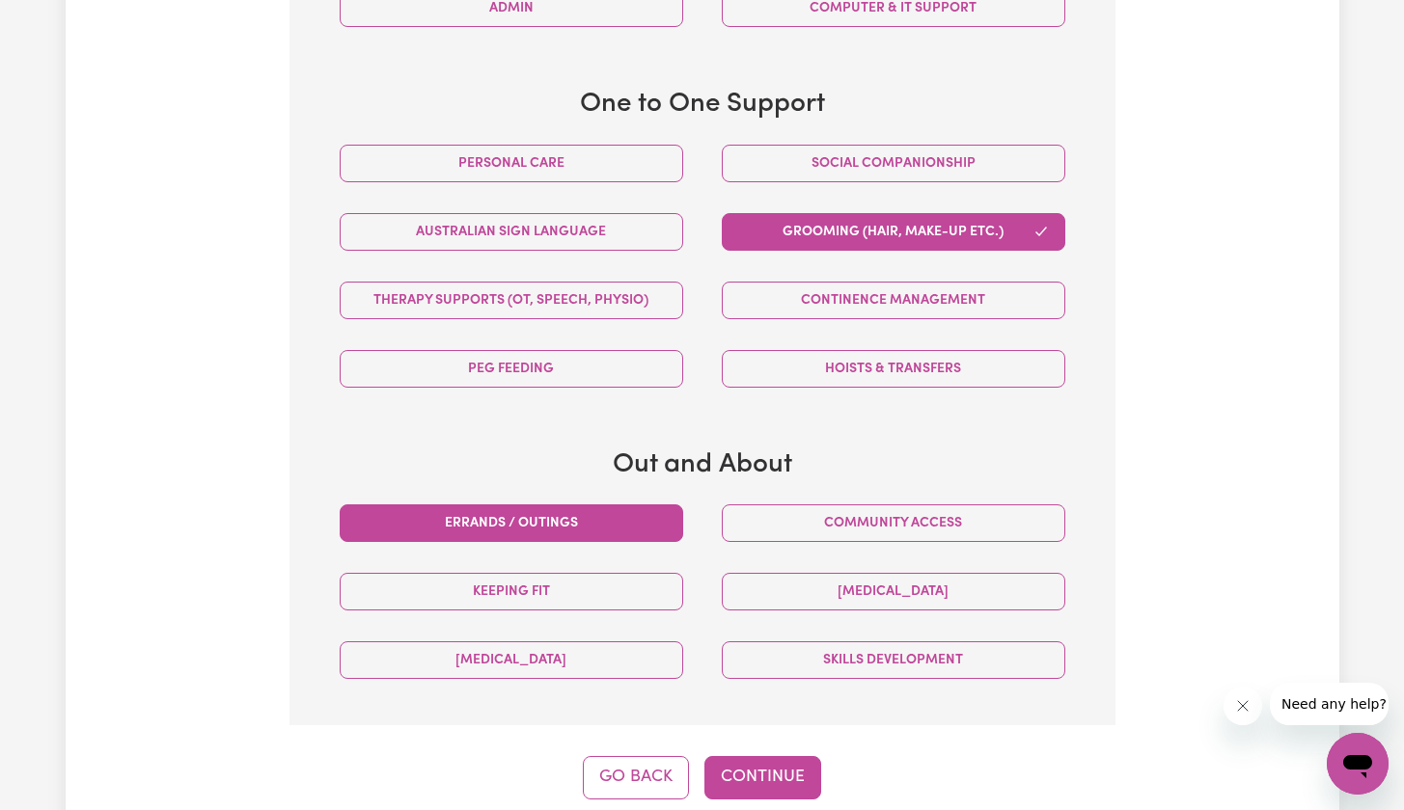
click at [616, 527] on button "Errands / Outings" at bounding box center [511, 524] width 343 height 38
click at [790, 516] on button "Community access" at bounding box center [893, 524] width 343 height 38
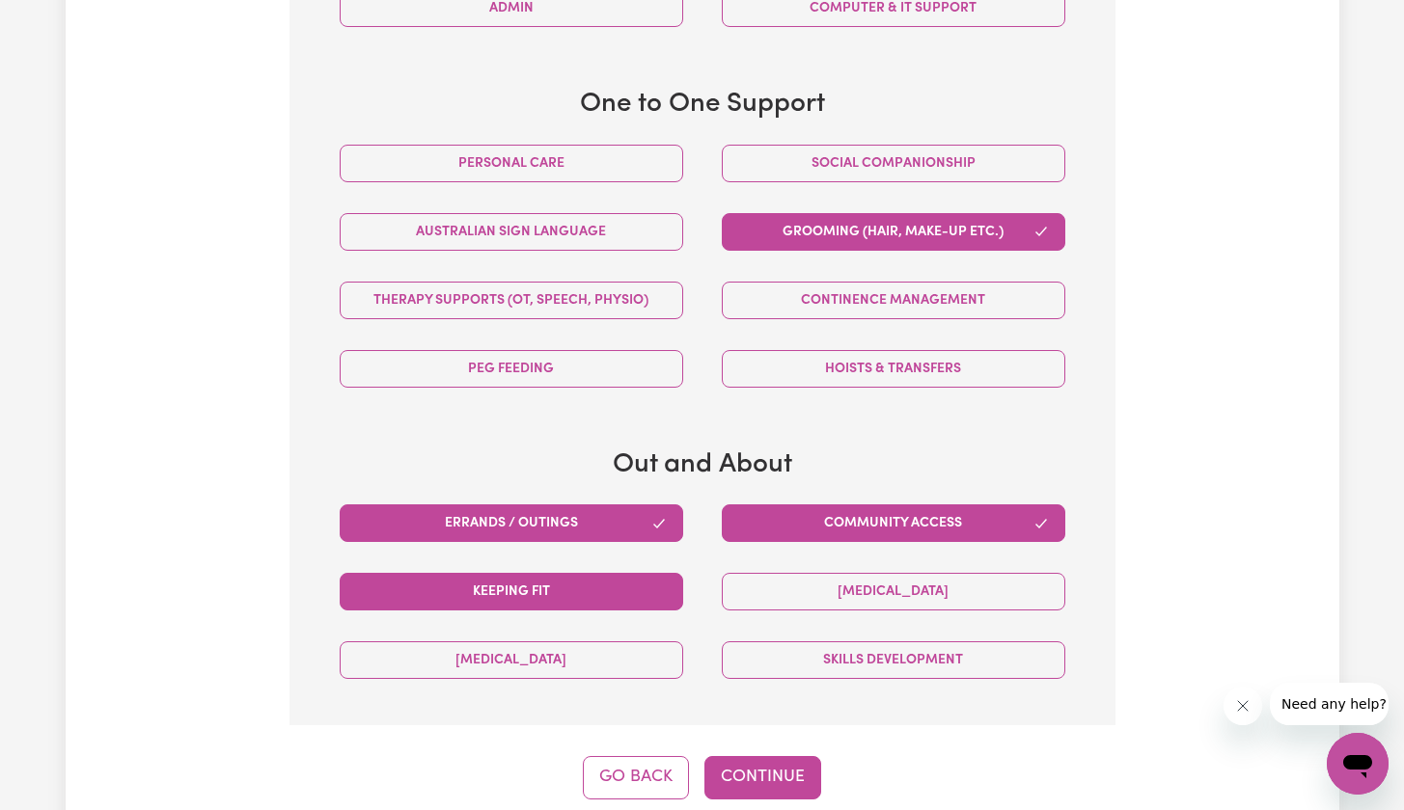
click at [570, 590] on button "Keeping fit" at bounding box center [511, 592] width 343 height 38
click at [781, 776] on button "Continue" at bounding box center [762, 777] width 117 height 42
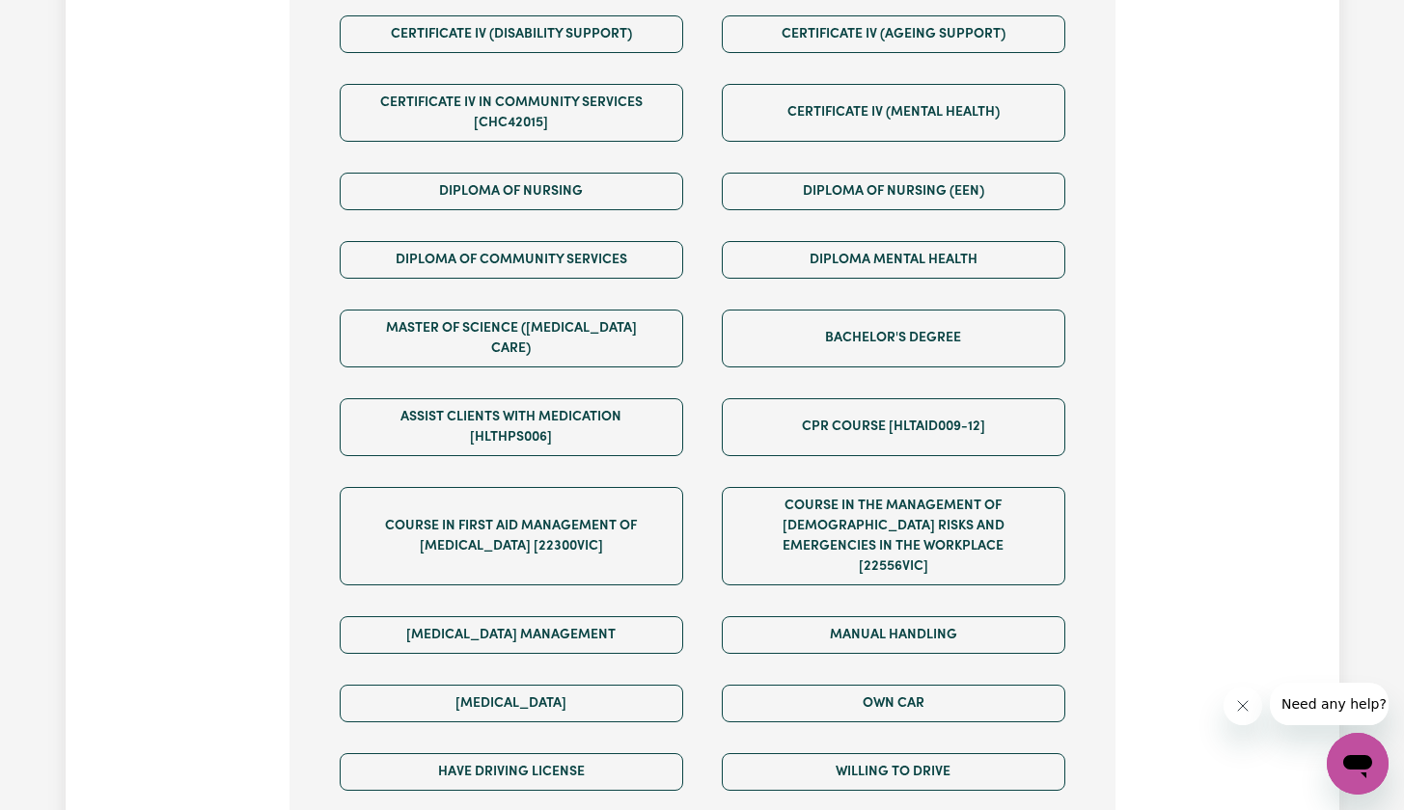
scroll to position [1642, 0]
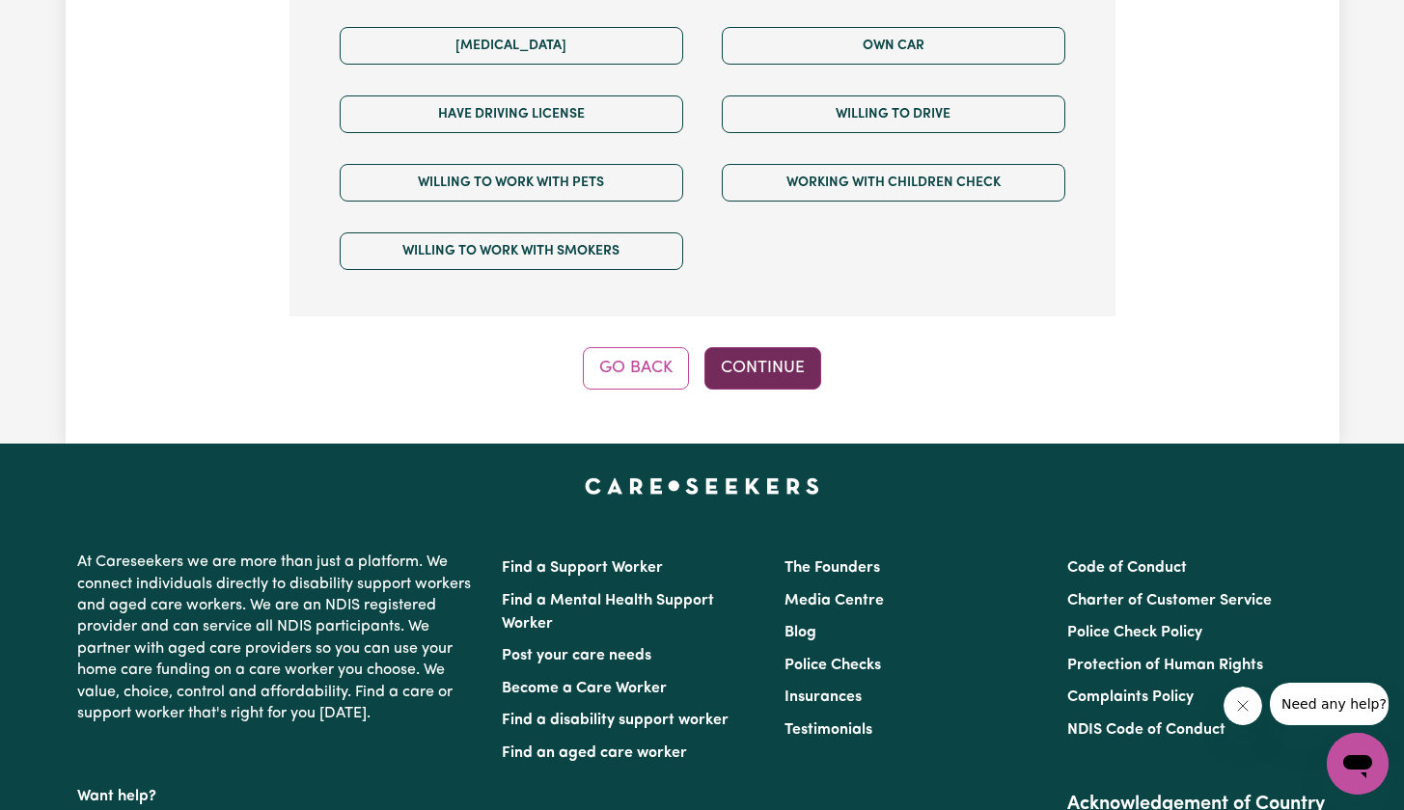
click at [795, 347] on button "Continue" at bounding box center [762, 368] width 117 height 42
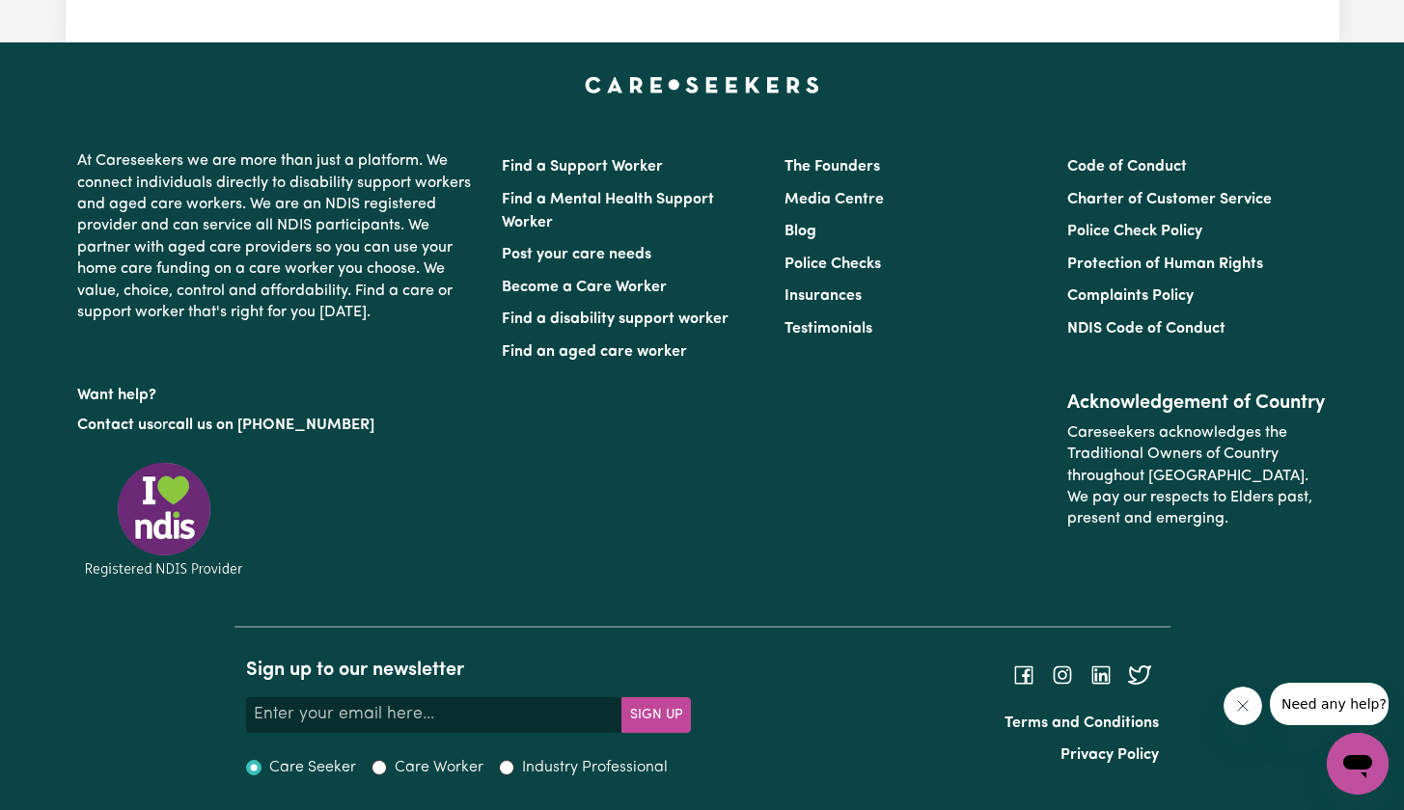
scroll to position [603, 0]
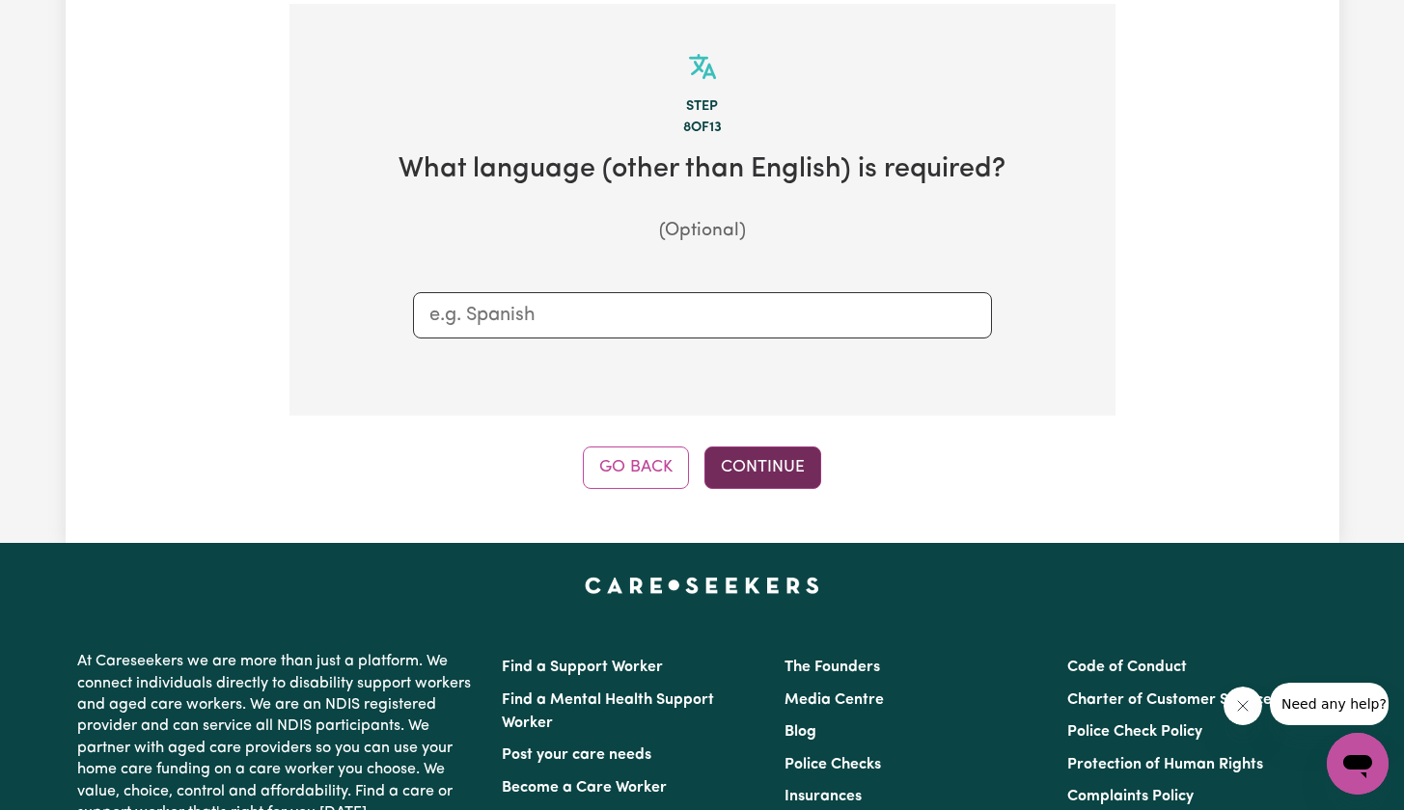
click at [765, 452] on button "Continue" at bounding box center [762, 468] width 117 height 42
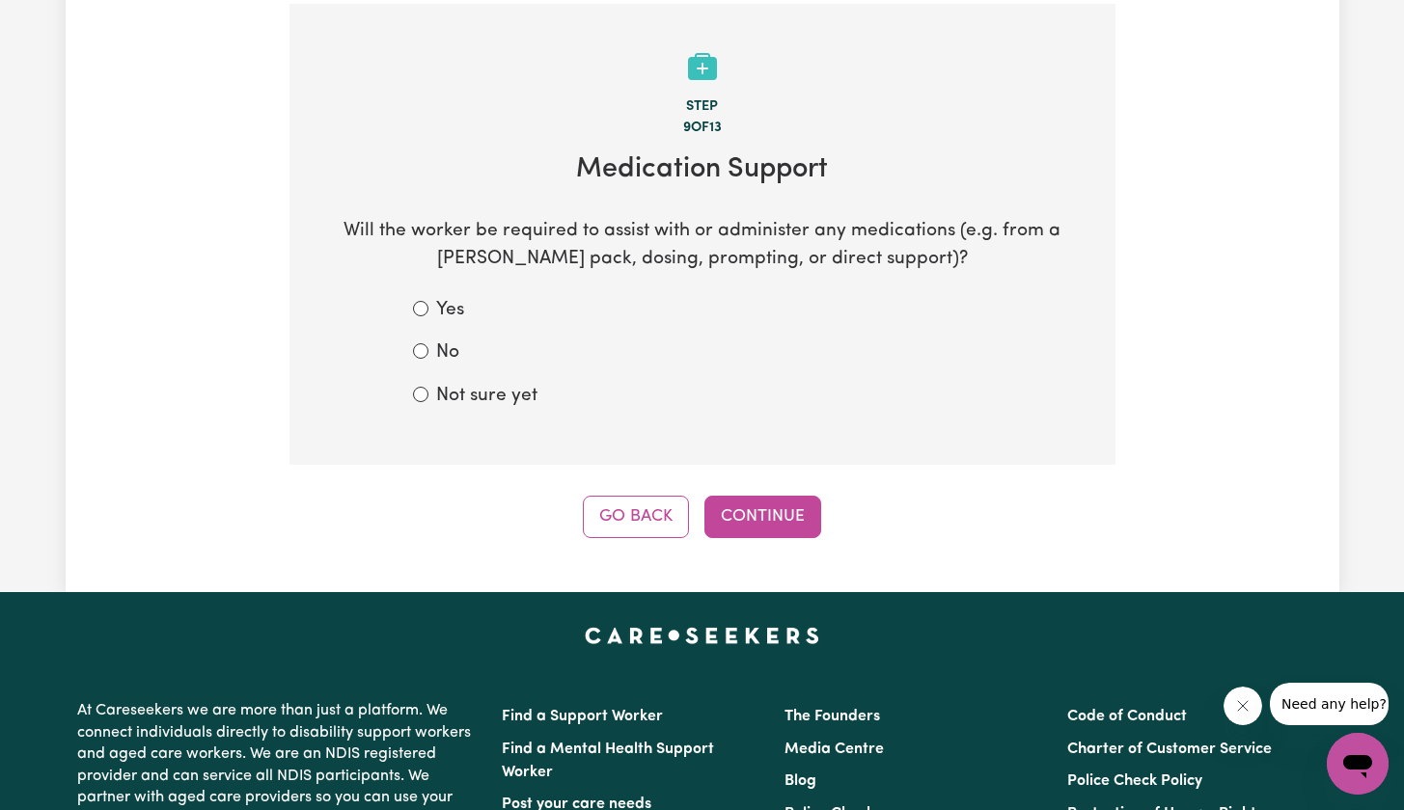
click at [457, 341] on label "No" at bounding box center [447, 354] width 23 height 28
click at [428, 343] on input "No" at bounding box center [420, 350] width 15 height 15
radio input "true"
click at [755, 501] on button "Continue" at bounding box center [762, 517] width 117 height 42
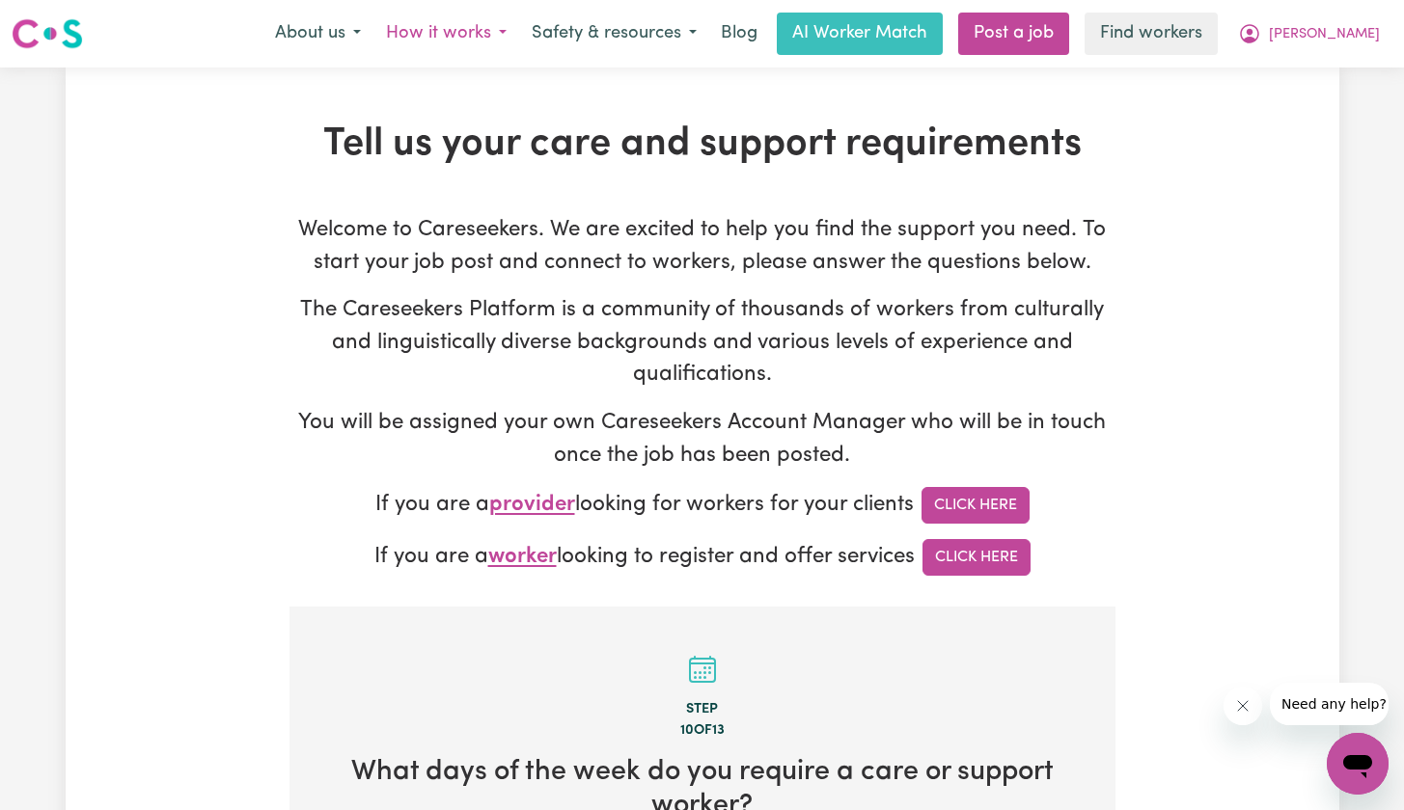
click at [514, 37] on button "How it works" at bounding box center [446, 34] width 146 height 41
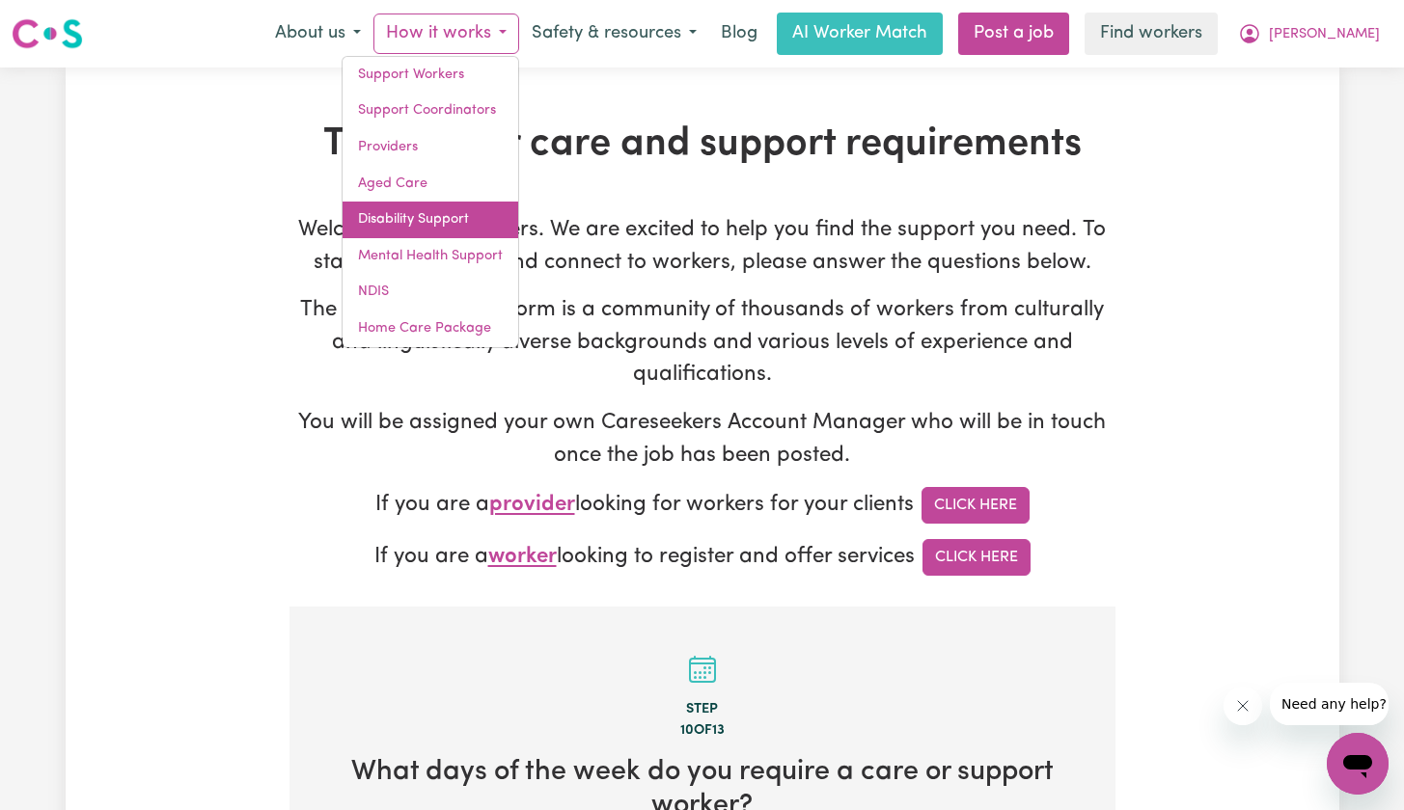
click at [481, 202] on link "Disability Support" at bounding box center [430, 220] width 176 height 37
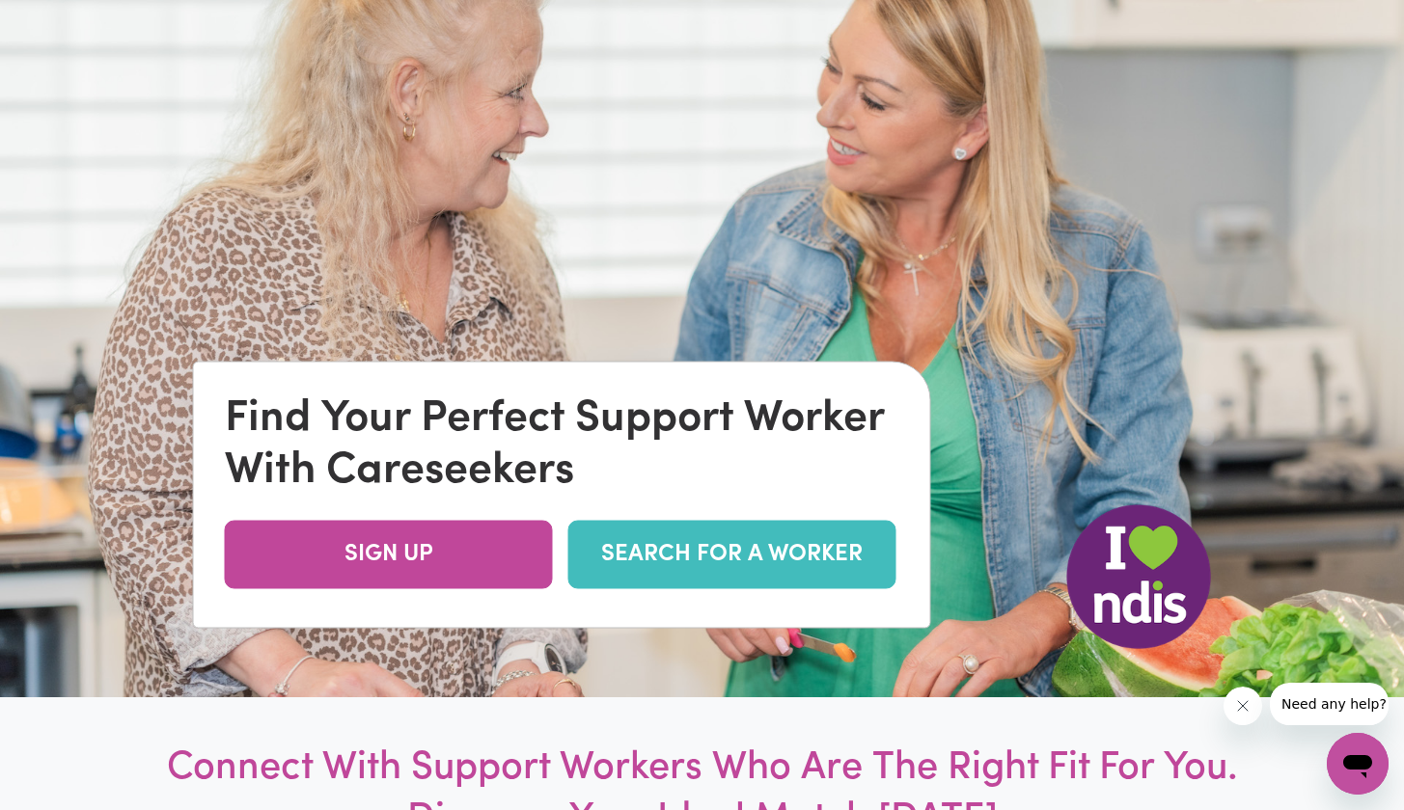
scroll to position [349, 0]
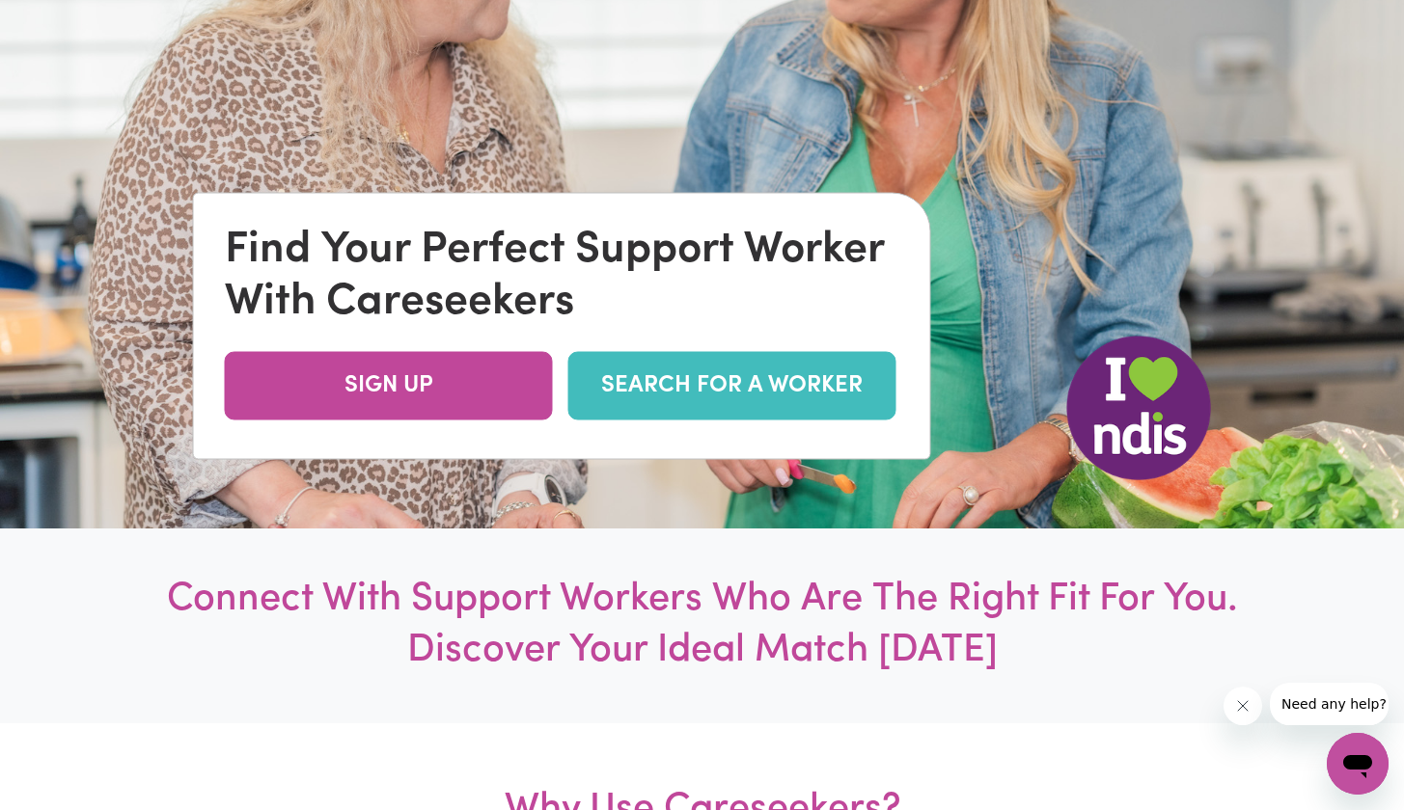
click at [661, 384] on link "SEARCH FOR A WORKER" at bounding box center [732, 386] width 328 height 68
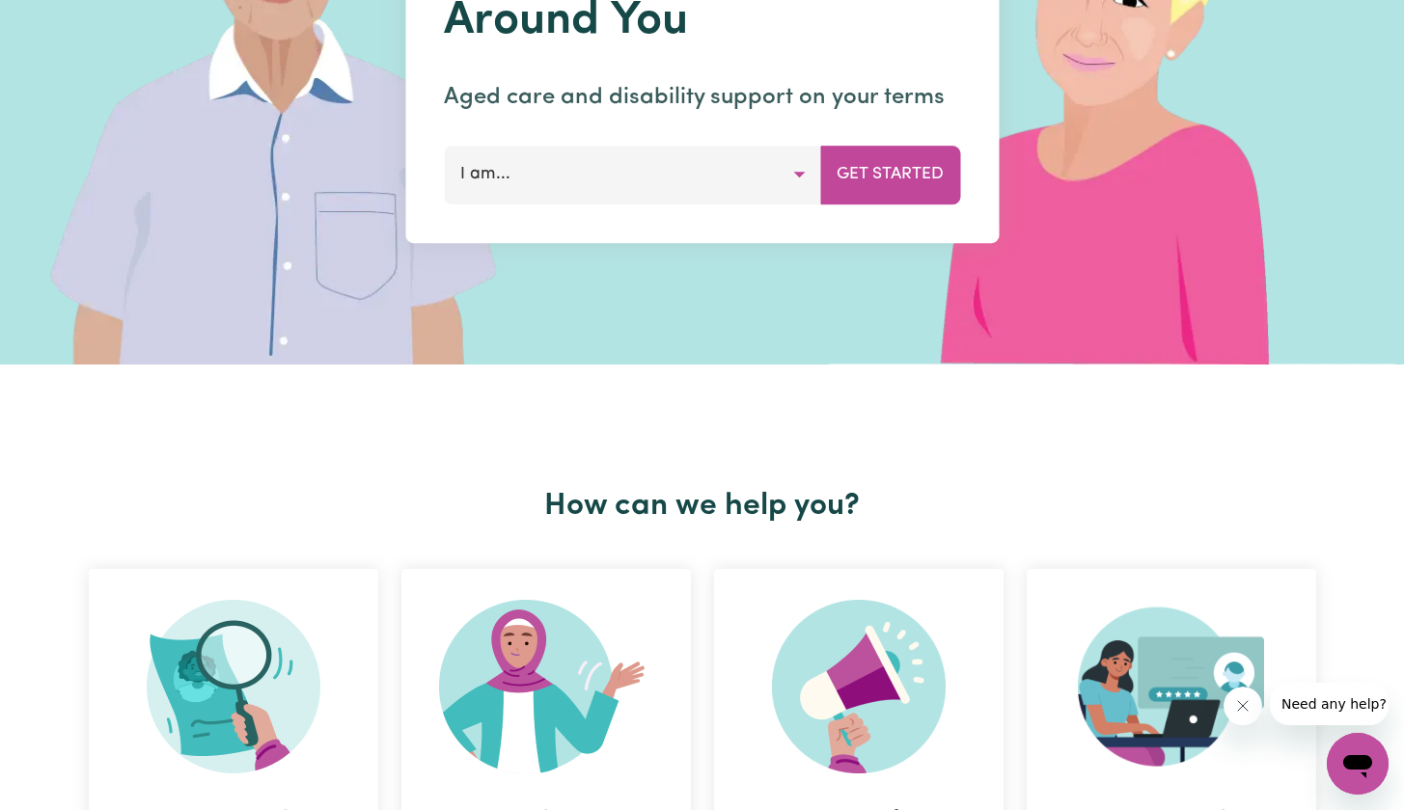
scroll to position [382, 0]
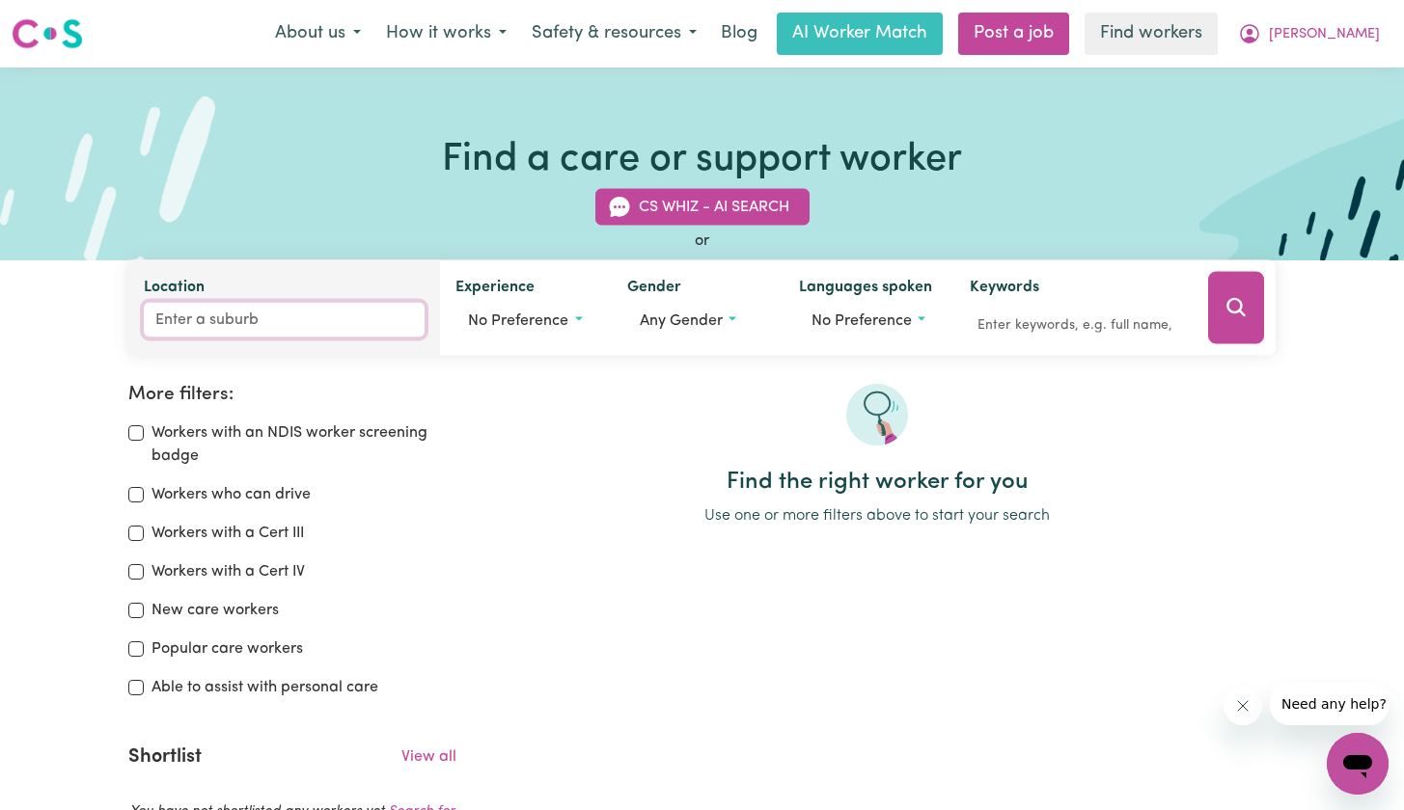
click at [337, 330] on input "Location" at bounding box center [284, 320] width 281 height 35
type input "port"
type input "[GEOGRAPHIC_DATA], [GEOGRAPHIC_DATA], 5015"
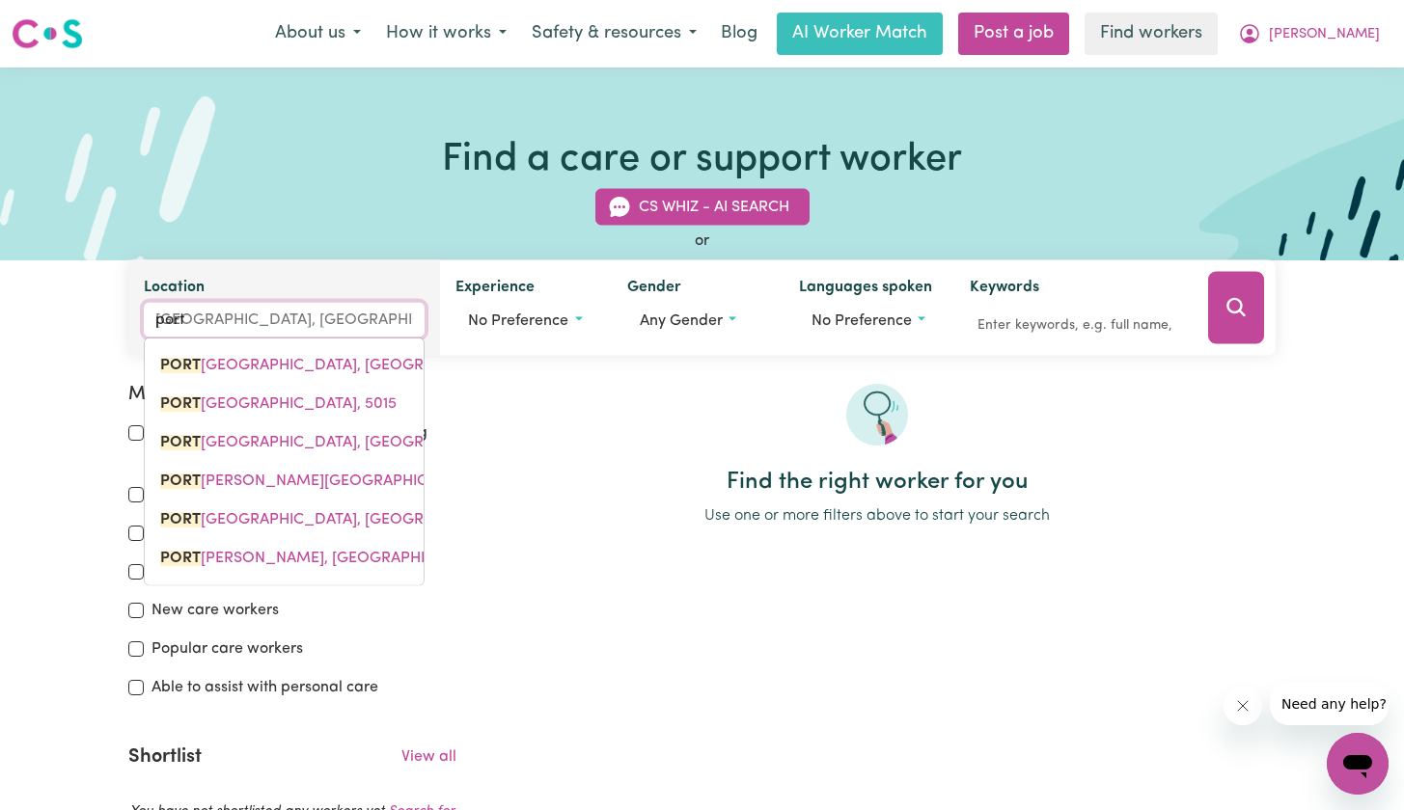
type input "port m"
type input "port ma"
type input "port [PERSON_NAME], [GEOGRAPHIC_DATA], 5291"
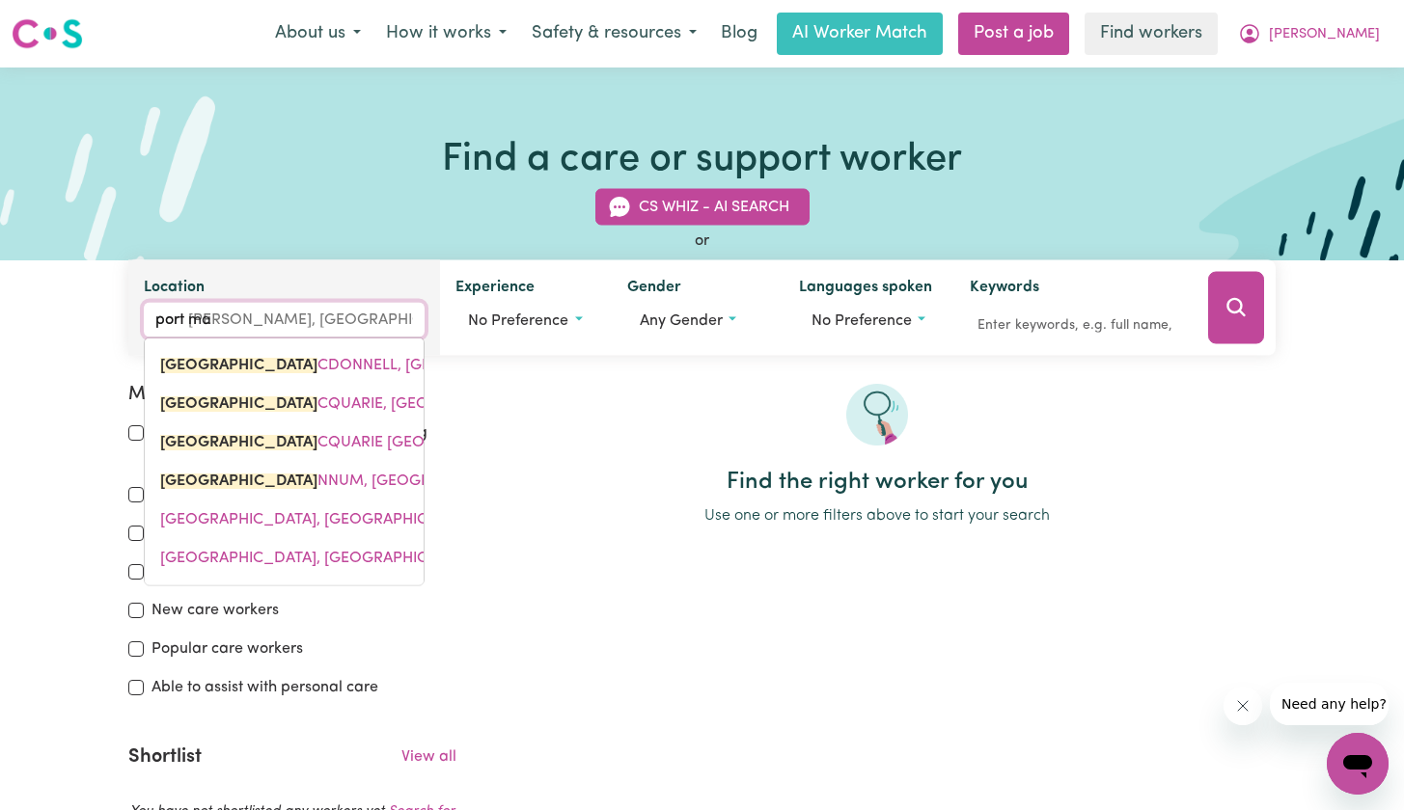
type input "port mac"
type input "[GEOGRAPHIC_DATA][PERSON_NAME], [GEOGRAPHIC_DATA], 5291"
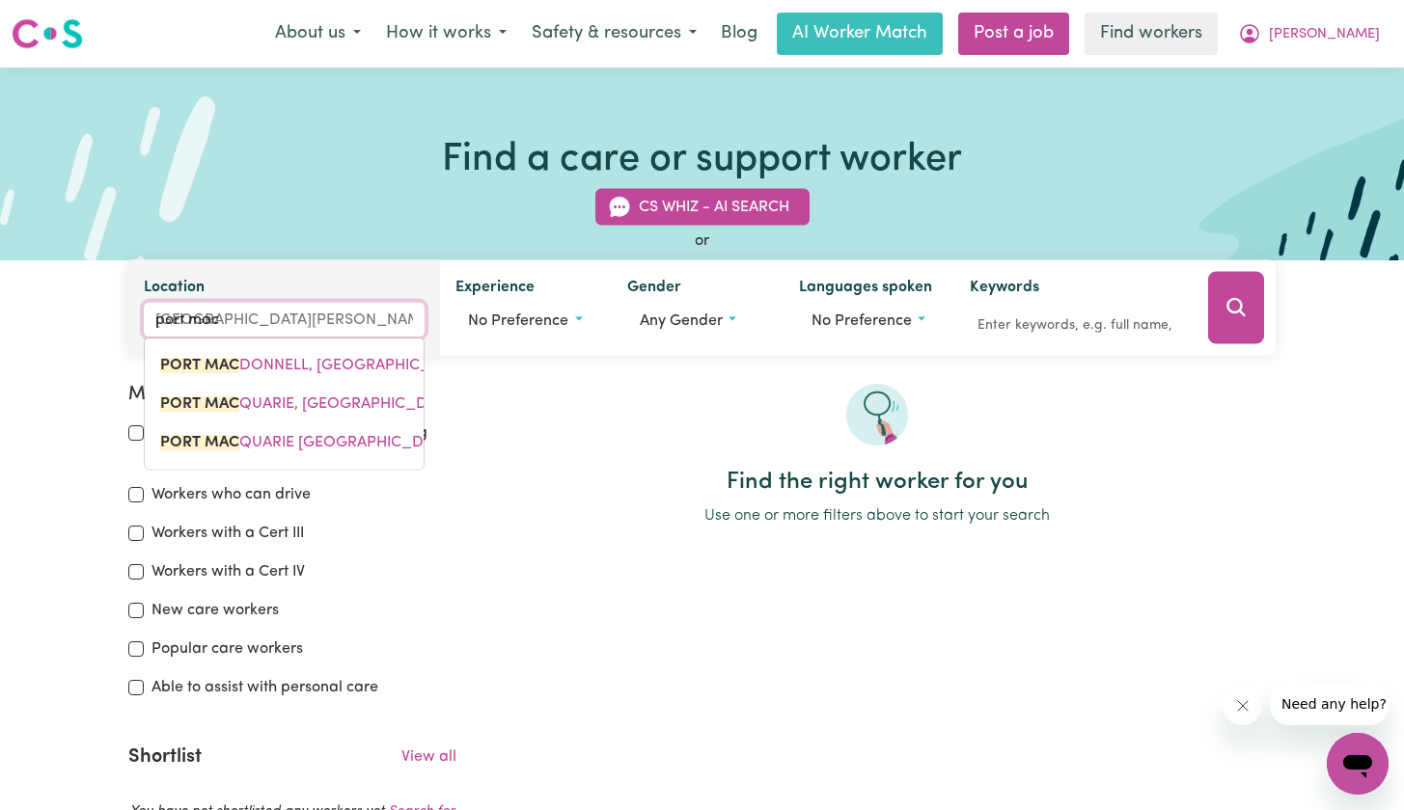
type input "port Mac"
type input "[GEOGRAPHIC_DATA][PERSON_NAME], [GEOGRAPHIC_DATA], 5291"
click at [326, 410] on span "PORT MAC QUARIE, [GEOGRAPHIC_DATA], 2444" at bounding box center [330, 403] width 340 height 15
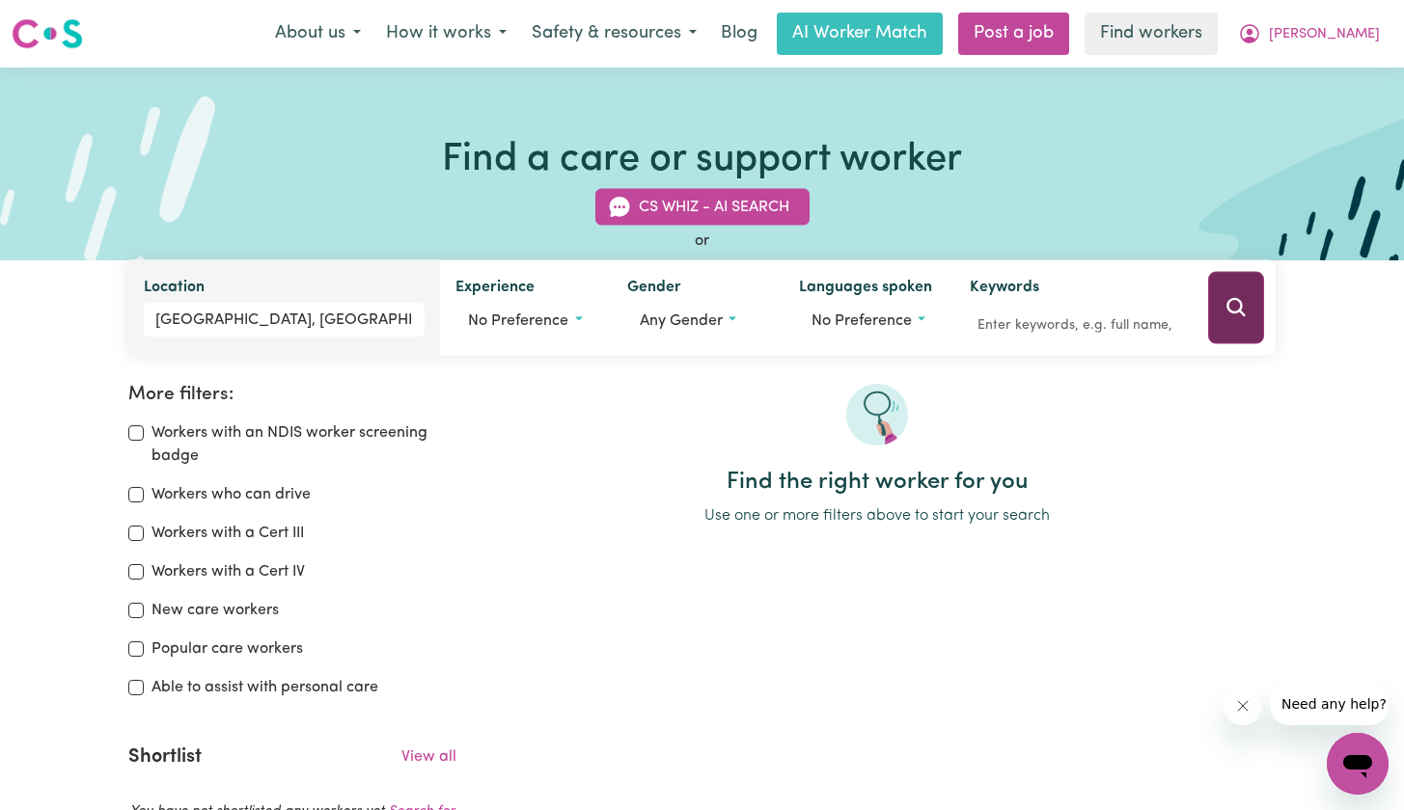
click at [1225, 299] on icon "Search" at bounding box center [1235, 307] width 23 height 23
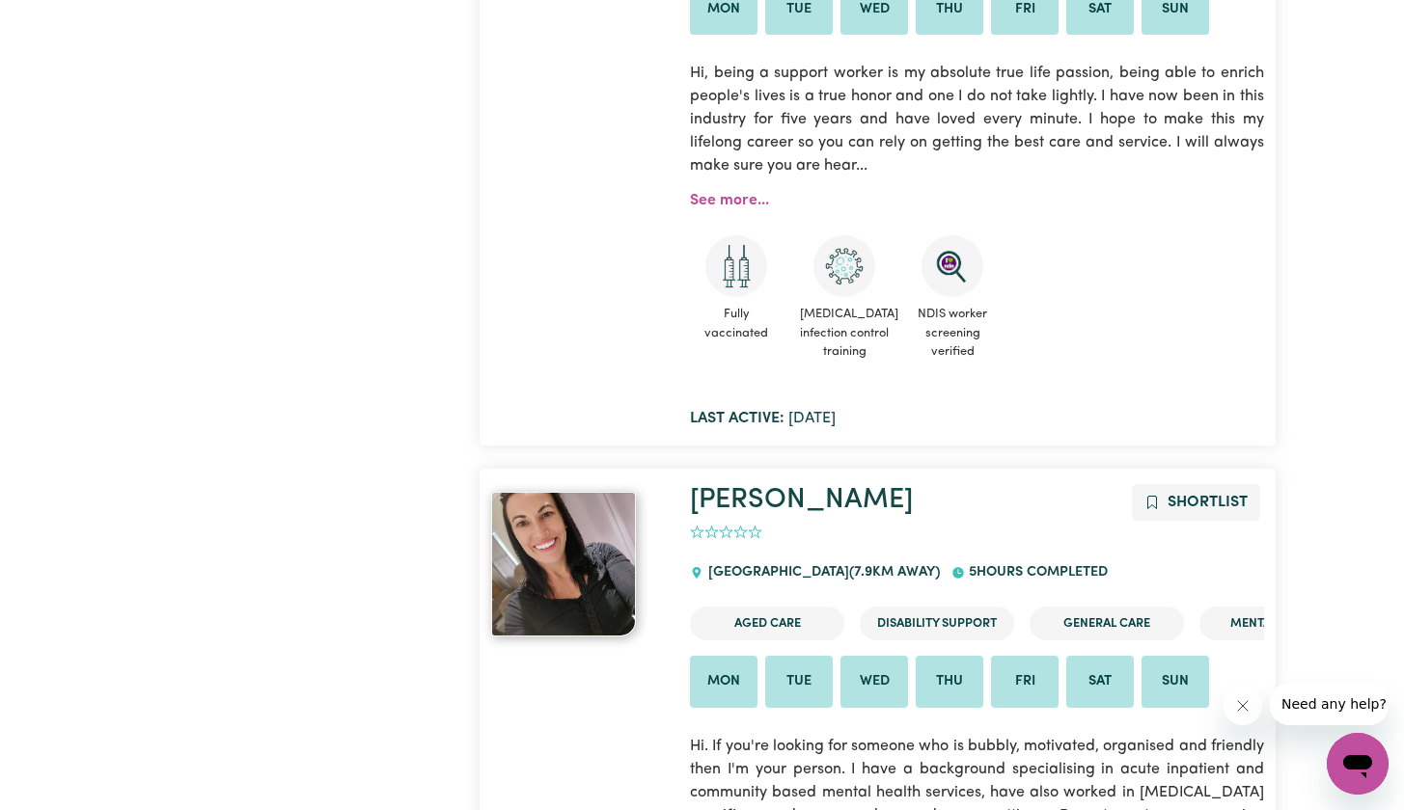
scroll to position [2294, 0]
